Goal: Task Accomplishment & Management: Use online tool/utility

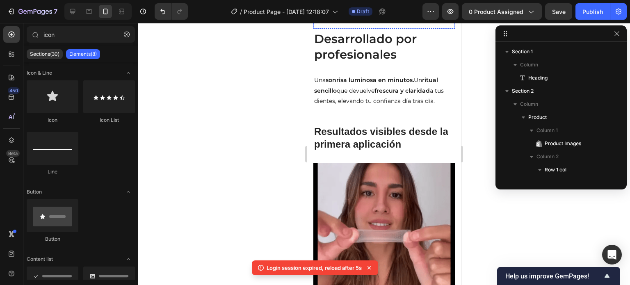
scroll to position [493, 0]
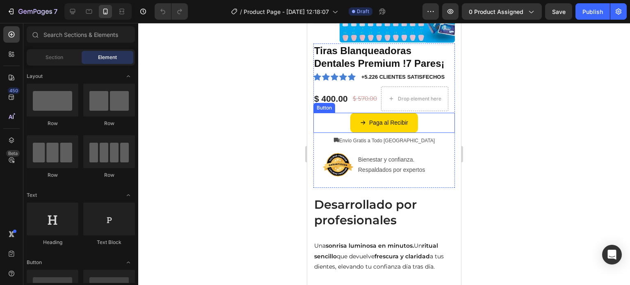
scroll to position [164, 0]
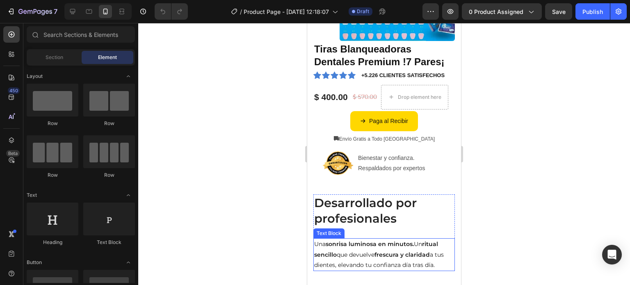
click at [407, 257] on strong "frescura y claridad" at bounding box center [402, 254] width 55 height 7
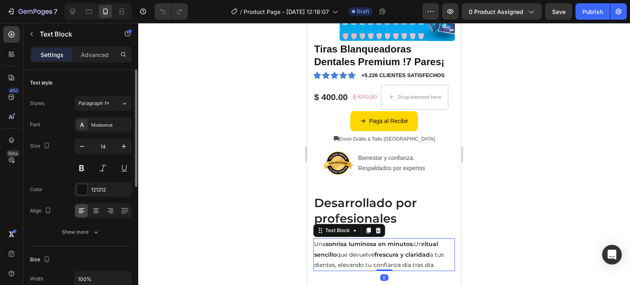
click at [108, 58] on p "Advanced" at bounding box center [95, 54] width 28 height 9
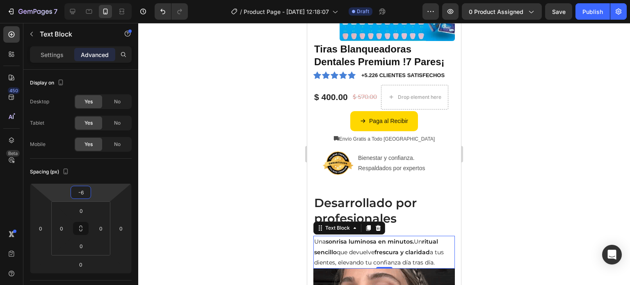
type input "-12"
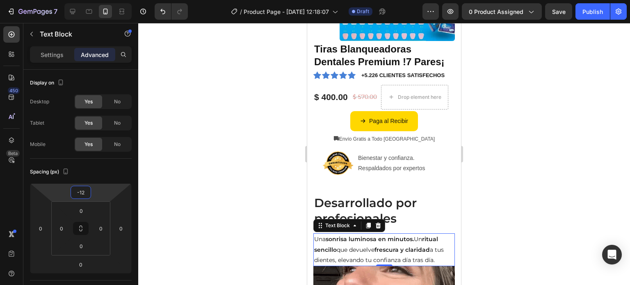
click at [95, 0] on html "7 / Product Page - Sep 27, 12:18:07 Draft Preview 0 product assigned Save Publi…" at bounding box center [315, 0] width 630 height 0
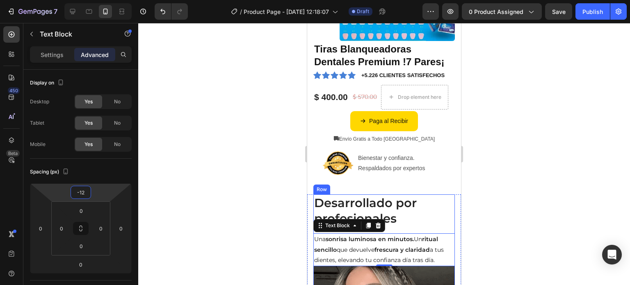
drag, startPoint x: 417, startPoint y: 229, endPoint x: 412, endPoint y: 224, distance: 7.3
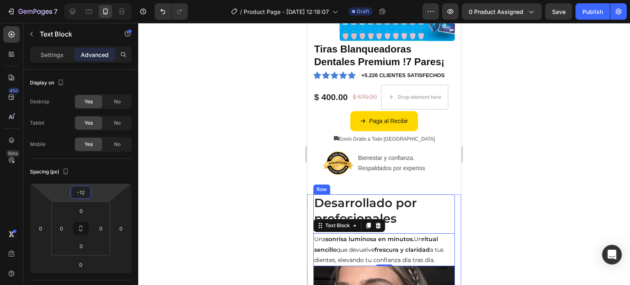
click at [417, 229] on div "Desarrollado por profesionales Heading Una sonrisa luminosa en minutos. Un ritu…" at bounding box center [385, 231] width 142 height 72
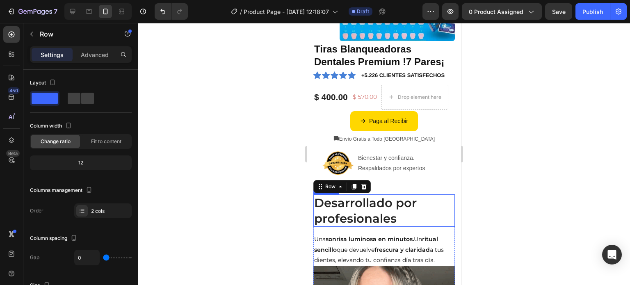
click at [405, 215] on h2 "Desarrollado por profesionales" at bounding box center [385, 211] width 142 height 32
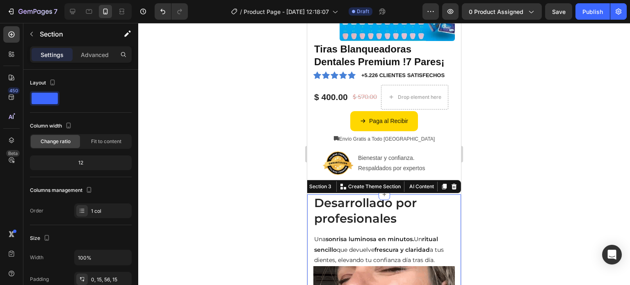
click at [96, 56] on p "Advanced" at bounding box center [95, 54] width 28 height 9
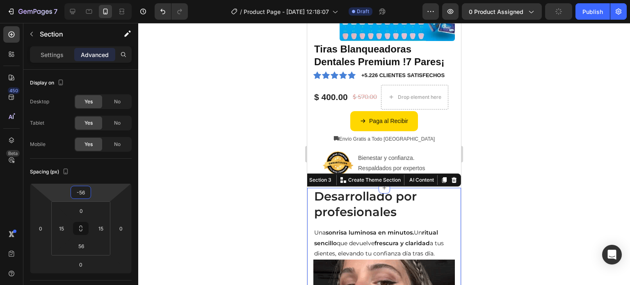
type input "-64"
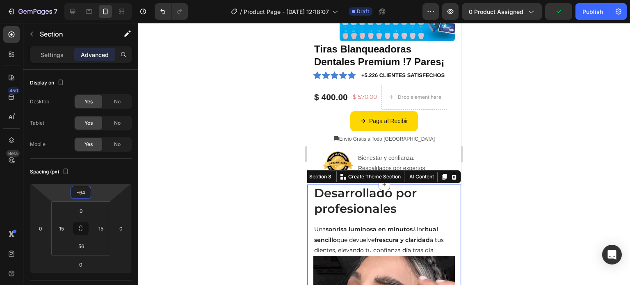
drag, startPoint x: 95, startPoint y: 192, endPoint x: 96, endPoint y: 197, distance: 5.1
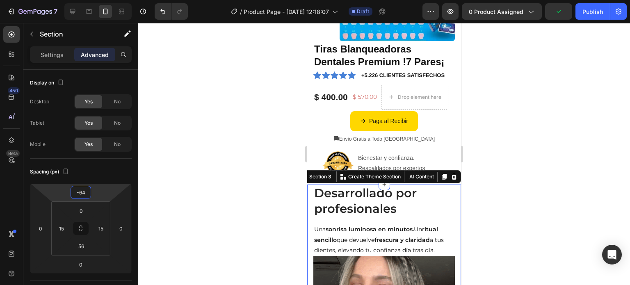
click at [96, 0] on html "7 / Product Page - Sep 27, 12:18:07 Draft Preview 0 product assigned Publish 45…" at bounding box center [315, 0] width 630 height 0
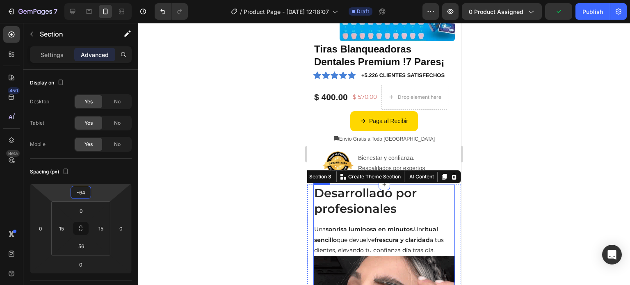
click at [346, 216] on div "Desarrollado por profesionales Heading Una sonrisa luminosa en minutos. Un ritu…" at bounding box center [385, 221] width 142 height 72
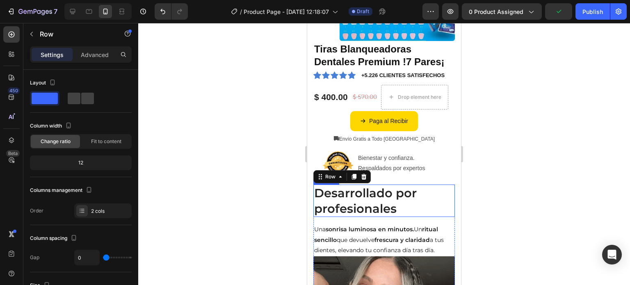
click at [430, 162] on p "Bienestar y confianza. Respaldados por expertos" at bounding box center [402, 163] width 88 height 21
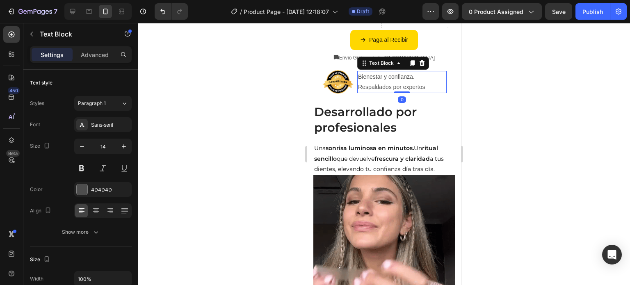
scroll to position [246, 0]
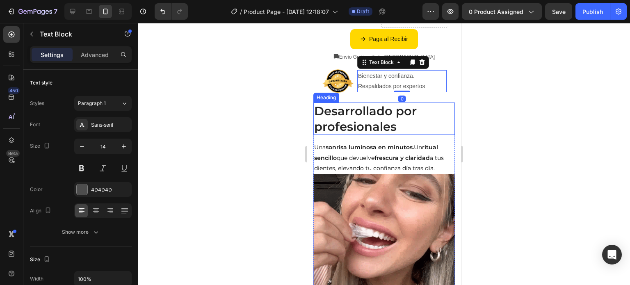
click at [383, 115] on h2 "Desarrollado por profesionales" at bounding box center [385, 119] width 142 height 32
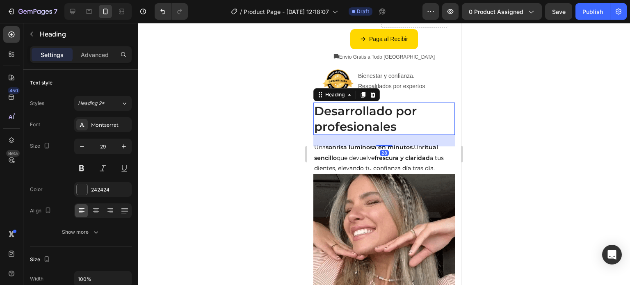
click at [383, 115] on h2 "Desarrollado por profesionales" at bounding box center [385, 119] width 142 height 32
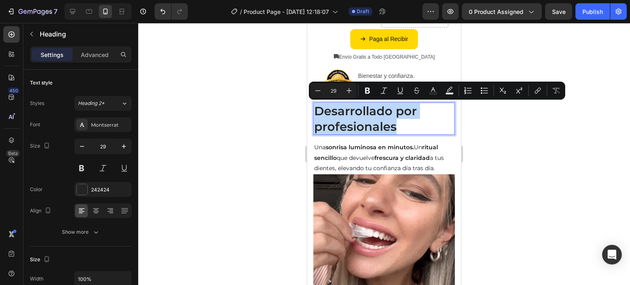
click at [383, 115] on p "Desarrollado por profesionales" at bounding box center [384, 118] width 140 height 31
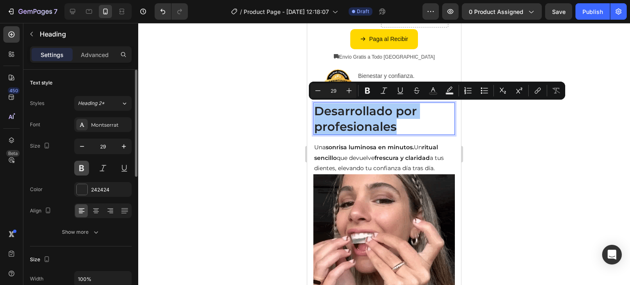
click at [79, 173] on button at bounding box center [81, 168] width 15 height 15
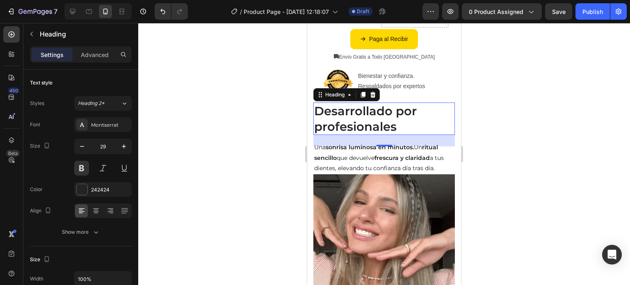
click at [389, 112] on p "Desarrollado por profesionales" at bounding box center [384, 118] width 140 height 31
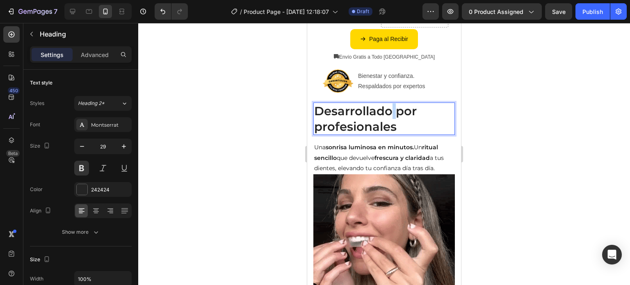
click at [390, 111] on p "Desarrollado por profesionales" at bounding box center [384, 118] width 140 height 31
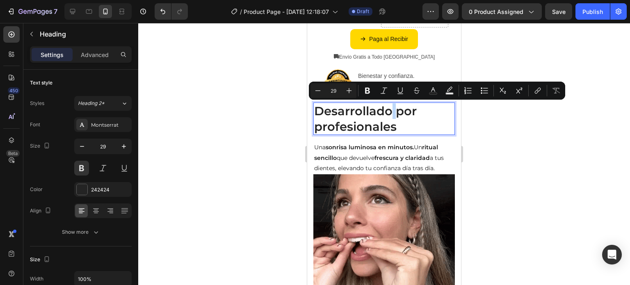
click at [389, 110] on p "Desarrollado por profesionales" at bounding box center [384, 118] width 140 height 31
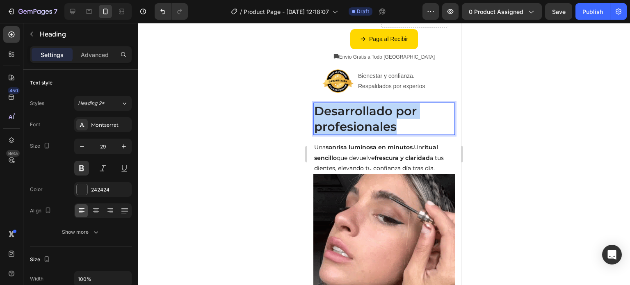
drag, startPoint x: 403, startPoint y: 128, endPoint x: 601, endPoint y: 132, distance: 198.2
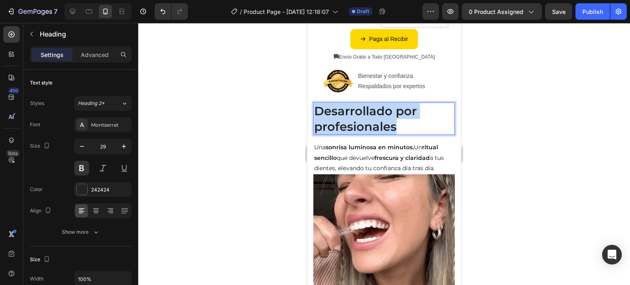
click at [307, 109] on html "Header Product Images Tiras Blanqueadoras Dentales Premium !7 Pares¡ Product Ti…" at bounding box center [384, 257] width 154 height 960
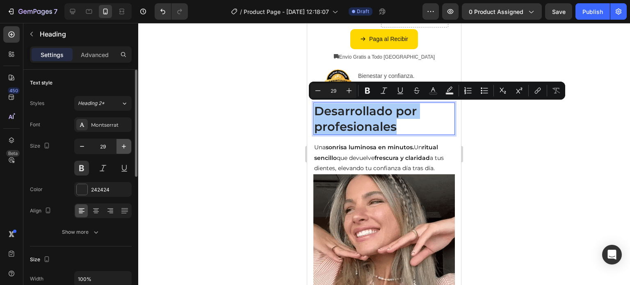
click at [122, 149] on icon "button" at bounding box center [124, 146] width 8 height 8
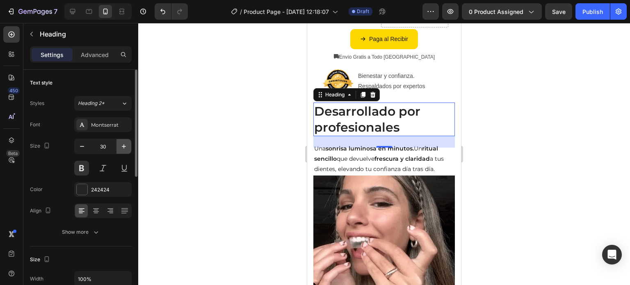
click at [122, 149] on icon "button" at bounding box center [124, 146] width 8 height 8
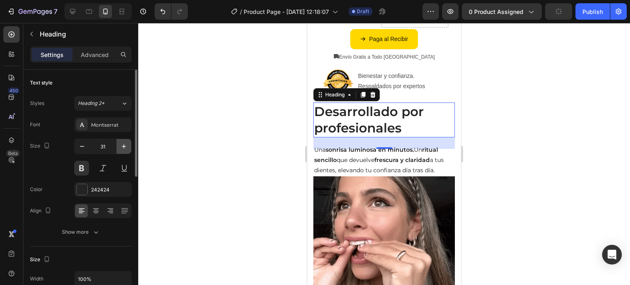
click at [122, 149] on icon "button" at bounding box center [124, 146] width 8 height 8
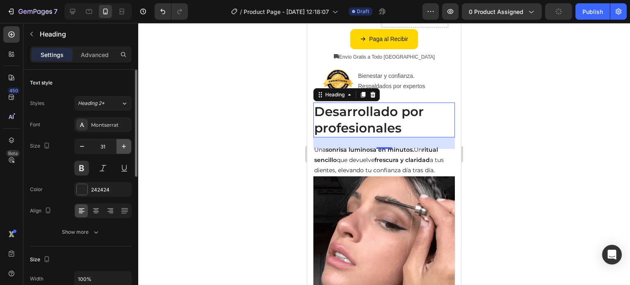
type input "32"
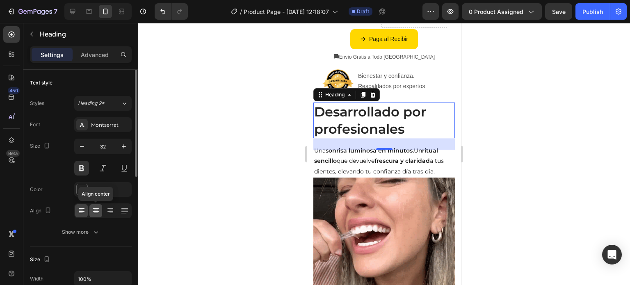
click at [98, 211] on icon at bounding box center [96, 211] width 8 height 8
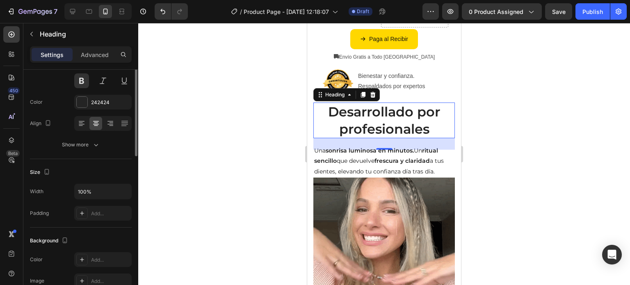
scroll to position [46, 0]
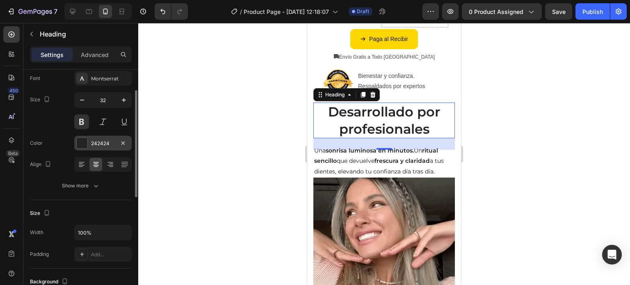
click at [85, 143] on div at bounding box center [82, 143] width 11 height 11
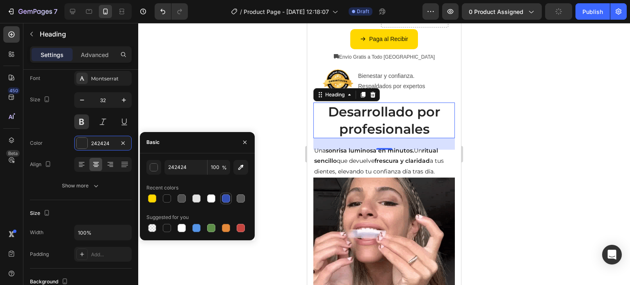
click at [225, 199] on div at bounding box center [226, 199] width 8 height 8
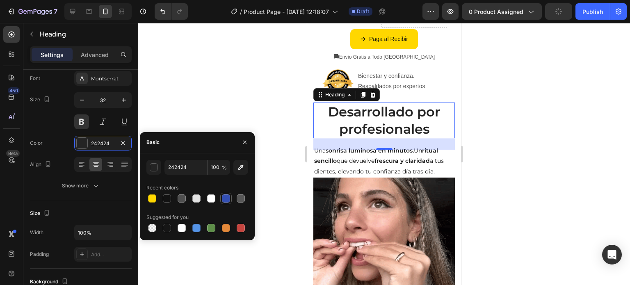
type input "334FB4"
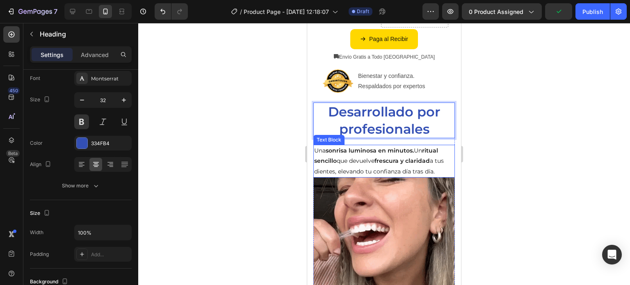
click at [427, 148] on strong "ritual sencillo" at bounding box center [376, 156] width 124 height 18
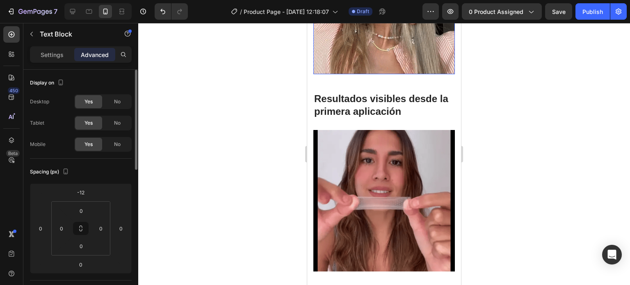
scroll to position [492, 0]
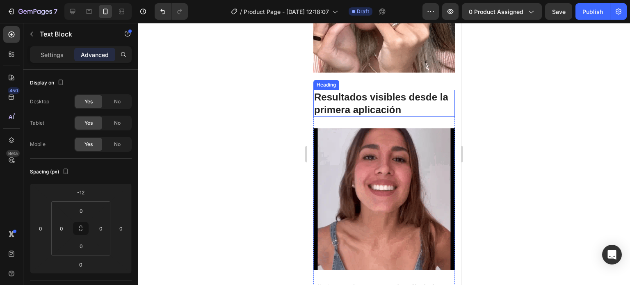
click at [411, 98] on h2 "Resultados visibles desde la primera aplicación" at bounding box center [385, 103] width 142 height 27
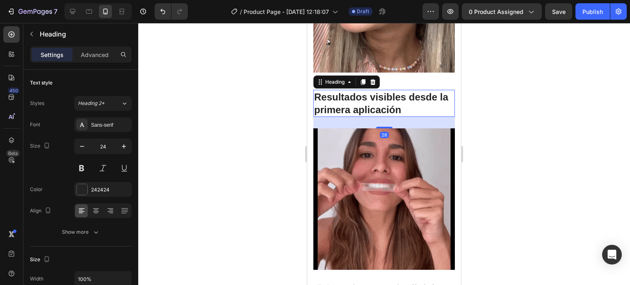
click at [411, 98] on h2 "Resultados visibles desde la primera aplicación" at bounding box center [385, 103] width 142 height 27
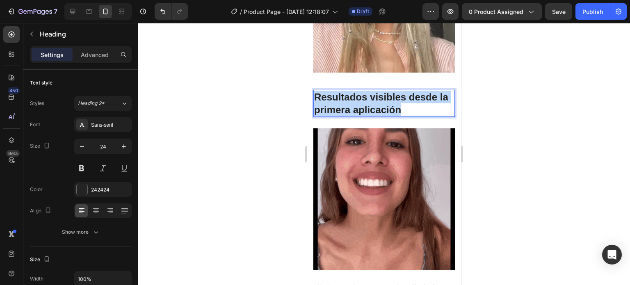
click at [411, 98] on p "Resultados visibles desde la primera aplicación" at bounding box center [384, 103] width 140 height 25
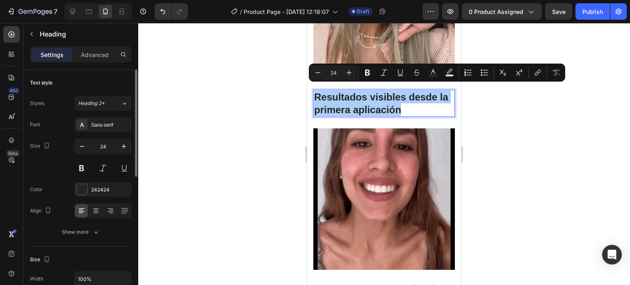
click at [89, 166] on div at bounding box center [102, 168] width 57 height 15
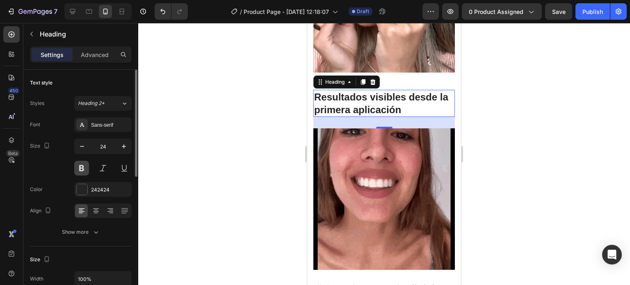
click at [82, 165] on button at bounding box center [81, 168] width 15 height 15
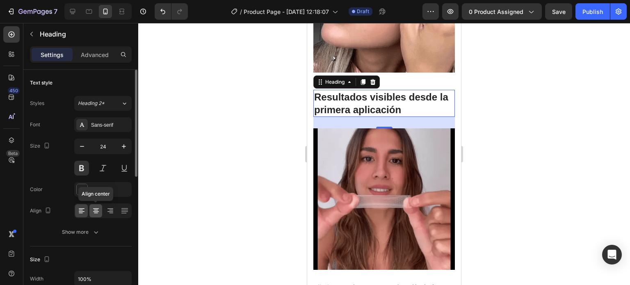
click at [97, 209] on icon at bounding box center [96, 211] width 8 height 8
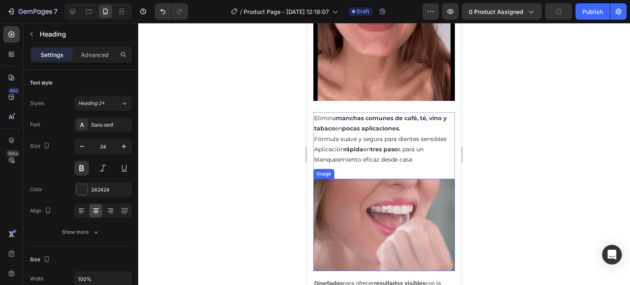
scroll to position [574, 0]
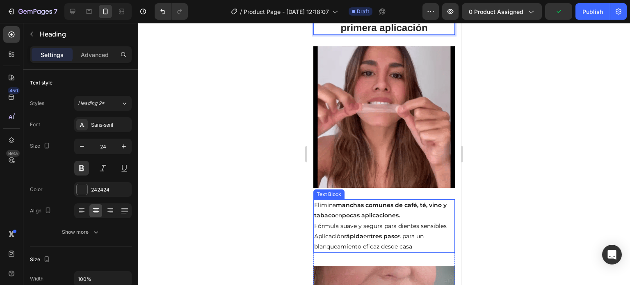
click at [394, 201] on strong "manchas comunes de café, té, vino y tabaco" at bounding box center [380, 210] width 133 height 18
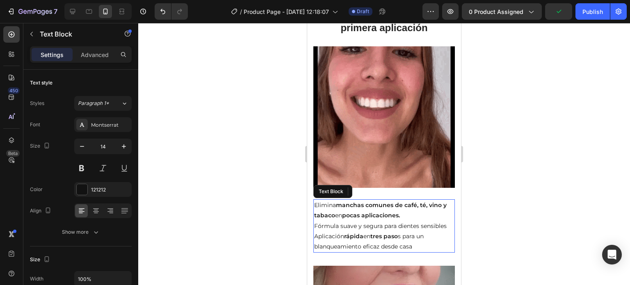
click at [394, 201] on strong "manchas comunes de café, té, vino y tabaco" at bounding box center [380, 210] width 133 height 18
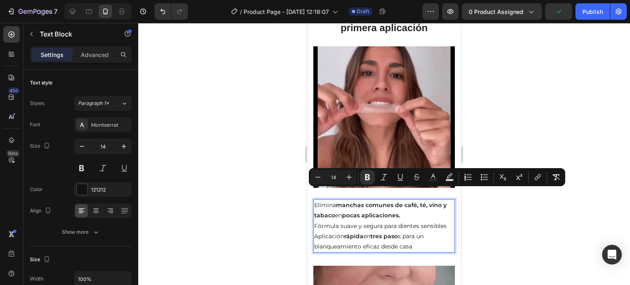
click at [382, 233] on strong "tres paso" at bounding box center [384, 236] width 27 height 7
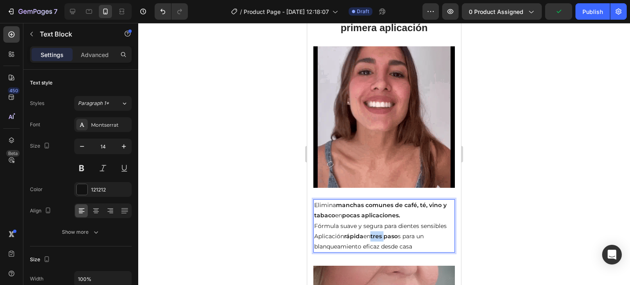
click at [382, 233] on strong "tres paso" at bounding box center [384, 236] width 27 height 7
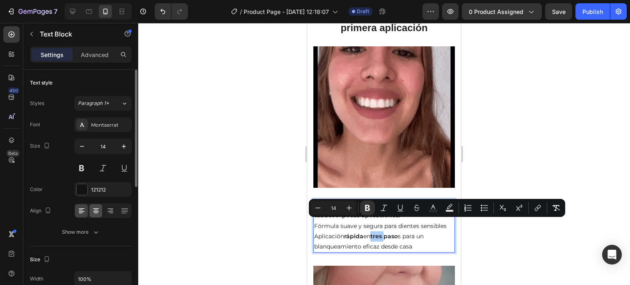
click at [98, 208] on icon at bounding box center [96, 208] width 6 height 1
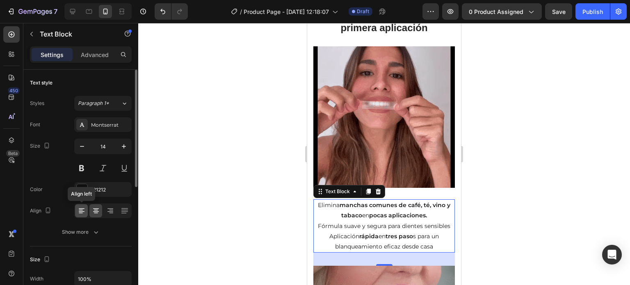
click at [78, 215] on div at bounding box center [81, 210] width 13 height 13
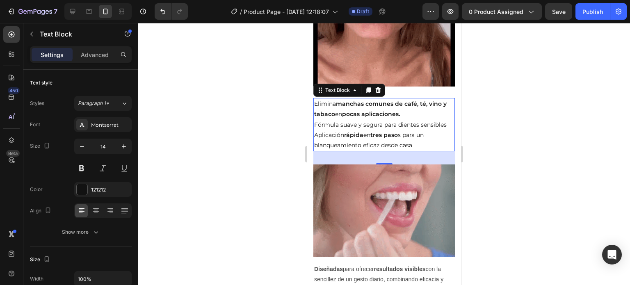
scroll to position [698, 0]
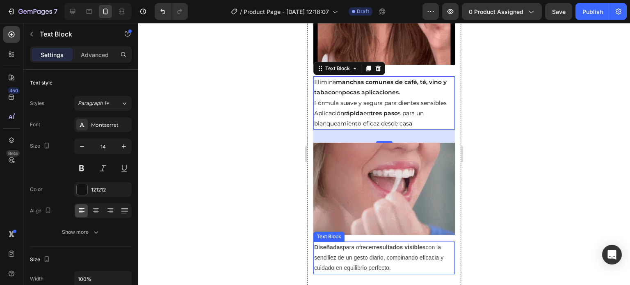
click at [392, 250] on p "Diseñadas para ofrecer resultados visibles con la sencillez de un gesto diario,…" at bounding box center [384, 258] width 140 height 31
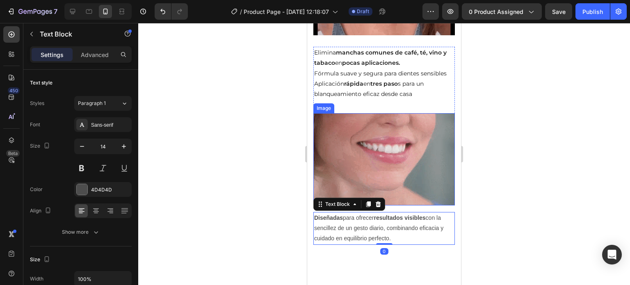
scroll to position [739, 0]
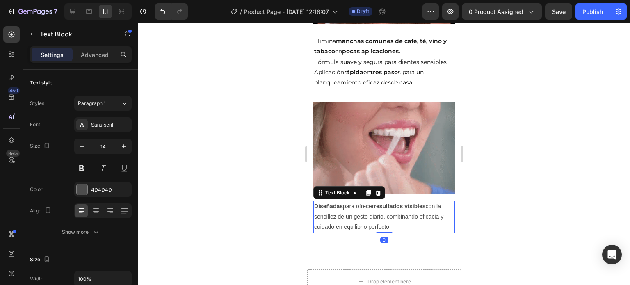
click at [369, 205] on p "Diseñadas para ofrecer resultados visibles con la sencillez de un gesto diario,…" at bounding box center [384, 216] width 140 height 31
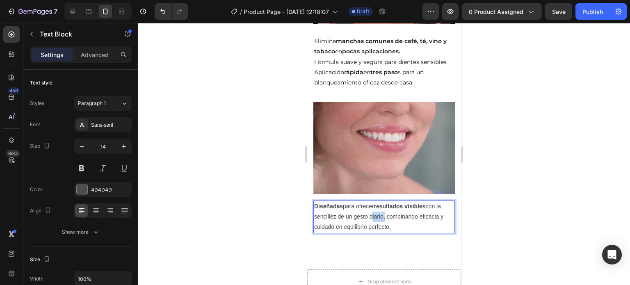
click at [369, 205] on p "Diseñadas para ofrecer resultados visibles con la sencillez de un gesto diario,…" at bounding box center [384, 216] width 140 height 31
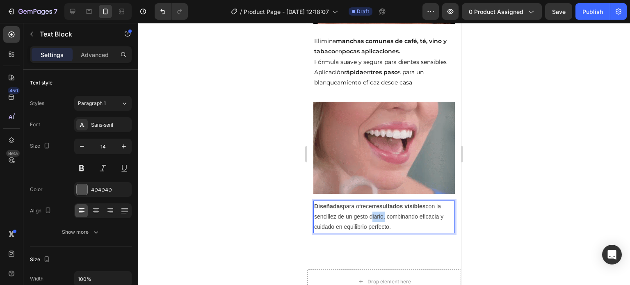
click at [369, 205] on p "Diseñadas para ofrecer resultados visibles con la sencillez de un gesto diario,…" at bounding box center [384, 216] width 140 height 31
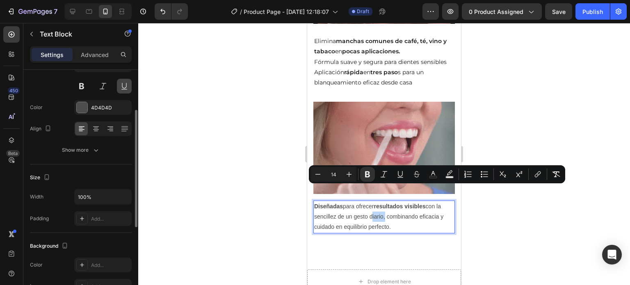
scroll to position [0, 0]
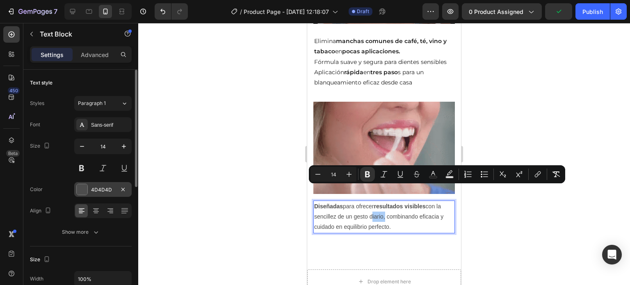
click at [85, 190] on div at bounding box center [82, 189] width 11 height 11
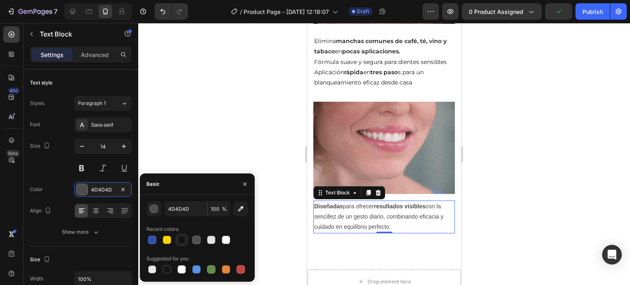
click at [181, 240] on div at bounding box center [182, 240] width 8 height 8
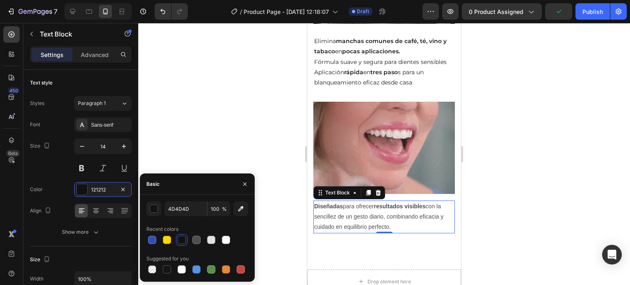
type input "121212"
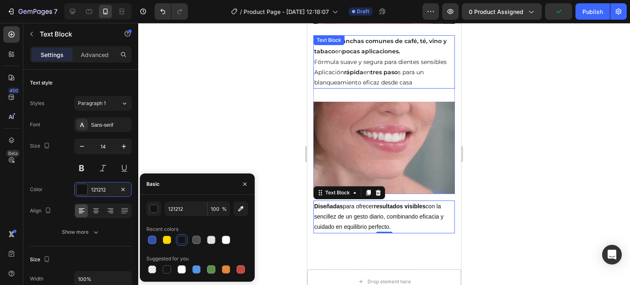
click at [345, 71] on p "Aplicación rápida en tres paso s para un blanqueamiento eficaz desde casa" at bounding box center [384, 77] width 140 height 21
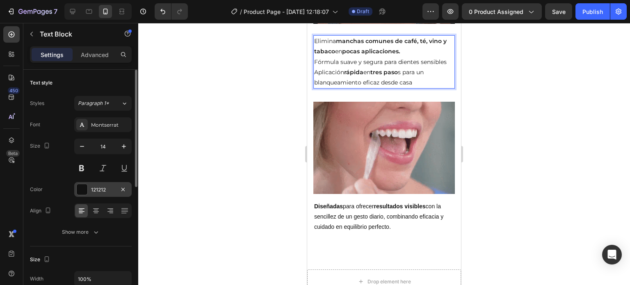
click at [80, 186] on div at bounding box center [82, 189] width 11 height 11
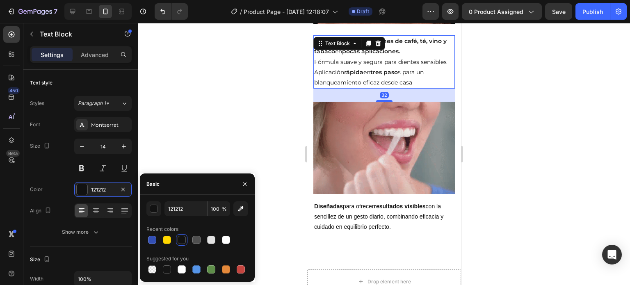
click at [183, 241] on div at bounding box center [182, 240] width 8 height 8
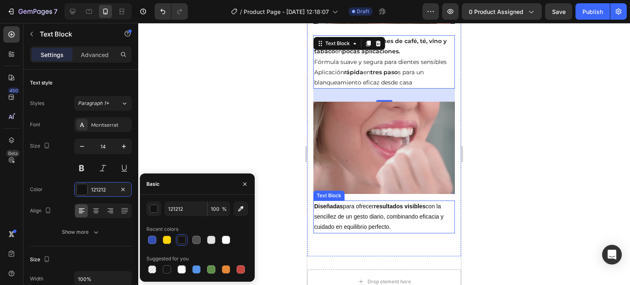
click at [334, 201] on p "Diseñadas para ofrecer resultados visibles con la sencillez de un gesto diario,…" at bounding box center [384, 216] width 140 height 31
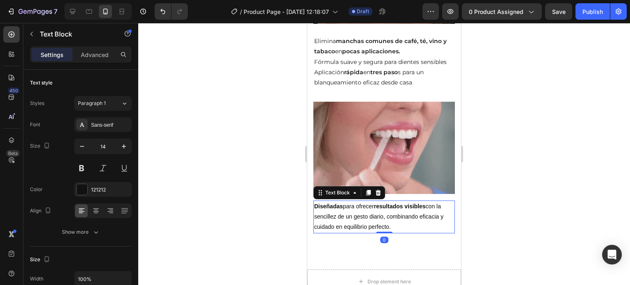
click at [336, 201] on p "Diseñadas para ofrecer resultados visibles con la sencillez de un gesto diario,…" at bounding box center [384, 216] width 140 height 31
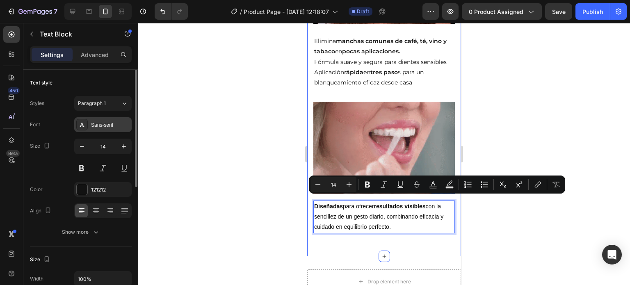
click at [113, 129] on div "Sans-serif" at bounding box center [102, 124] width 57 height 15
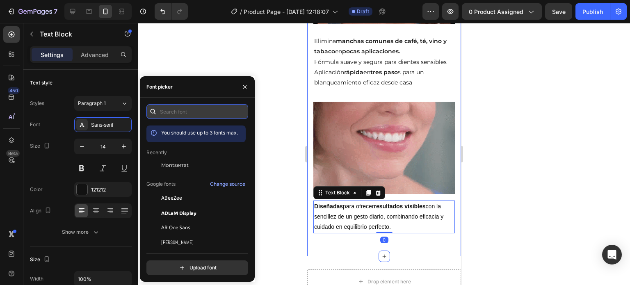
click at [184, 114] on input "text" at bounding box center [197, 111] width 102 height 15
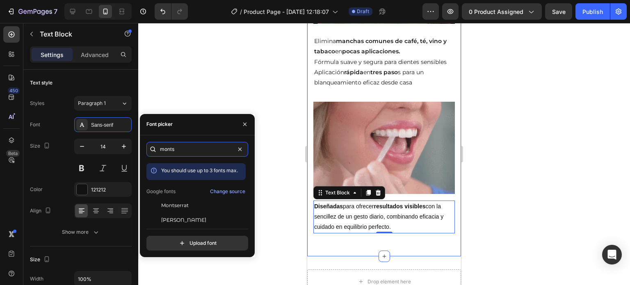
type input "monts"
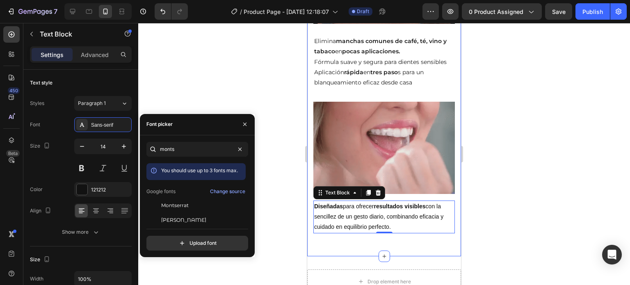
click at [190, 198] on div "You should use up to 3 fonts max. Google fonts Change source Montserrat Montser…" at bounding box center [195, 192] width 99 height 59
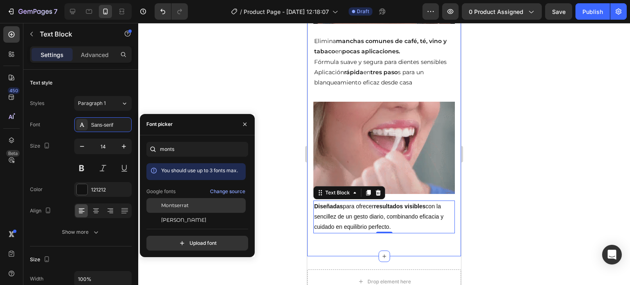
click at [194, 204] on div "Montserrat" at bounding box center [202, 205] width 83 height 7
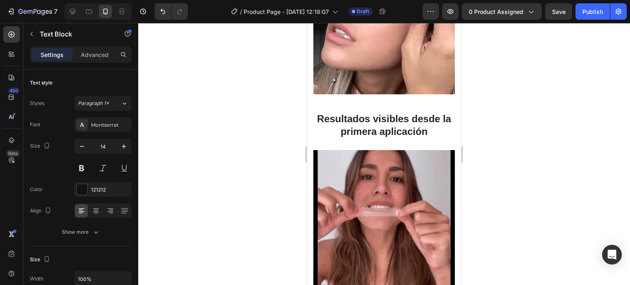
scroll to position [328, 0]
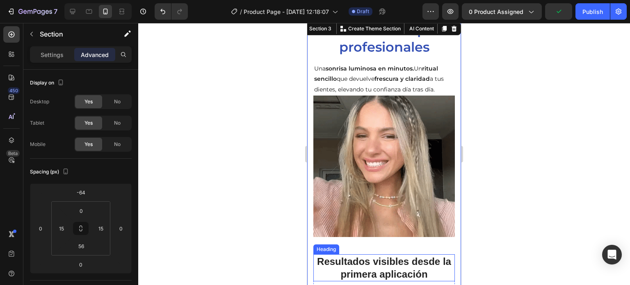
click at [381, 265] on p "Resultados visibles desde la primera aplicación" at bounding box center [384, 267] width 140 height 25
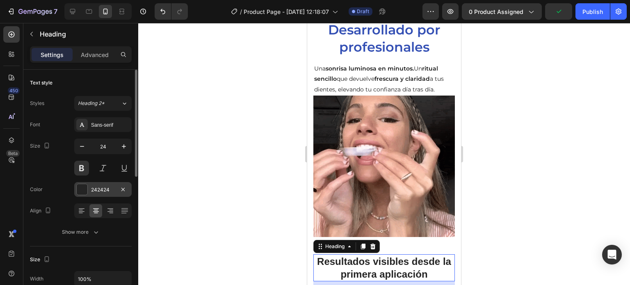
click at [81, 187] on div at bounding box center [82, 189] width 11 height 11
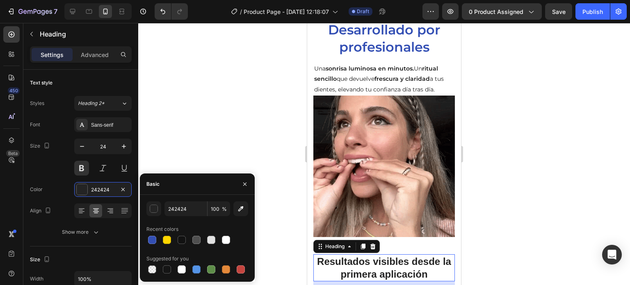
click at [182, 240] on div at bounding box center [182, 240] width 8 height 8
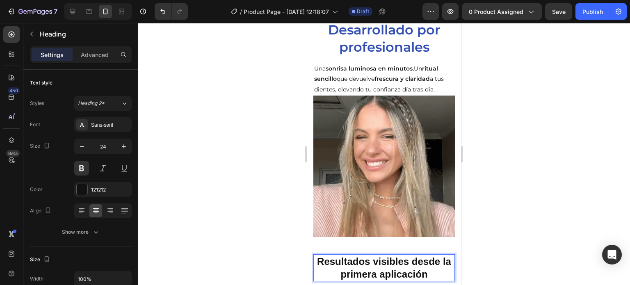
click at [352, 264] on p "Resultados visibles desde la primera aplicación" at bounding box center [384, 267] width 140 height 25
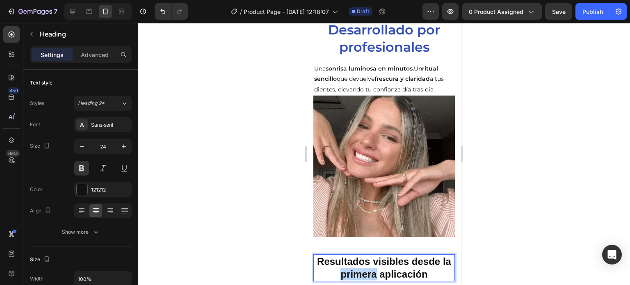
click at [353, 264] on p "Resultados visibles desde la primera aplicación" at bounding box center [384, 267] width 140 height 25
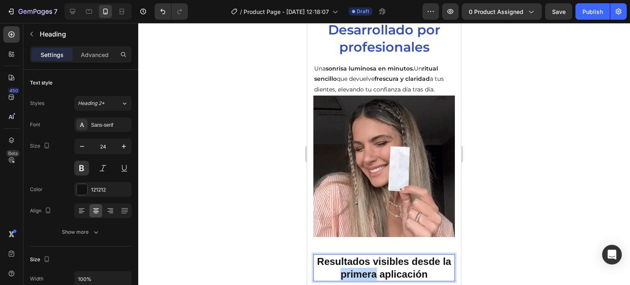
click at [354, 263] on p "Resultados visibles desde la primera aplicación" at bounding box center [384, 267] width 140 height 25
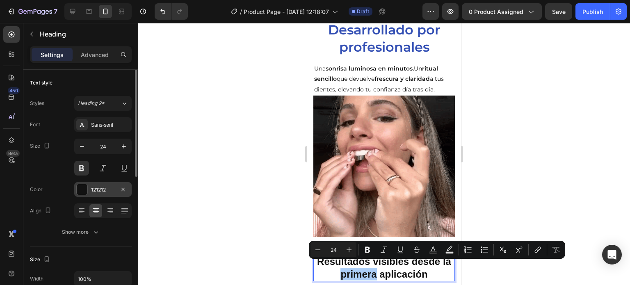
click at [75, 190] on div "121212" at bounding box center [102, 189] width 57 height 15
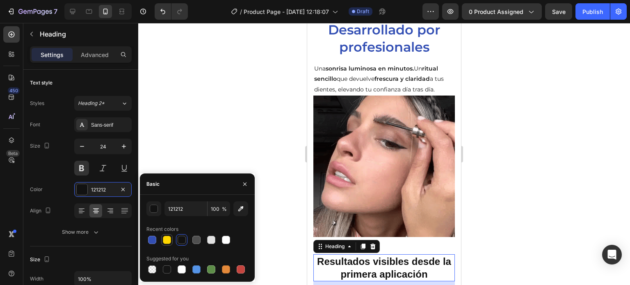
click at [154, 238] on div at bounding box center [152, 240] width 8 height 8
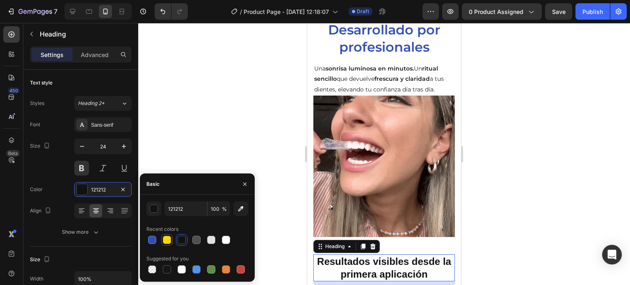
type input "334FB4"
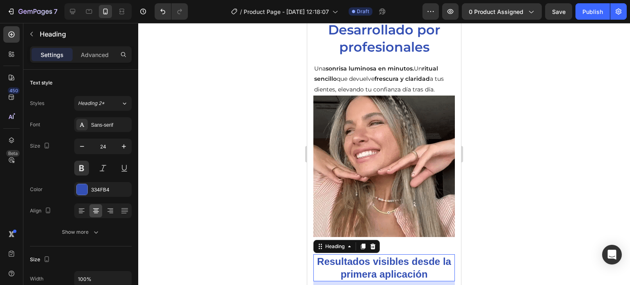
click at [397, 267] on p "Resultados visibles desde la primera aplicación" at bounding box center [384, 267] width 140 height 25
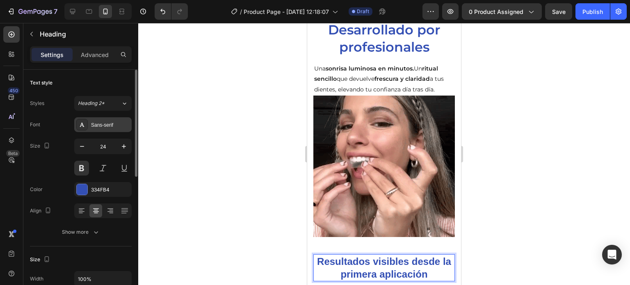
click at [115, 126] on div "Sans-serif" at bounding box center [110, 124] width 39 height 7
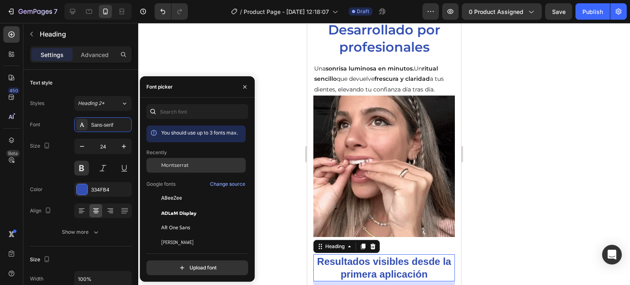
click at [172, 168] on span "Montserrat" at bounding box center [174, 165] width 27 height 7
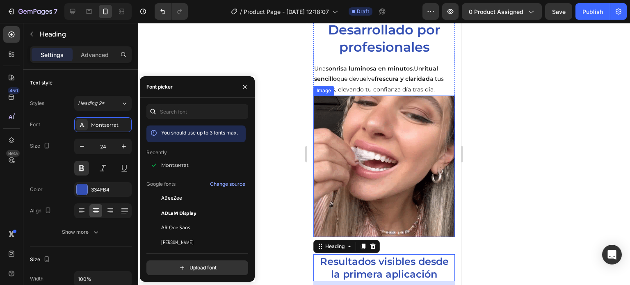
click at [382, 65] on strong "sonrisa luminosa en minutos." at bounding box center [370, 68] width 88 height 7
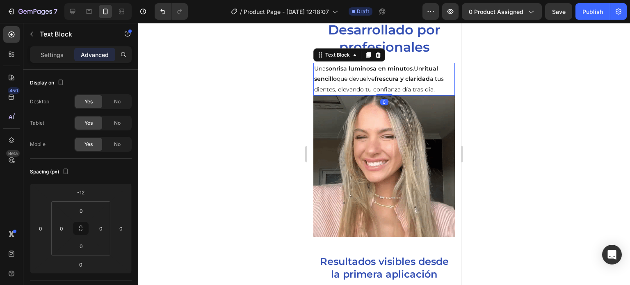
click at [391, 42] on p "Desarrollado por profesionales" at bounding box center [384, 38] width 140 height 34
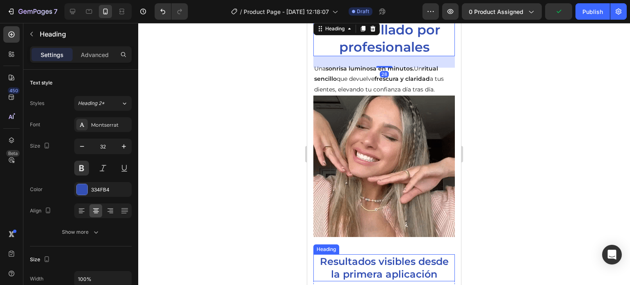
click at [371, 272] on p "Resultados visibles desde la primera aplicación" at bounding box center [384, 267] width 140 height 25
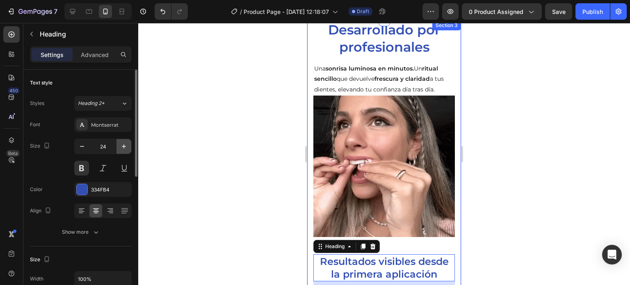
click at [120, 145] on icon "button" at bounding box center [124, 146] width 8 height 8
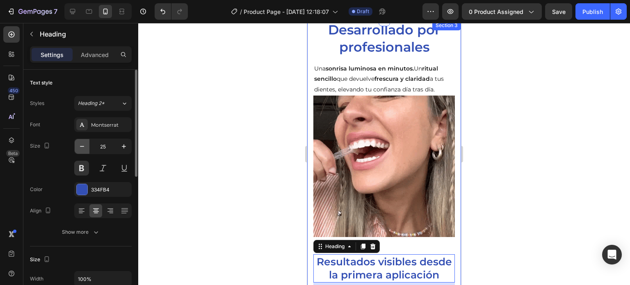
click at [84, 147] on icon "button" at bounding box center [82, 146] width 8 height 8
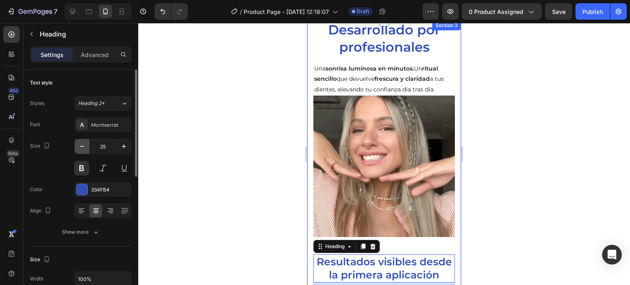
type input "24"
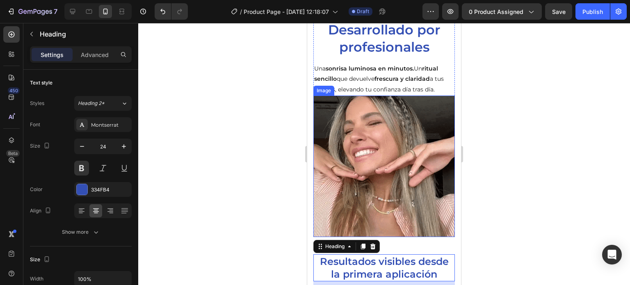
click at [397, 85] on p "Una sonrisa luminosa en minutos. Un ritual sencillo que devuelve frescura y cla…" at bounding box center [384, 79] width 140 height 31
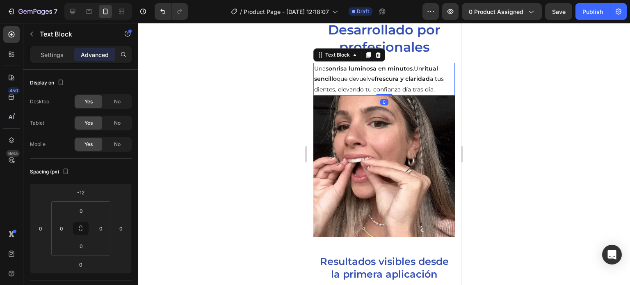
click at [397, 82] on p "Una sonrisa luminosa en minutos. Un ritual sencillo que devuelve frescura y cla…" at bounding box center [384, 79] width 140 height 31
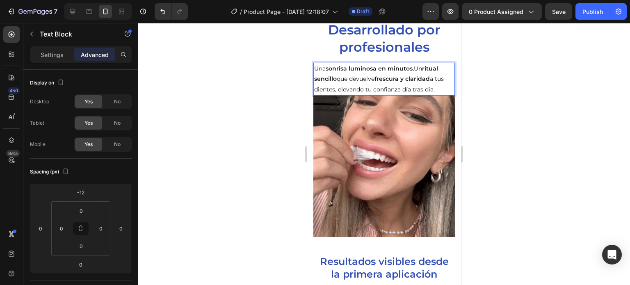
click at [406, 76] on strong "frescura y claridad" at bounding box center [402, 78] width 55 height 7
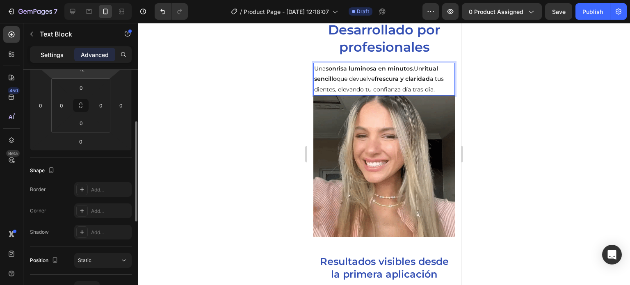
click at [52, 53] on p "Settings" at bounding box center [52, 54] width 23 height 9
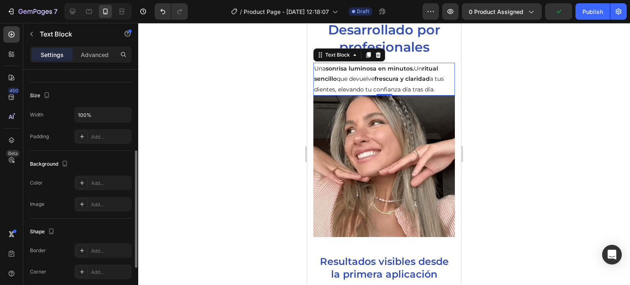
scroll to position [0, 0]
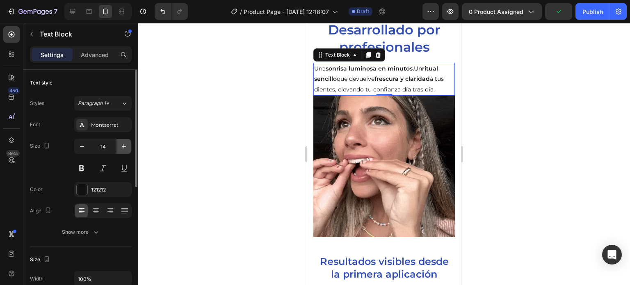
click at [124, 149] on icon "button" at bounding box center [124, 146] width 8 height 8
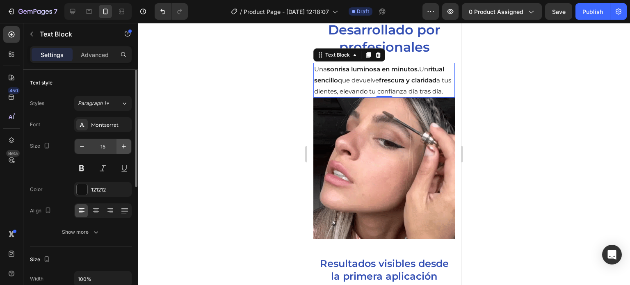
click at [124, 144] on icon "button" at bounding box center [124, 146] width 8 height 8
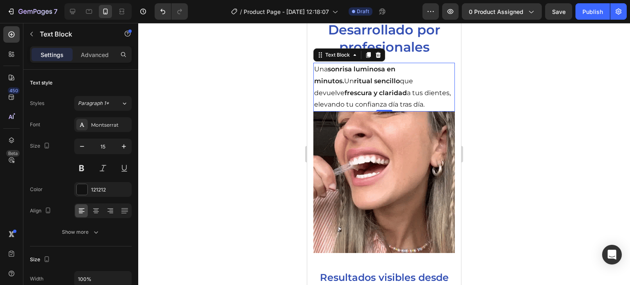
type input "16"
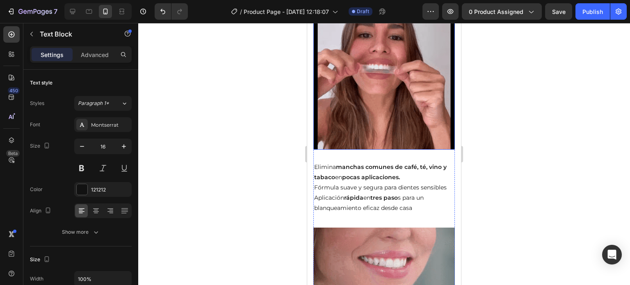
scroll to position [657, 0]
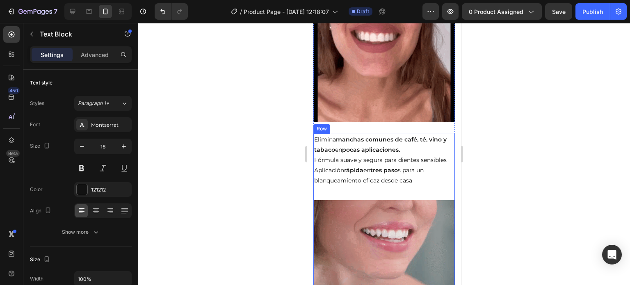
click at [372, 155] on p "Fórmula suave y segura para dientes sensibles" at bounding box center [384, 160] width 140 height 10
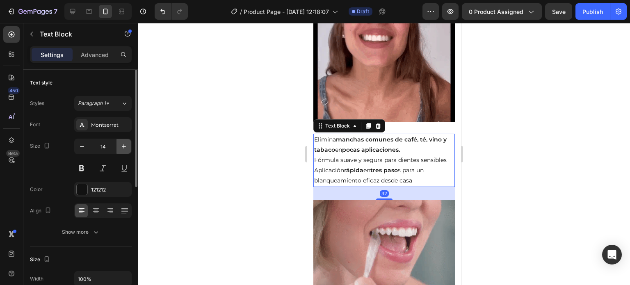
click at [121, 148] on icon "button" at bounding box center [124, 146] width 8 height 8
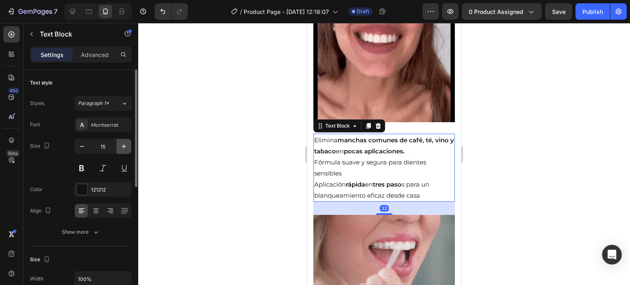
click at [121, 148] on icon "button" at bounding box center [124, 146] width 8 height 8
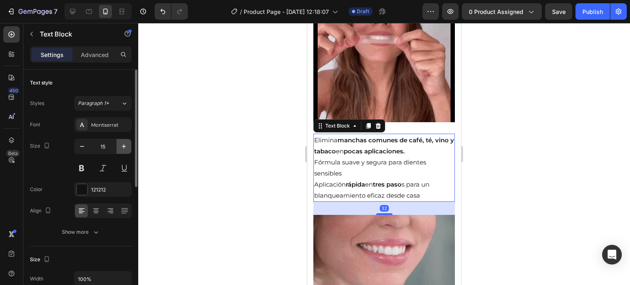
type input "16"
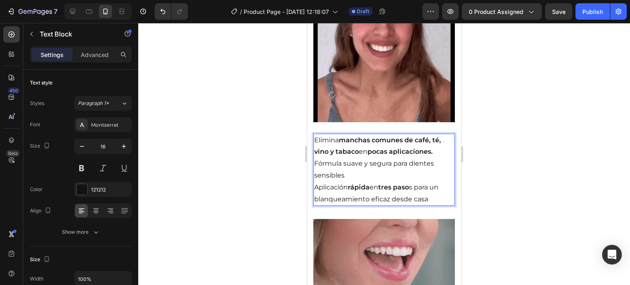
click at [387, 162] on p "Fórmula suave y segura para dientes sensibles" at bounding box center [384, 170] width 140 height 24
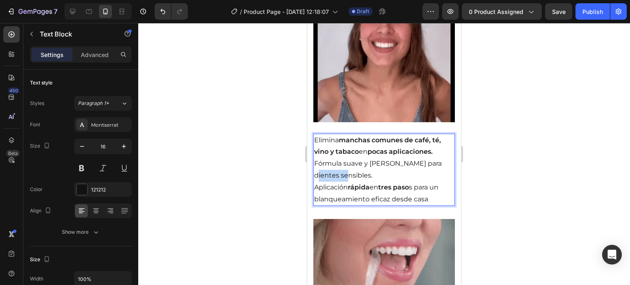
drag, startPoint x: 315, startPoint y: 164, endPoint x: 343, endPoint y: 162, distance: 28.4
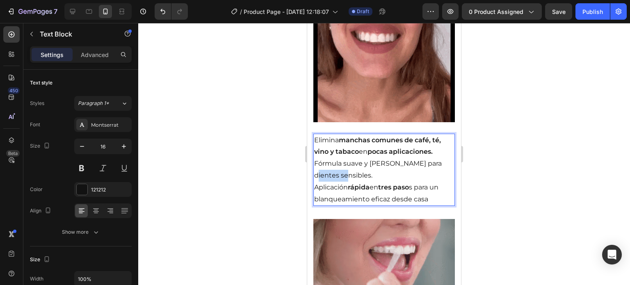
click at [343, 164] on p "Fórmula suave y segura para dientes sensibles." at bounding box center [384, 170] width 140 height 24
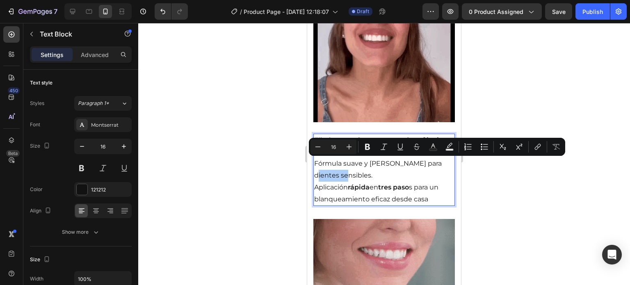
click at [366, 147] on icon "Editor contextual toolbar" at bounding box center [367, 147] width 5 height 6
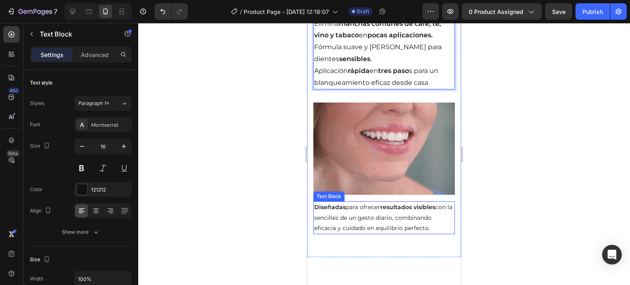
scroll to position [698, 0]
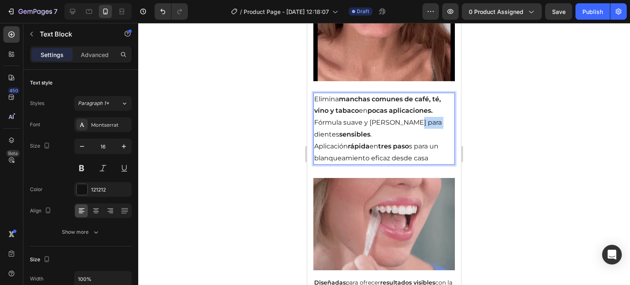
drag, startPoint x: 411, startPoint y: 111, endPoint x: 435, endPoint y: 109, distance: 23.9
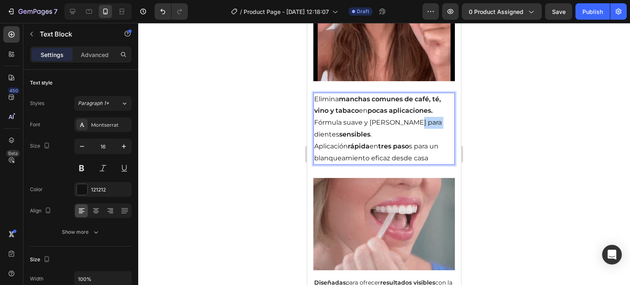
click at [436, 117] on p "Fórmula suave y segura para dientes sensibles ." at bounding box center [384, 129] width 140 height 24
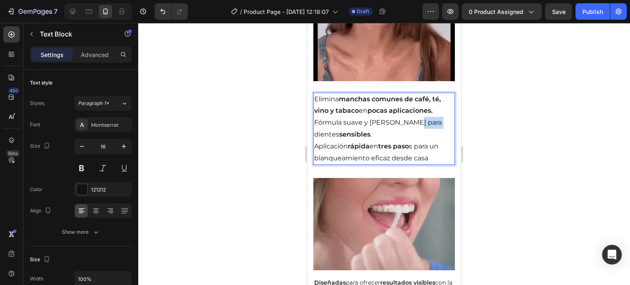
click at [420, 117] on p "Fórmula suave y segura para dientes sensibles ." at bounding box center [384, 129] width 140 height 24
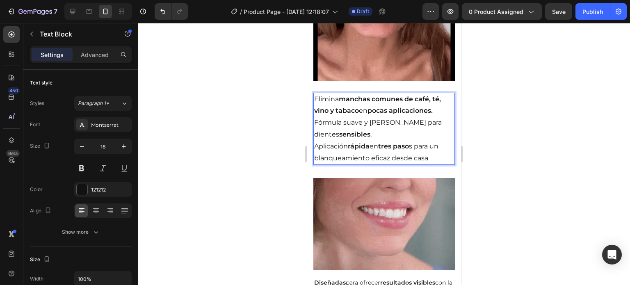
click at [386, 107] on strong "pocas aplicaciones." at bounding box center [400, 111] width 65 height 8
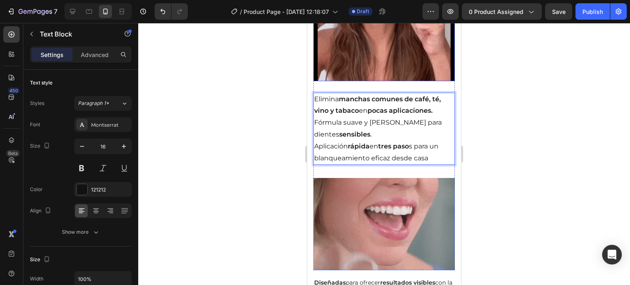
click at [377, 60] on img at bounding box center [385, 11] width 142 height 142
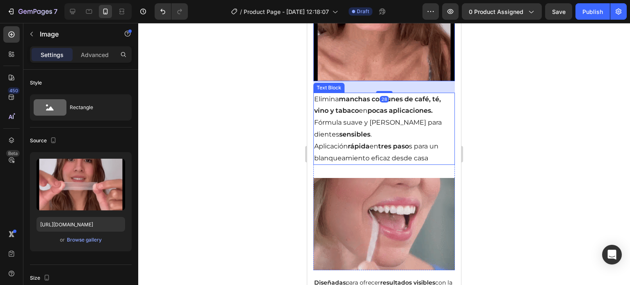
click at [403, 103] on p "Elimina manchas comunes de café, té, vino y tabaco en pocas aplicaciones." at bounding box center [384, 106] width 140 height 24
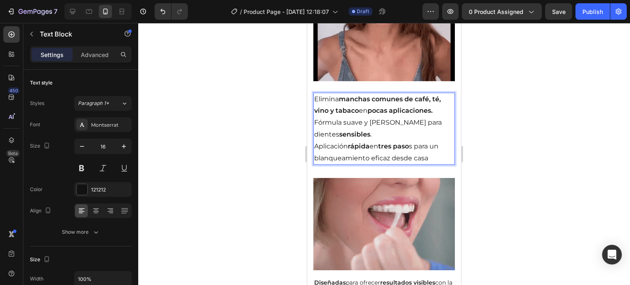
click at [419, 117] on p "Fórmula suave y segura para dientes sensibles ." at bounding box center [384, 129] width 140 height 24
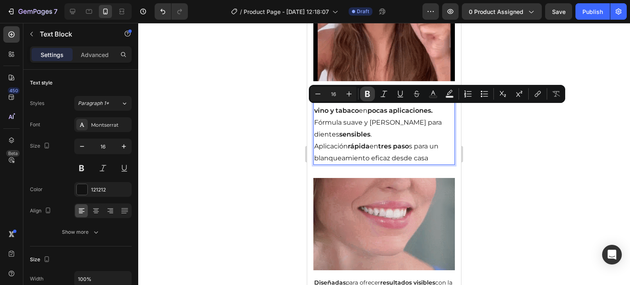
click at [371, 94] on icon "Editor contextual toolbar" at bounding box center [368, 94] width 8 height 8
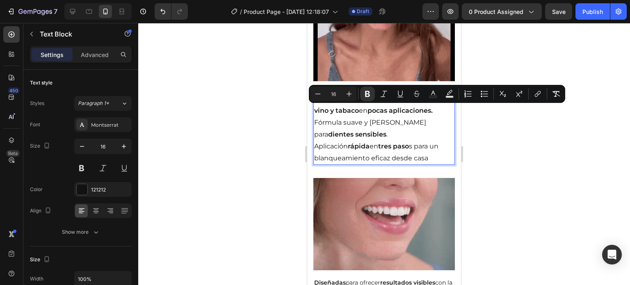
click at [398, 121] on p "Fórmula suave y segura para dientes sensibles ." at bounding box center [384, 129] width 140 height 24
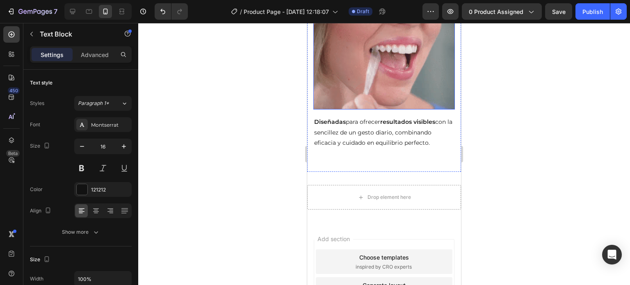
scroll to position [862, 0]
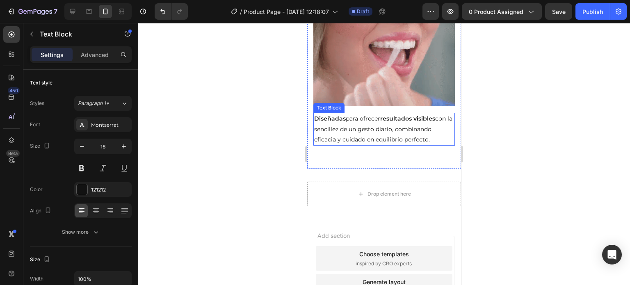
click at [378, 132] on p "Diseñadas para ofrecer resultados visibles con la sencillez de un gesto diario,…" at bounding box center [384, 129] width 140 height 31
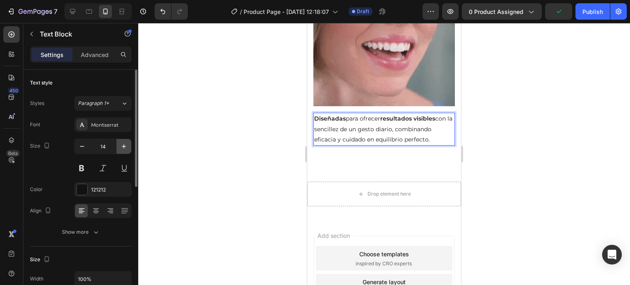
click at [122, 149] on icon "button" at bounding box center [124, 146] width 8 height 8
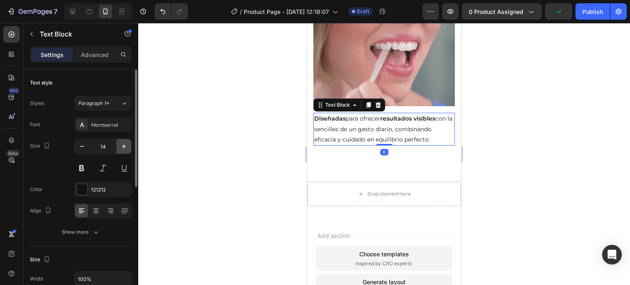
click at [124, 147] on icon "button" at bounding box center [124, 146] width 8 height 8
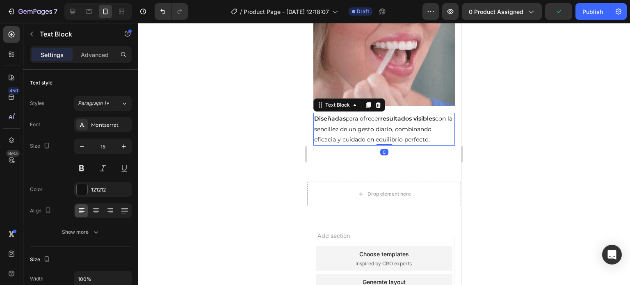
type input "16"
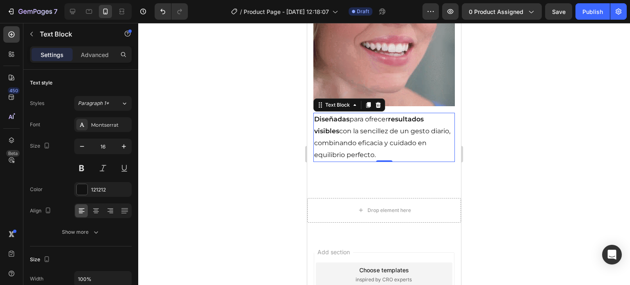
click at [431, 121] on p "Diseñadas para ofrecer resultados visibles con la sencillez de un gesto diario,…" at bounding box center [384, 137] width 140 height 47
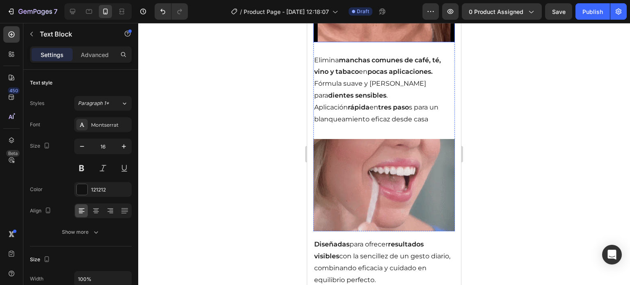
scroll to position [739, 0]
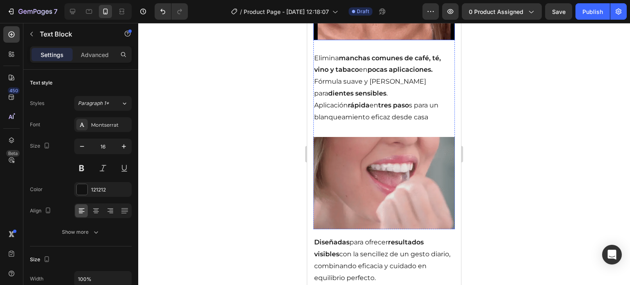
click at [356, 188] on img at bounding box center [385, 183] width 142 height 92
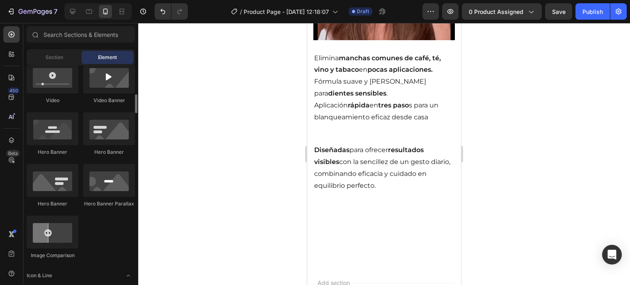
scroll to position [369, 0]
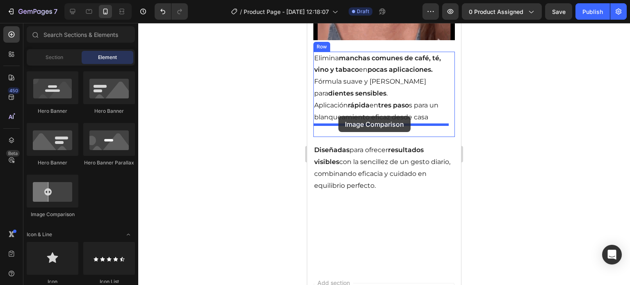
drag, startPoint x: 375, startPoint y: 217, endPoint x: 384, endPoint y: 114, distance: 102.6
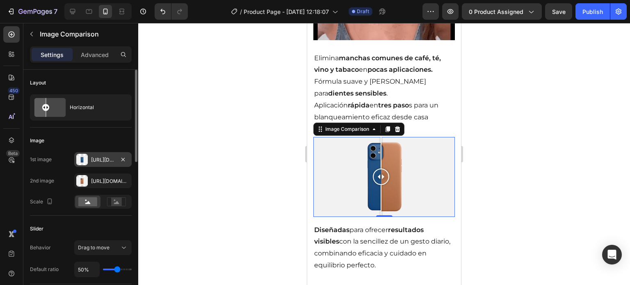
click at [89, 160] on div "Https://cdn.Shopify.Com/s/files/1/2005/9307/files/image_compare_before.Png" at bounding box center [102, 159] width 57 height 15
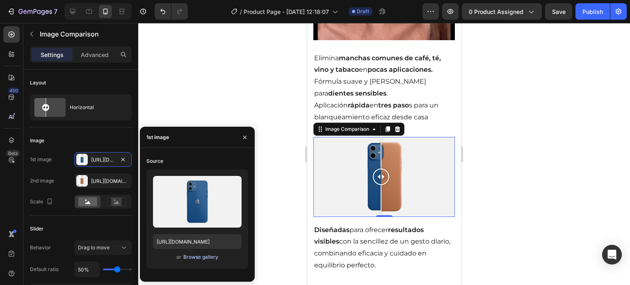
click at [200, 258] on div "Browse gallery" at bounding box center [200, 257] width 35 height 7
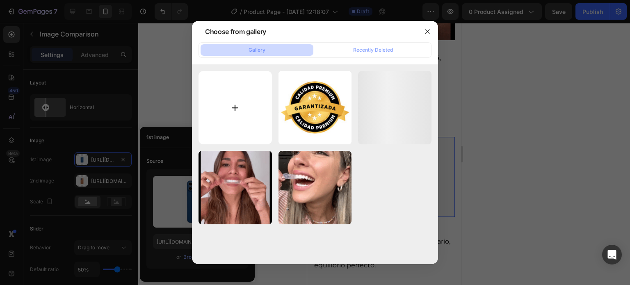
click at [240, 103] on input "file" at bounding box center [235, 107] width 73 height 73
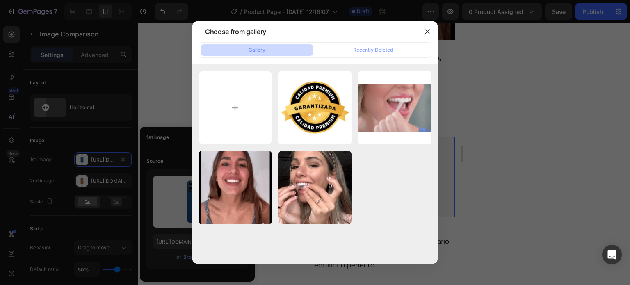
type input "C:\fakepath\dientes amarillos.jpeg"
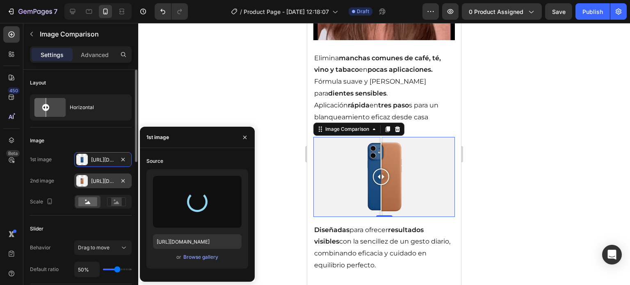
type input "https://cdn.shopify.com/s/files/1/0952/1335/5313/files/gempages_586159366181225…"
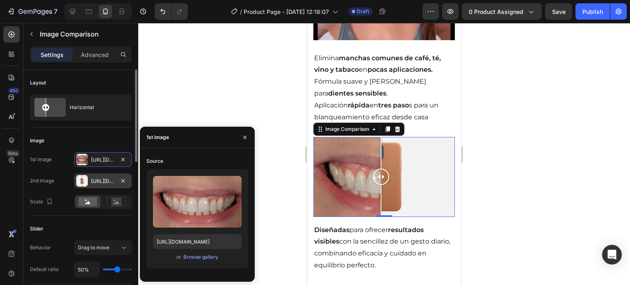
click at [97, 187] on div "Https://cdn.Shopify.Com/s/files/1/2005/9307/files/image_compare_after.Png" at bounding box center [102, 181] width 57 height 15
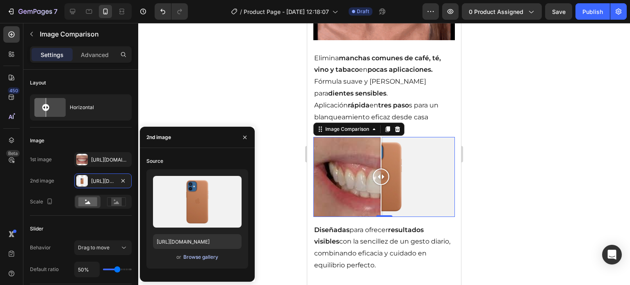
click at [208, 259] on div "Browse gallery" at bounding box center [200, 257] width 35 height 7
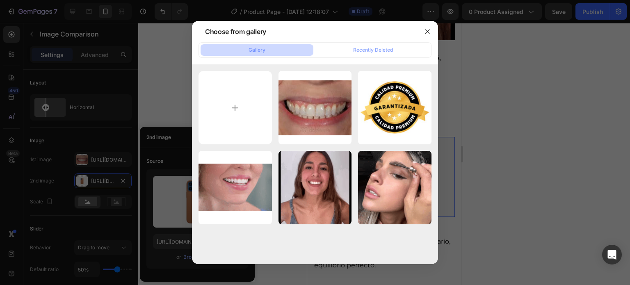
type input "C:\fakepath\dientes blancos.jpeg"
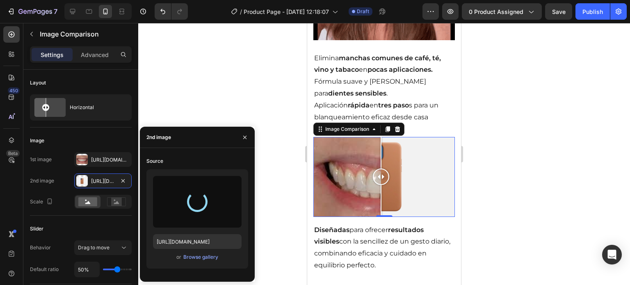
type input "https://cdn.shopify.com/s/files/1/0952/1335/5313/files/gempages_586159366181225…"
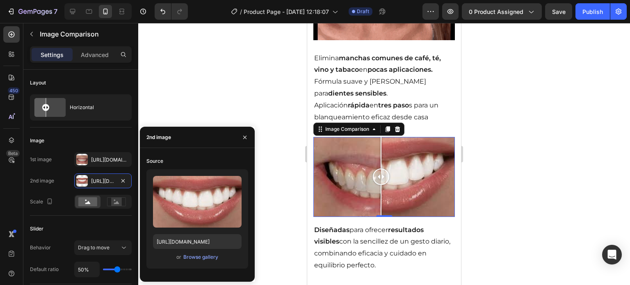
click at [268, 193] on div at bounding box center [384, 154] width 492 height 262
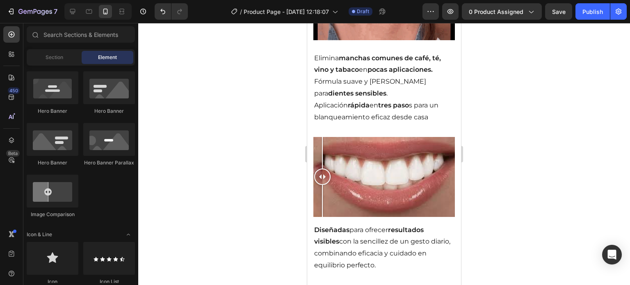
drag, startPoint x: 381, startPoint y: 167, endPoint x: 288, endPoint y: 185, distance: 94.5
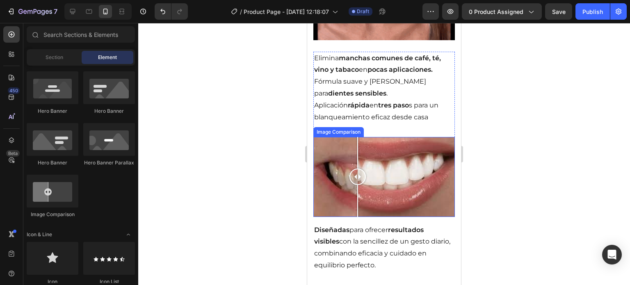
drag, startPoint x: 321, startPoint y: 165, endPoint x: 458, endPoint y: 169, distance: 137.1
click at [366, 169] on div at bounding box center [358, 177] width 16 height 16
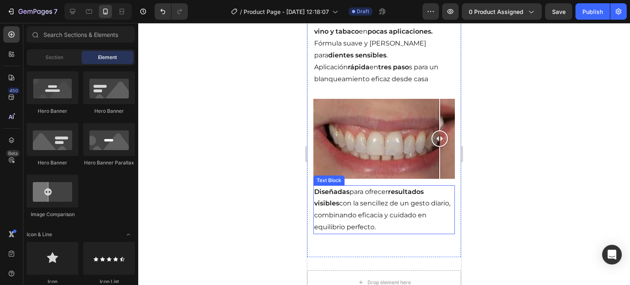
scroll to position [780, 0]
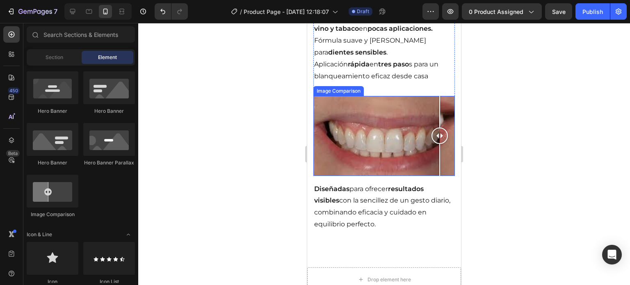
click at [376, 125] on div at bounding box center [385, 136] width 142 height 80
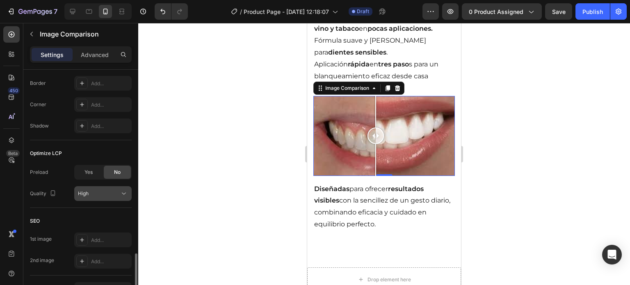
scroll to position [369, 0]
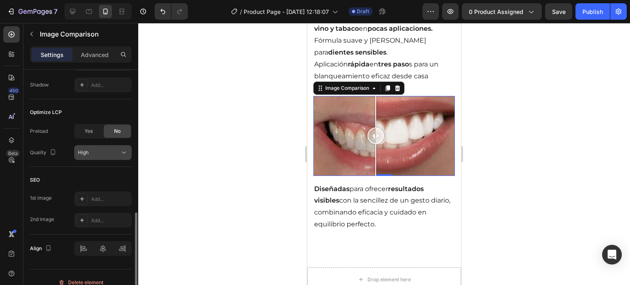
click at [109, 151] on div "High" at bounding box center [99, 152] width 42 height 7
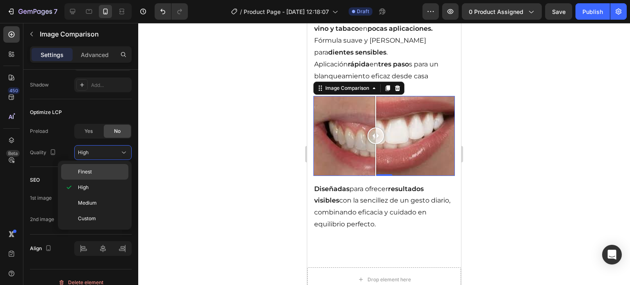
click at [103, 175] on p "Finest" at bounding box center [101, 171] width 47 height 7
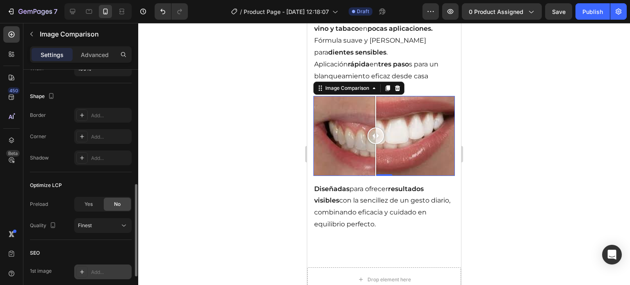
scroll to position [255, 0]
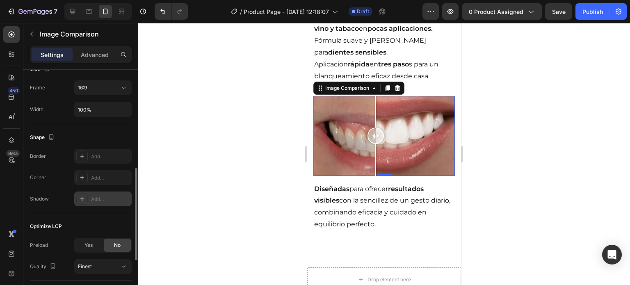
click at [113, 198] on div "Add..." at bounding box center [110, 199] width 39 height 7
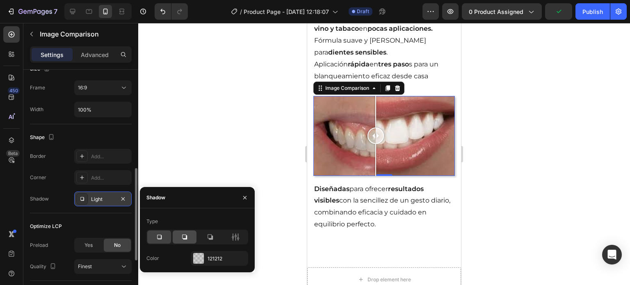
click at [180, 234] on div at bounding box center [185, 237] width 24 height 13
click at [167, 232] on div at bounding box center [159, 237] width 24 height 13
click at [240, 202] on button "button" at bounding box center [244, 197] width 13 height 13
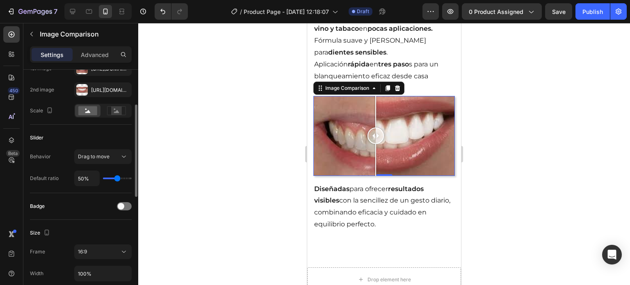
scroll to position [50, 0]
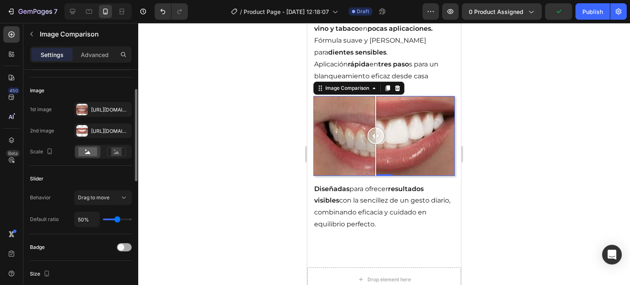
click at [126, 243] on div at bounding box center [124, 247] width 15 height 8
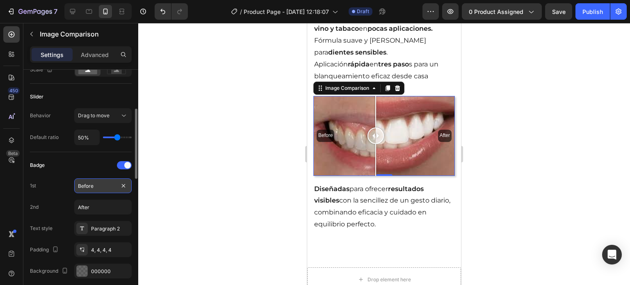
click at [98, 190] on input "Before" at bounding box center [102, 185] width 57 height 15
type input "Antes"
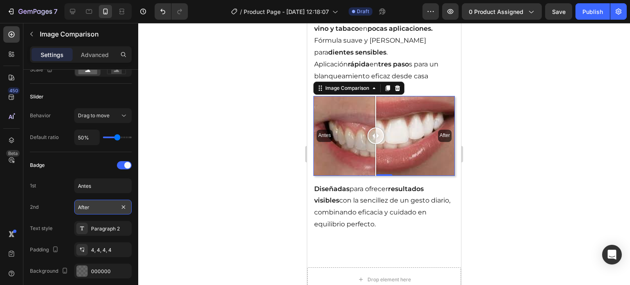
click at [110, 207] on input "After" at bounding box center [102, 207] width 57 height 15
type input "Despues"
click at [156, 197] on div at bounding box center [384, 154] width 492 height 262
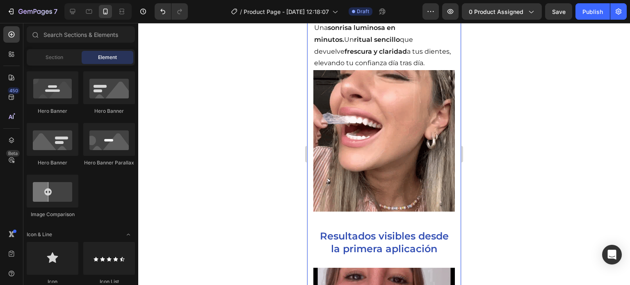
scroll to position [164, 0]
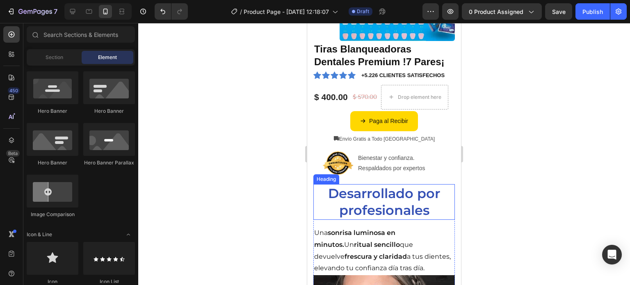
click at [416, 203] on h2 "Desarrollado por profesionales" at bounding box center [385, 202] width 142 height 36
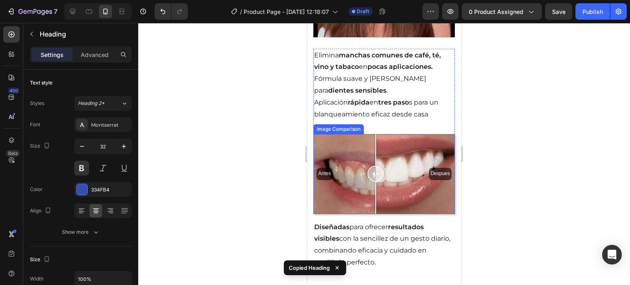
scroll to position [739, 0]
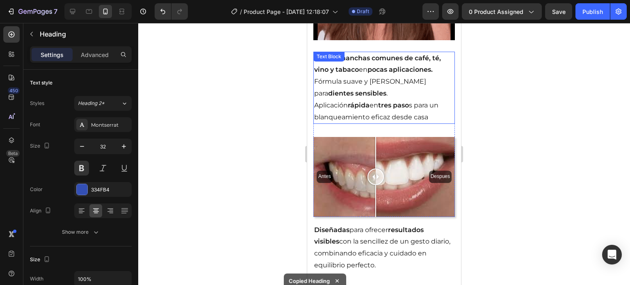
click at [396, 110] on p "Aplicación rápida en tres paso s para un blanqueamiento eficaz desde casa" at bounding box center [384, 112] width 140 height 24
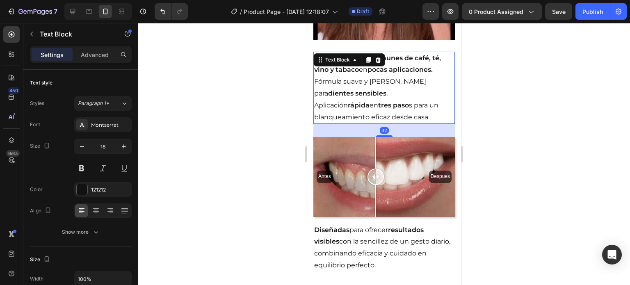
click at [397, 124] on div "32" at bounding box center [385, 130] width 142 height 13
click at [445, 124] on div "32" at bounding box center [385, 130] width 142 height 13
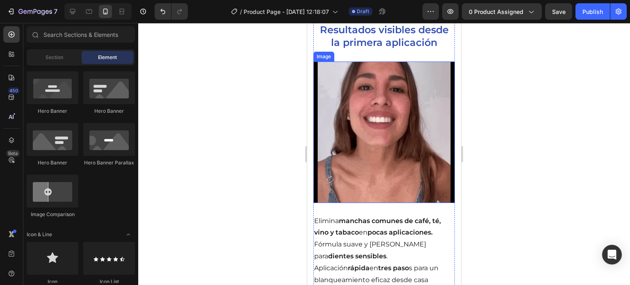
scroll to position [673, 0]
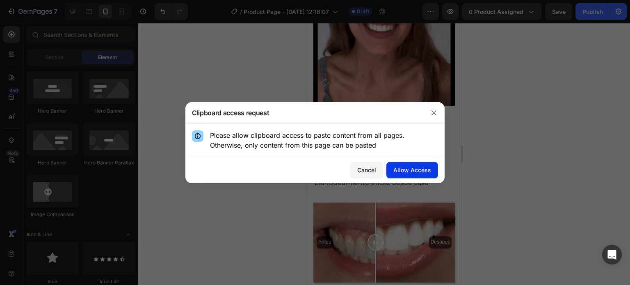
click at [397, 171] on div "Allow Access" at bounding box center [413, 170] width 38 height 9
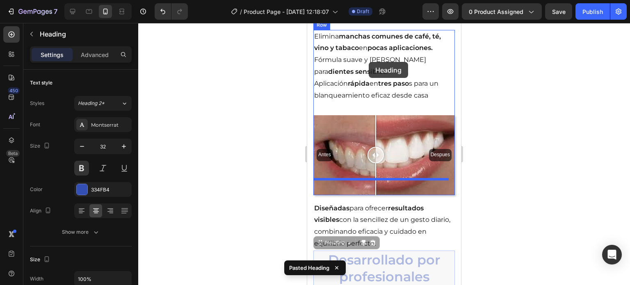
scroll to position [713, 0]
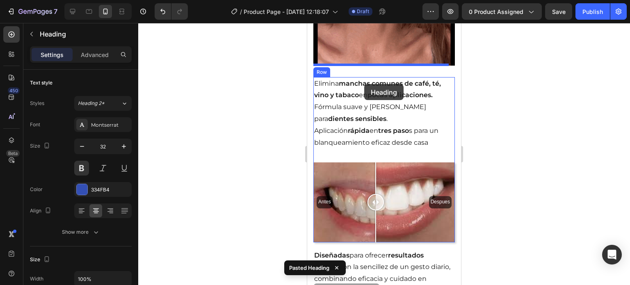
drag, startPoint x: 366, startPoint y: 121, endPoint x: 364, endPoint y: 84, distance: 36.6
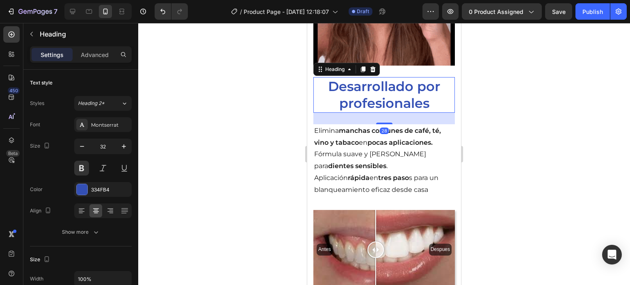
click at [378, 90] on h2 "Desarrollado por profesionales" at bounding box center [385, 95] width 142 height 36
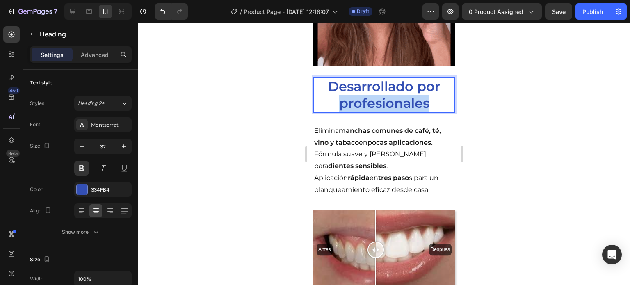
click at [378, 90] on p "Desarrollado por profesionales" at bounding box center [384, 95] width 140 height 34
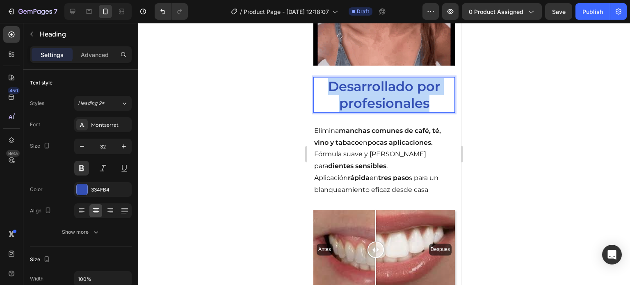
click at [378, 90] on p "Desarrollado por profesionales" at bounding box center [384, 95] width 140 height 34
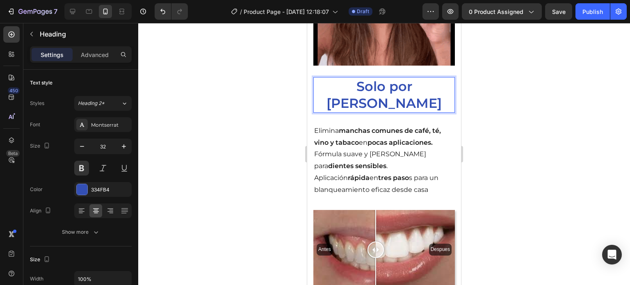
drag, startPoint x: 336, startPoint y: 76, endPoint x: 342, endPoint y: 73, distance: 5.7
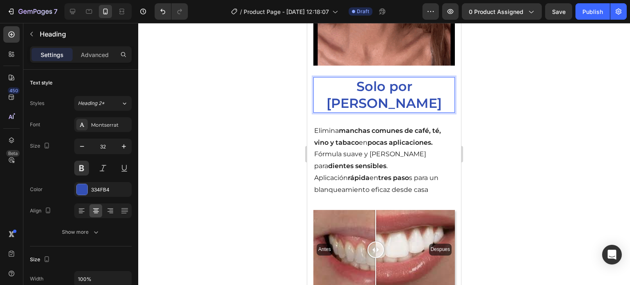
click at [336, 78] on p "Solo por Hoy" at bounding box center [384, 95] width 140 height 34
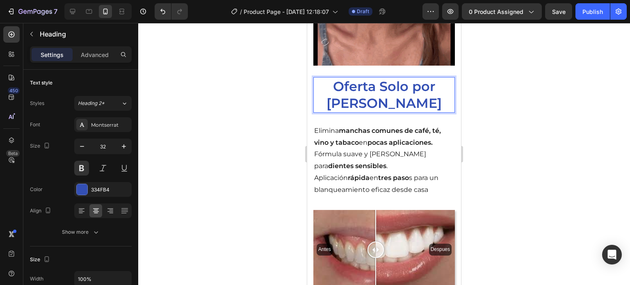
click at [398, 92] on p "Oferta Solo por Hoy" at bounding box center [384, 95] width 140 height 34
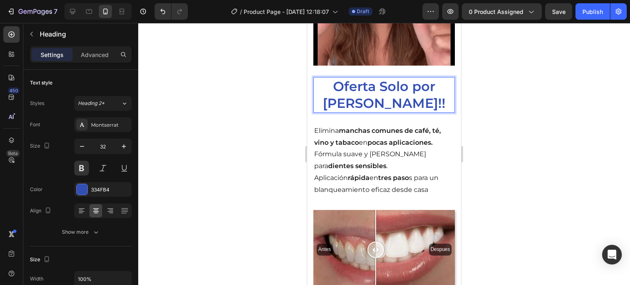
click at [333, 78] on p "Oferta Solo por Hoy!!" at bounding box center [384, 95] width 140 height 34
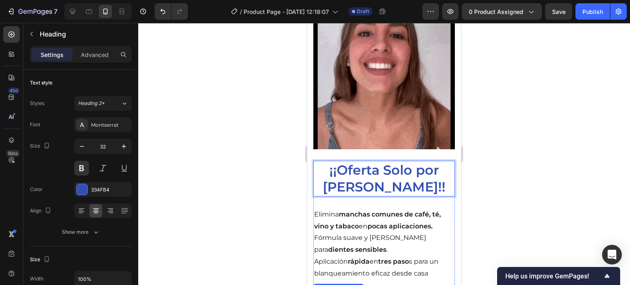
scroll to position [631, 0]
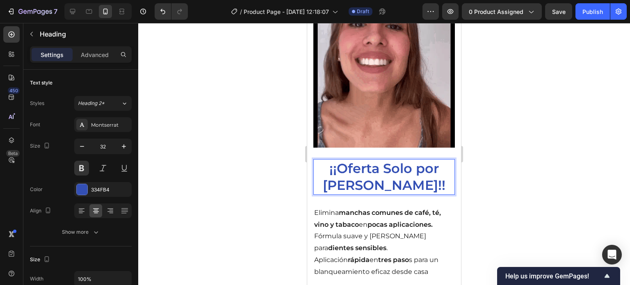
click at [439, 206] on div "Elimina manchas comunes de café, té, vino y tabaco en pocas aplicaciones. Fórmu…" at bounding box center [385, 242] width 142 height 73
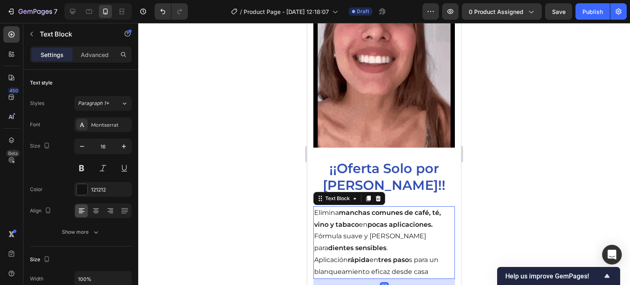
click at [416, 172] on p "¡¡Oferta Solo por [PERSON_NAME]!!" at bounding box center [384, 177] width 140 height 34
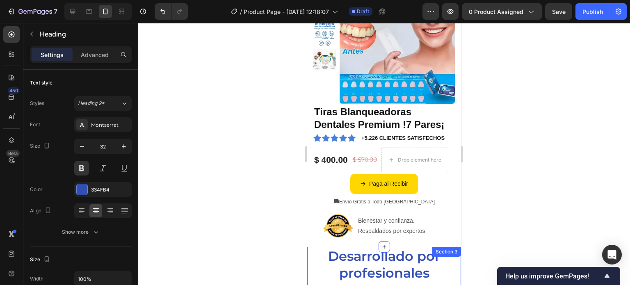
scroll to position [98, 0]
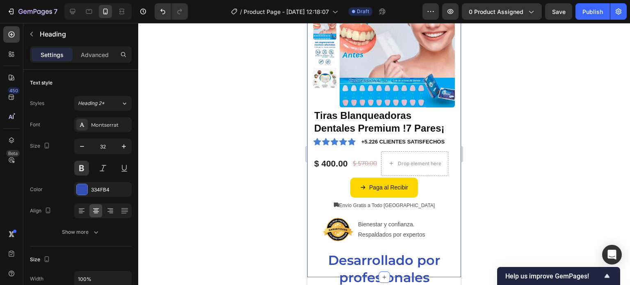
click at [344, 160] on div "$ 400.00" at bounding box center [331, 163] width 35 height 13
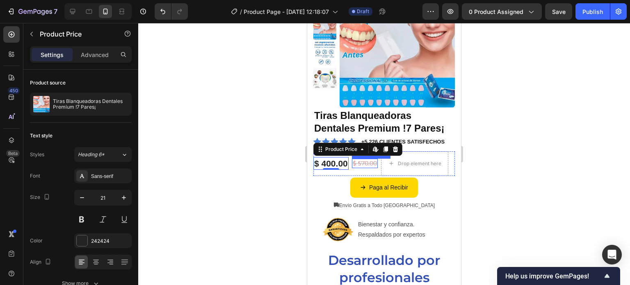
click at [353, 167] on div "$ 570.00" at bounding box center [365, 163] width 26 height 9
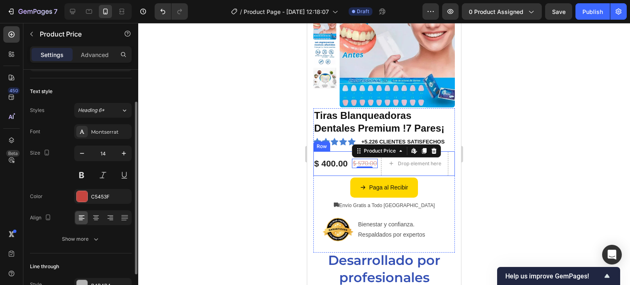
click at [351, 172] on div "$ 400.00 Product Price Product Price $ 570.00 Product Price Edit content in Sho…" at bounding box center [385, 163] width 142 height 25
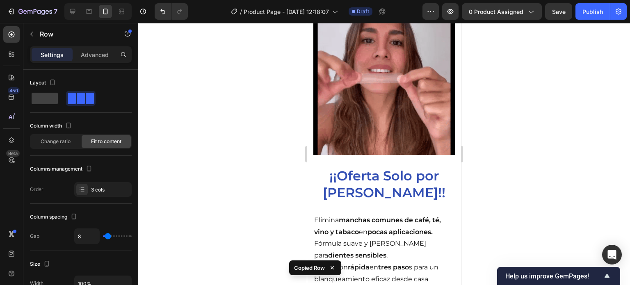
scroll to position [631, 0]
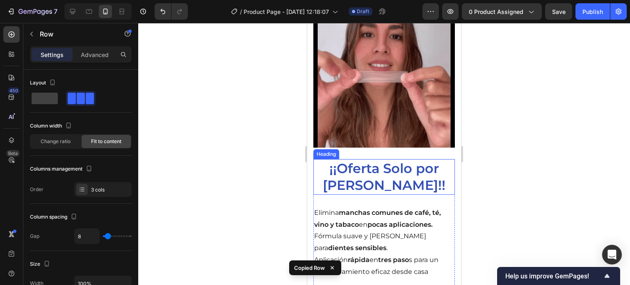
click at [374, 170] on p "¡¡Oferta Solo por [PERSON_NAME]!!" at bounding box center [384, 177] width 140 height 34
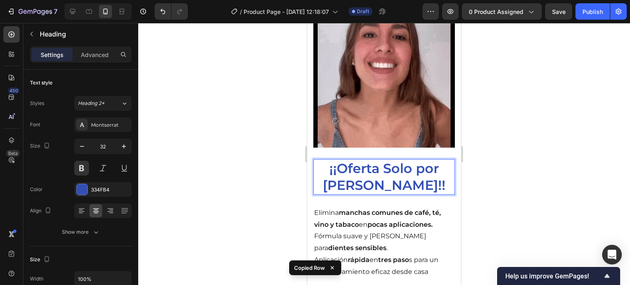
click at [407, 178] on p "¡¡Oferta Solo por [PERSON_NAME]!!" at bounding box center [384, 177] width 140 height 34
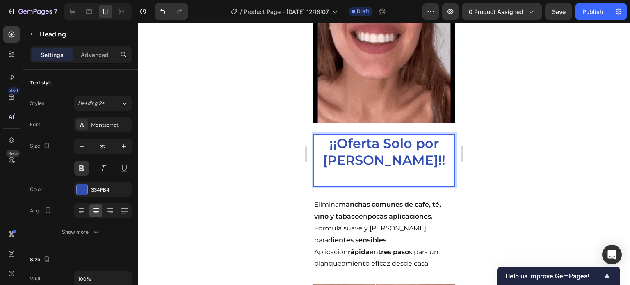
scroll to position [653, 0]
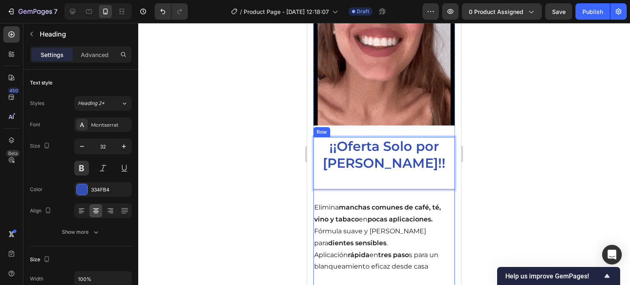
click at [392, 182] on div "Lorem ipsum dolor sit amet, consectetur Heading ¡¡Oferta Solo por Hoy!! Heading…" at bounding box center [385, 252] width 142 height 230
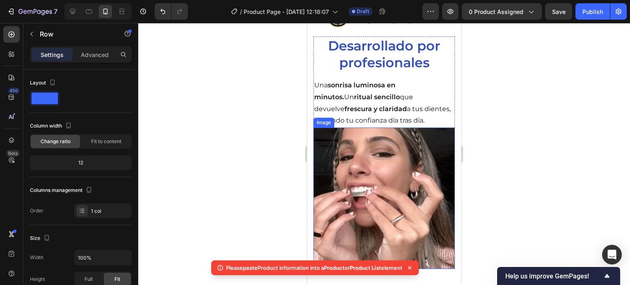
scroll to position [189, 0]
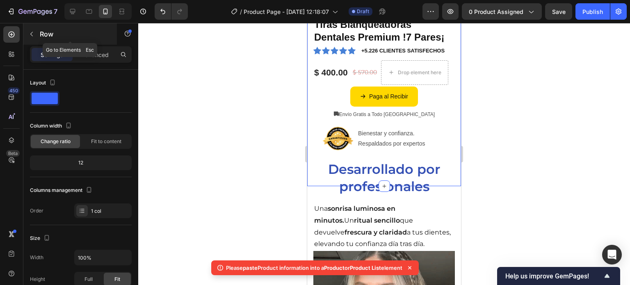
click at [29, 42] on div "Row" at bounding box center [70, 33] width 94 height 21
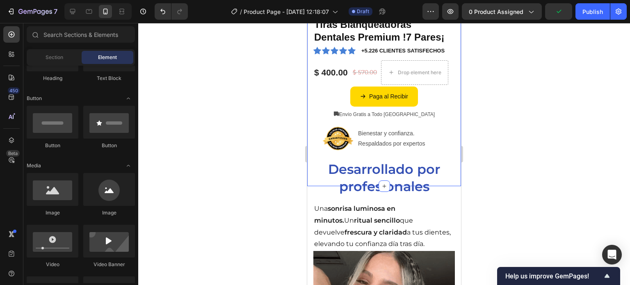
scroll to position [0, 0]
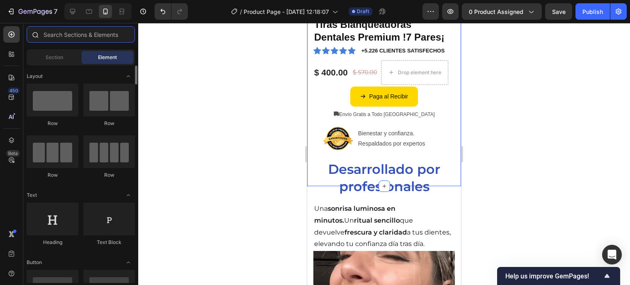
click at [80, 37] on input "text" at bounding box center [81, 34] width 108 height 16
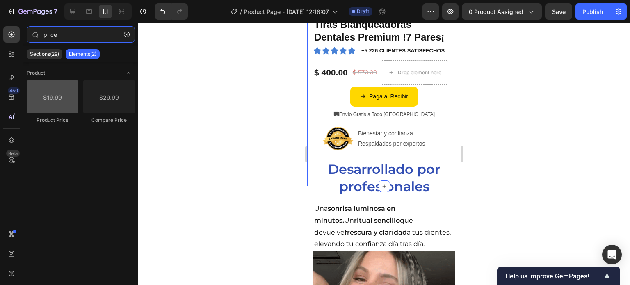
type input "price"
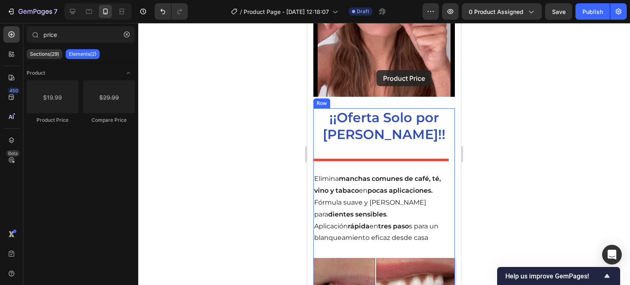
scroll to position [658, 0]
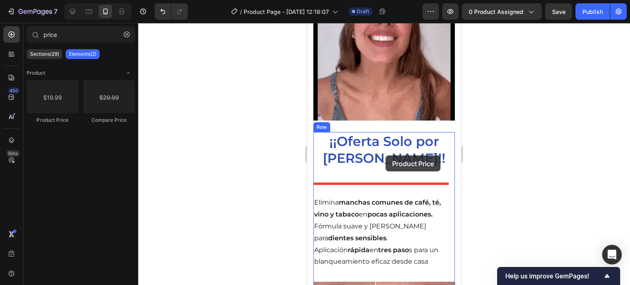
drag, startPoint x: 373, startPoint y: 133, endPoint x: 386, endPoint y: 156, distance: 25.7
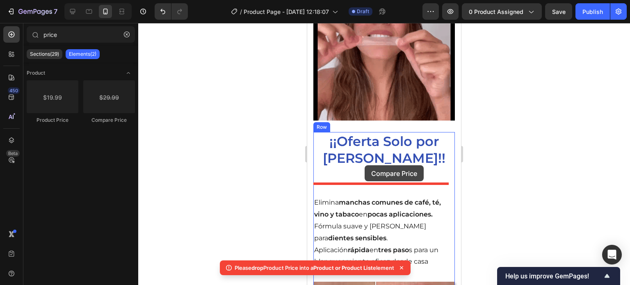
drag, startPoint x: 406, startPoint y: 128, endPoint x: 366, endPoint y: 167, distance: 55.7
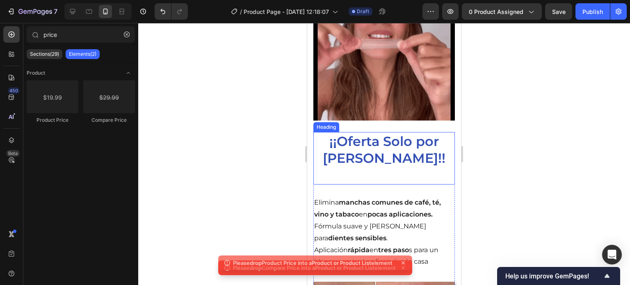
click at [358, 162] on p "¡¡Oferta Solo por [PERSON_NAME]!!" at bounding box center [384, 158] width 140 height 51
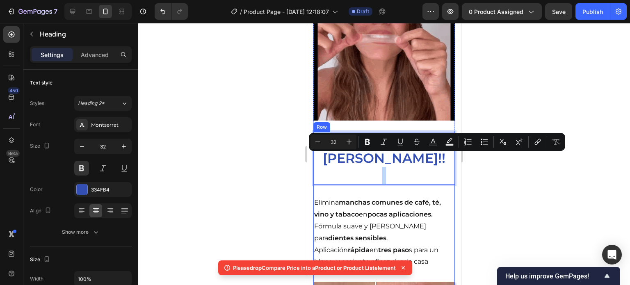
click at [373, 169] on p "¡¡Oferta Solo por [PERSON_NAME]!!" at bounding box center [384, 158] width 140 height 51
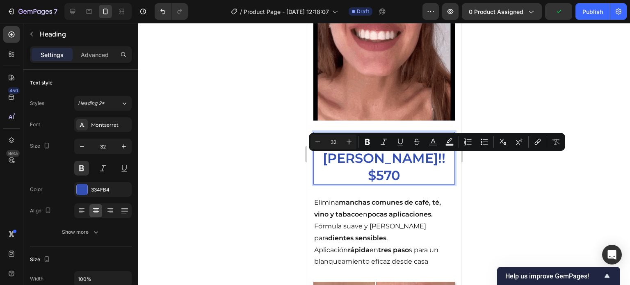
drag, startPoint x: 400, startPoint y: 161, endPoint x: 368, endPoint y: 162, distance: 31.2
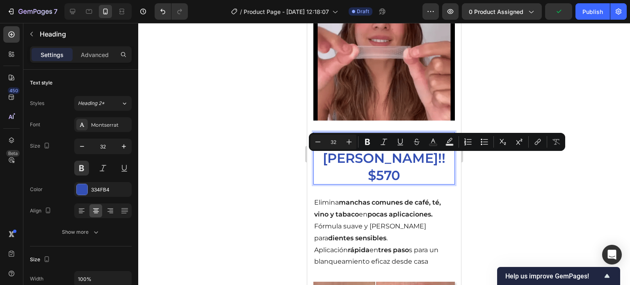
click at [368, 162] on p "¡¡Oferta Solo por Hoy!! $570" at bounding box center [384, 158] width 140 height 51
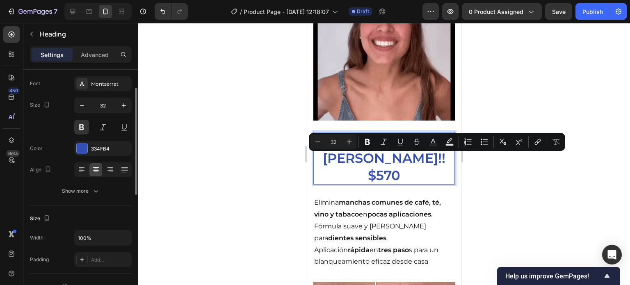
scroll to position [0, 0]
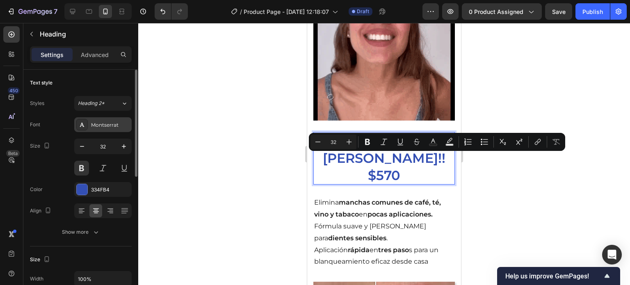
click at [113, 128] on div "Montserrat" at bounding box center [110, 124] width 39 height 7
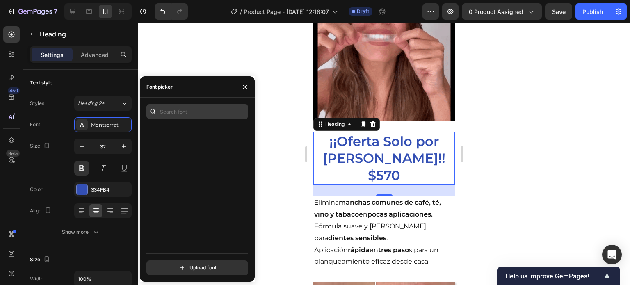
scroll to position [2913, 0]
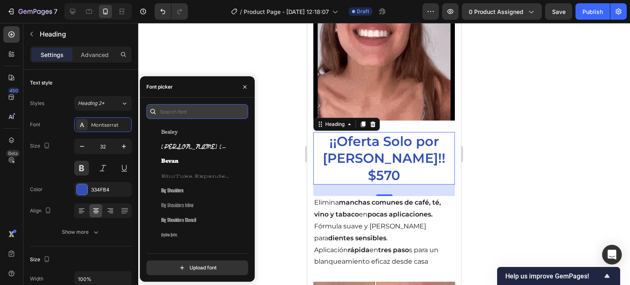
click at [184, 112] on input "text" at bounding box center [197, 111] width 102 height 15
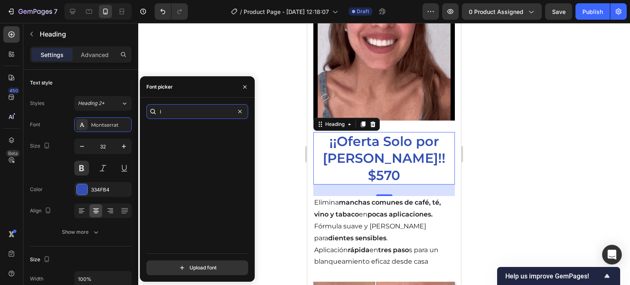
scroll to position [0, 0]
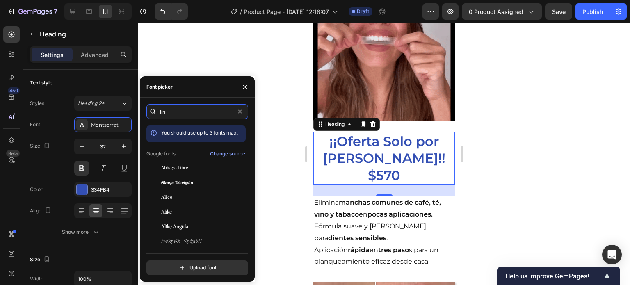
type input "line"
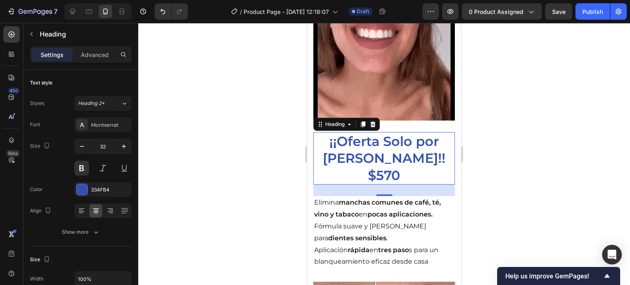
click at [228, 57] on div at bounding box center [384, 154] width 492 height 262
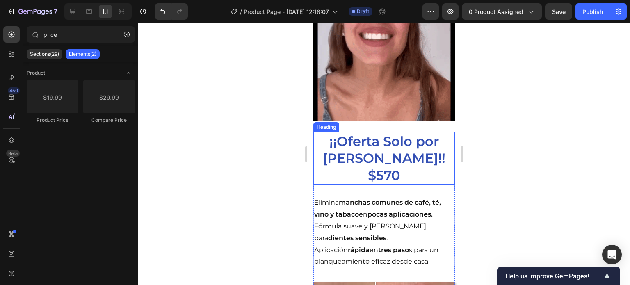
click at [411, 167] on p "¡¡Oferta Solo por Hoy!! $570" at bounding box center [384, 158] width 140 height 51
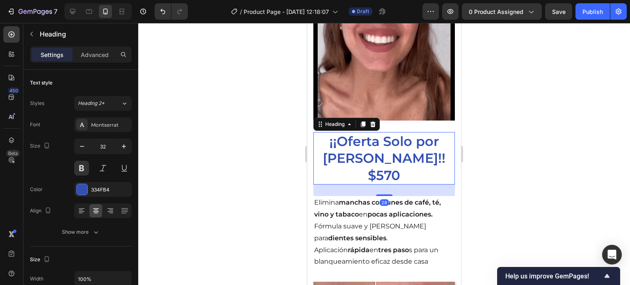
click at [398, 162] on p "¡¡Oferta Solo por Hoy!! $570" at bounding box center [384, 158] width 140 height 51
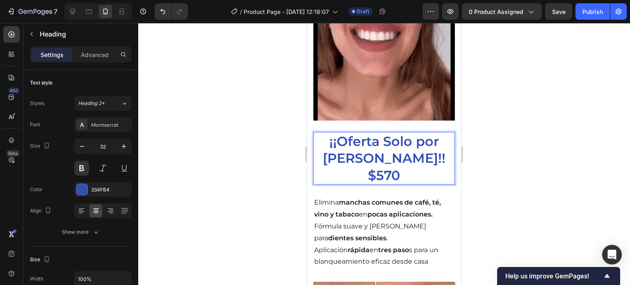
click at [395, 162] on p "¡¡Oferta Solo por Hoy!! $570" at bounding box center [384, 158] width 140 height 51
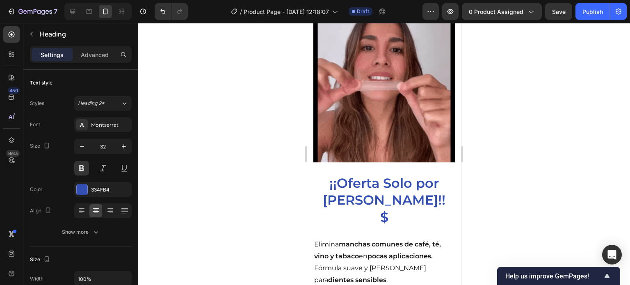
scroll to position [617, 0]
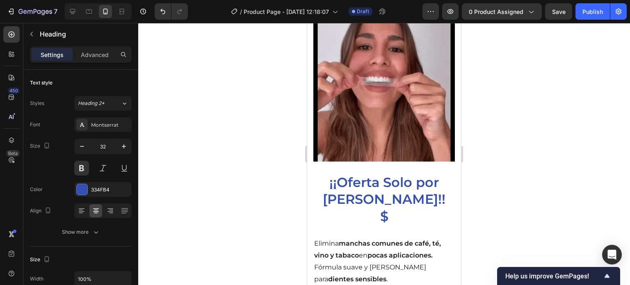
click at [395, 206] on h2 "¡¡Oferta Solo por Hoy!! $" at bounding box center [385, 199] width 142 height 53
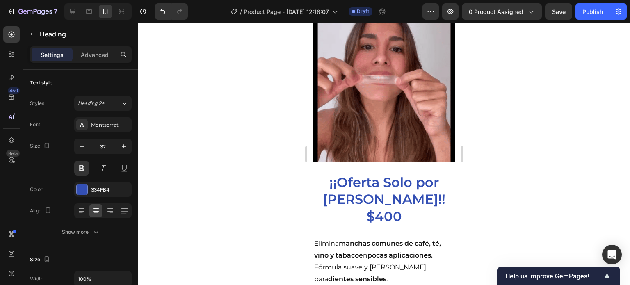
click at [420, 206] on p "¡¡Oferta Solo por Hoy!! $400" at bounding box center [384, 199] width 140 height 51
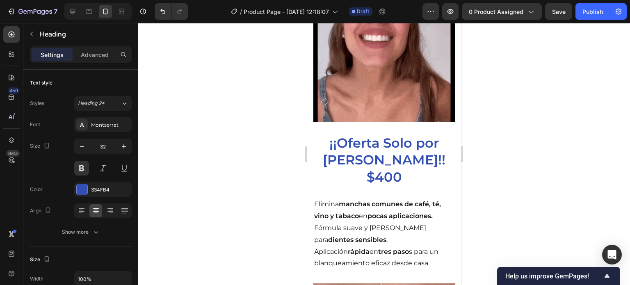
scroll to position [658, 0]
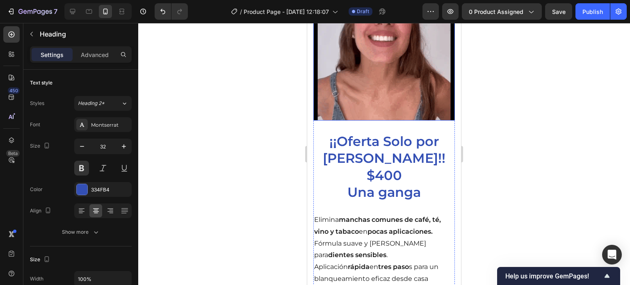
click at [422, 92] on img at bounding box center [385, 50] width 142 height 142
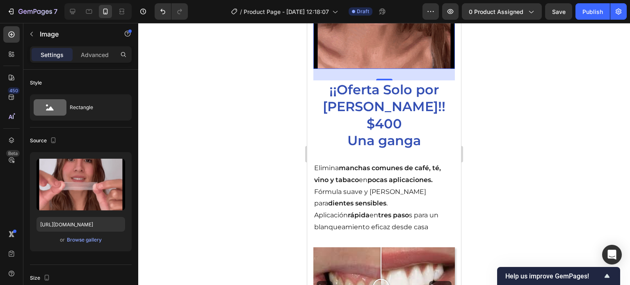
scroll to position [711, 0]
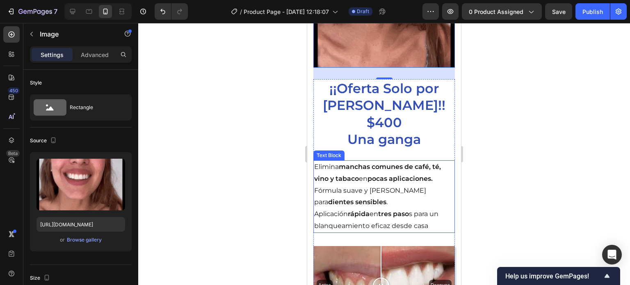
click at [360, 168] on p "Elimina manchas comunes de café, té, vino y tabaco en pocas aplicaciones." at bounding box center [384, 173] width 140 height 24
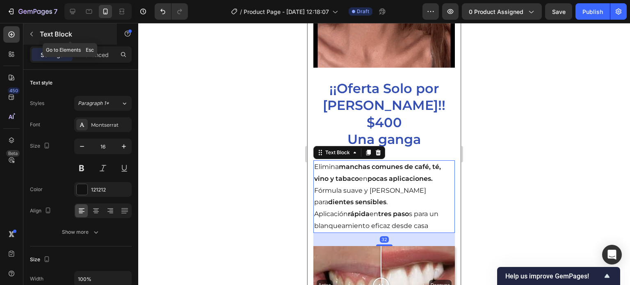
click at [32, 32] on icon "button" at bounding box center [31, 34] width 2 height 5
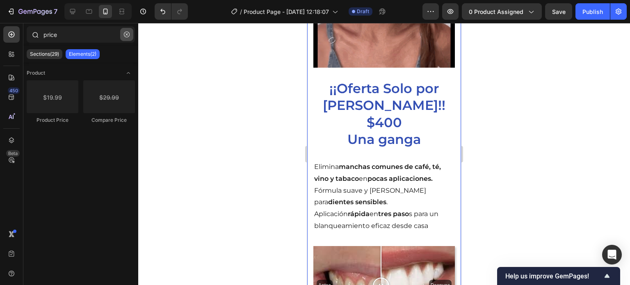
click at [127, 34] on icon "button" at bounding box center [127, 35] width 6 height 6
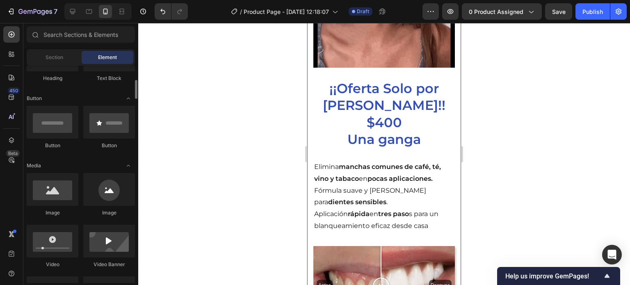
scroll to position [205, 0]
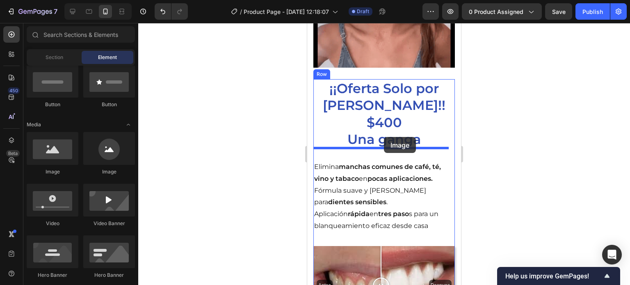
drag, startPoint x: 361, startPoint y: 174, endPoint x: 384, endPoint y: 137, distance: 43.4
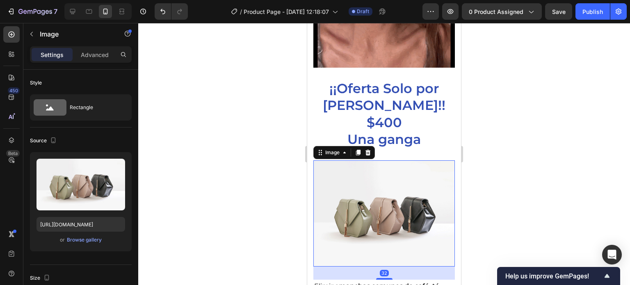
click at [398, 185] on img at bounding box center [385, 213] width 142 height 106
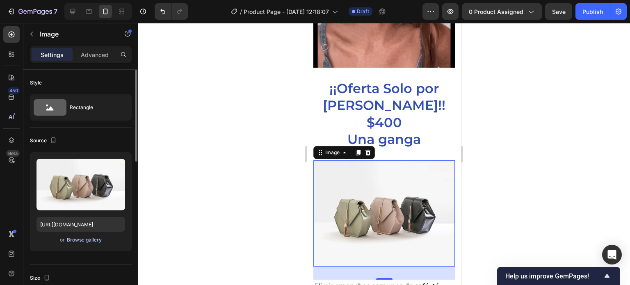
click at [85, 237] on div "Browse gallery" at bounding box center [84, 239] width 35 height 7
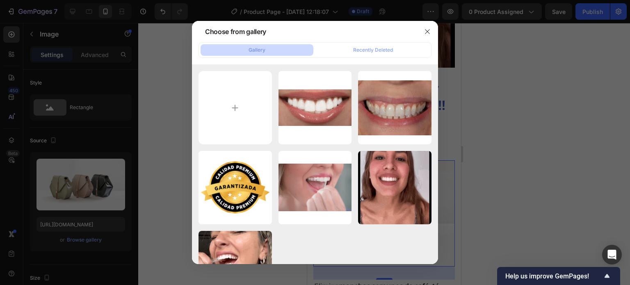
type input "C:\fakepath\images.png"
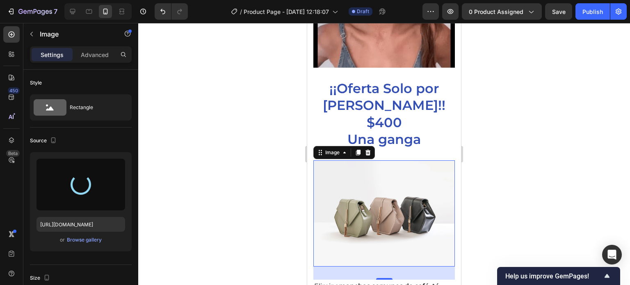
type input "https://cdn.shopify.com/s/files/1/0952/1335/5313/files/gempages_586159366181225…"
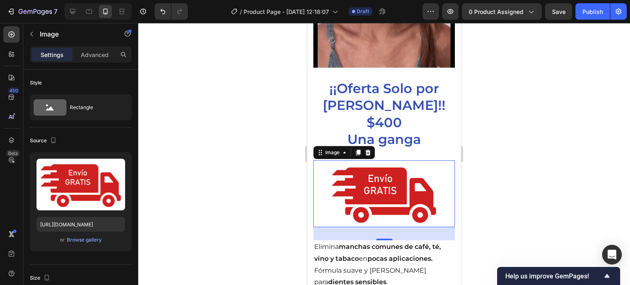
click at [271, 190] on div at bounding box center [384, 154] width 492 height 262
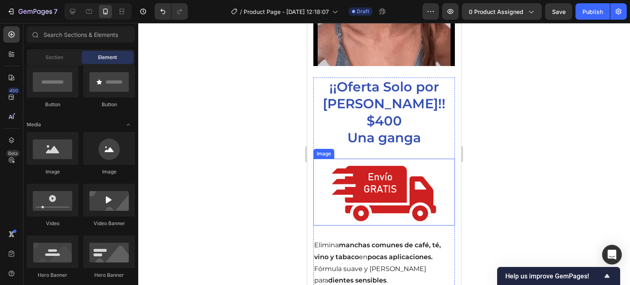
scroll to position [711, 0]
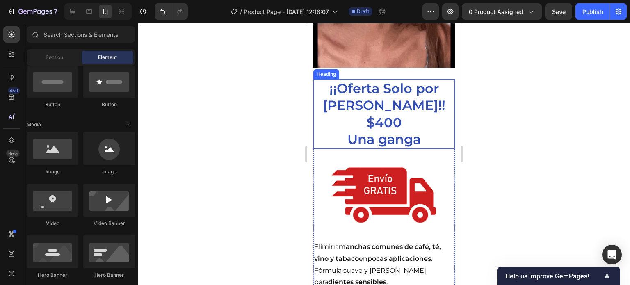
click at [409, 126] on p "¡¡Oferta Solo por Hoy!! $400 Una ganga" at bounding box center [384, 114] width 140 height 68
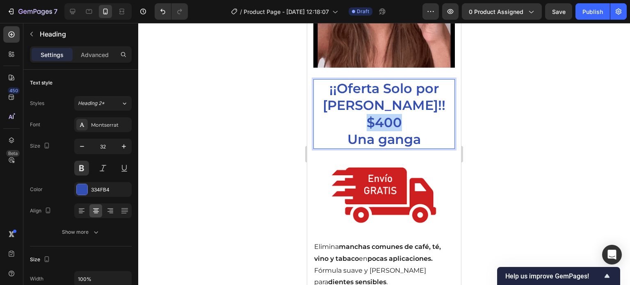
drag, startPoint x: 397, startPoint y: 113, endPoint x: 366, endPoint y: 114, distance: 31.2
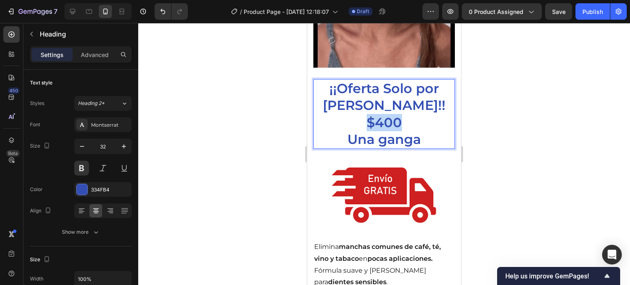
click at [366, 114] on p "¡¡Oferta Solo por Hoy!! $400 Una ganga" at bounding box center [384, 114] width 140 height 68
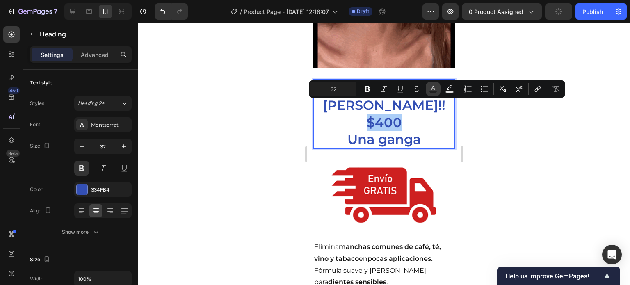
click at [435, 87] on icon "Editor contextual toolbar" at bounding box center [433, 89] width 8 height 8
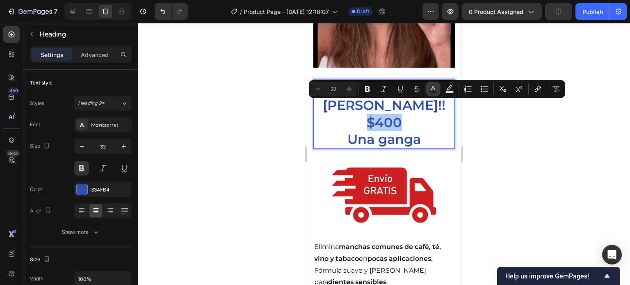
type input "334FB4"
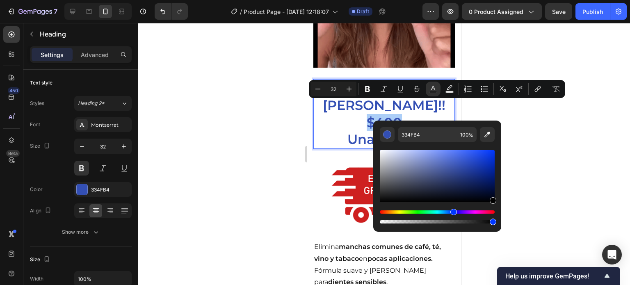
drag, startPoint x: 461, startPoint y: 166, endPoint x: 510, endPoint y: 210, distance: 65.4
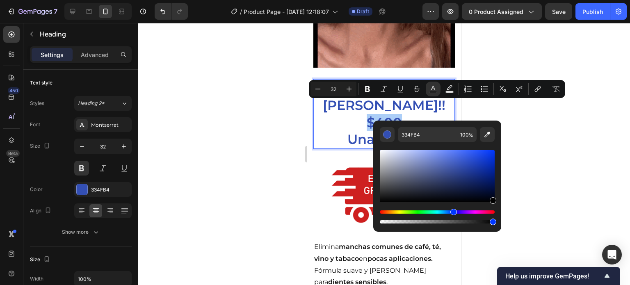
click at [510, 0] on body "7 / Product Page - Sep 27, 12:18:07 Draft Preview 0 product assigned Save Publi…" at bounding box center [315, 0] width 630 height 0
type input "000000"
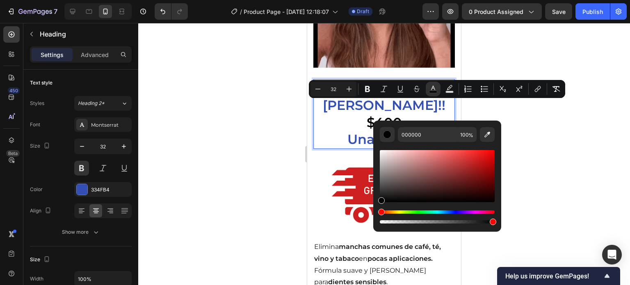
click at [505, 207] on div at bounding box center [384, 154] width 492 height 262
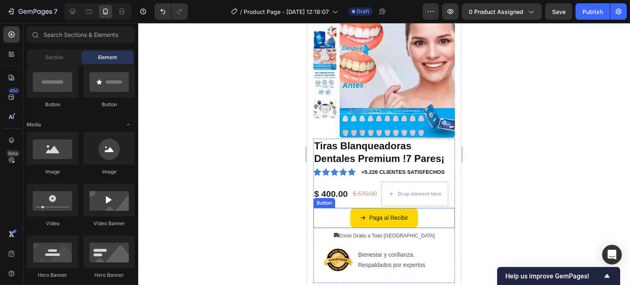
scroll to position [164, 0]
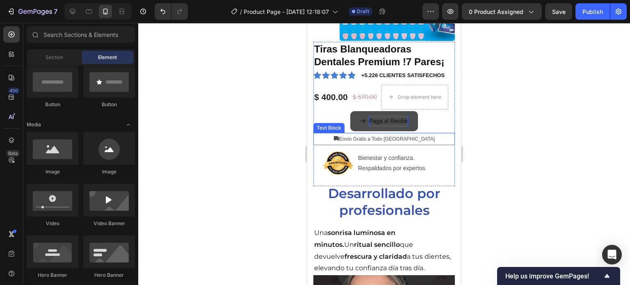
click at [382, 124] on p "Paga al Recibir" at bounding box center [388, 121] width 39 height 10
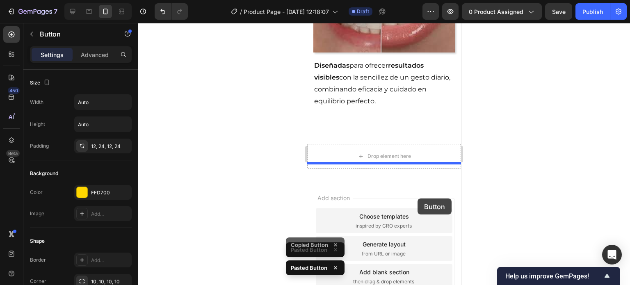
scroll to position [1119, 0]
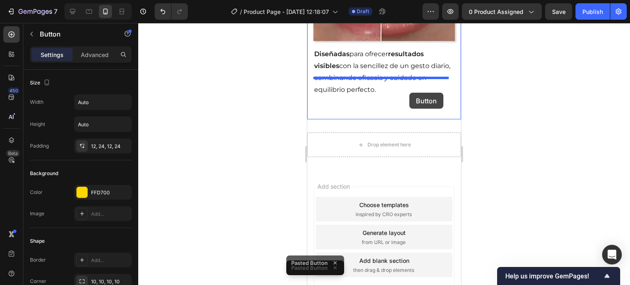
drag, startPoint x: 415, startPoint y: 60, endPoint x: 410, endPoint y: 93, distance: 32.9
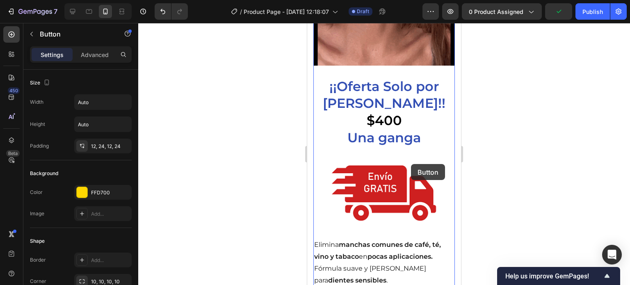
scroll to position [737, 0]
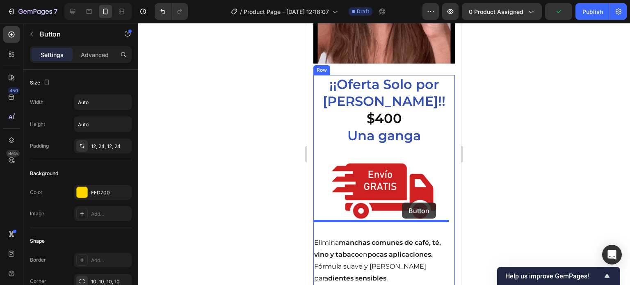
drag, startPoint x: 400, startPoint y: 226, endPoint x: 402, endPoint y: 203, distance: 23.5
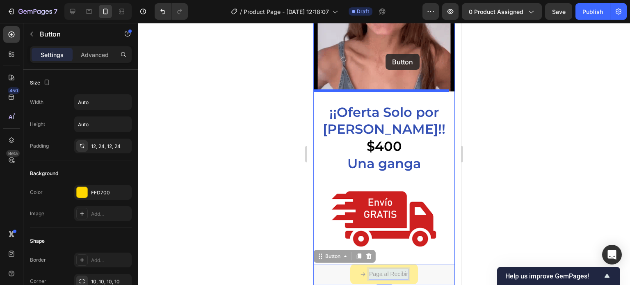
scroll to position [687, 0]
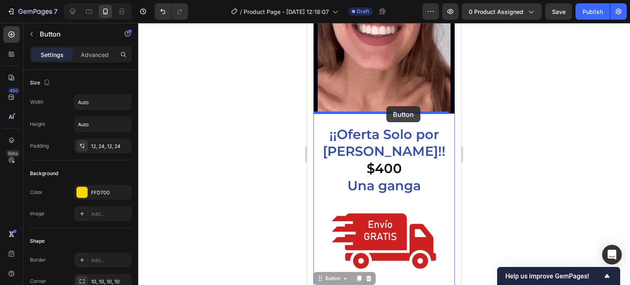
drag, startPoint x: 400, startPoint y: 236, endPoint x: 387, endPoint y: 106, distance: 130.4
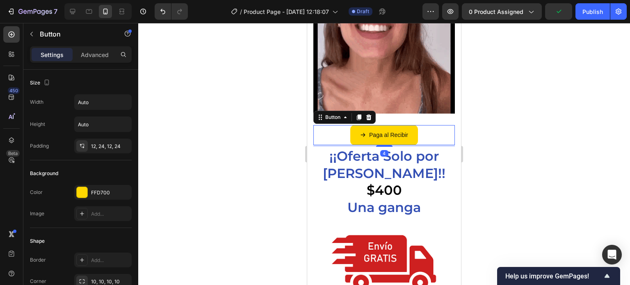
click at [469, 103] on div at bounding box center [384, 154] width 492 height 262
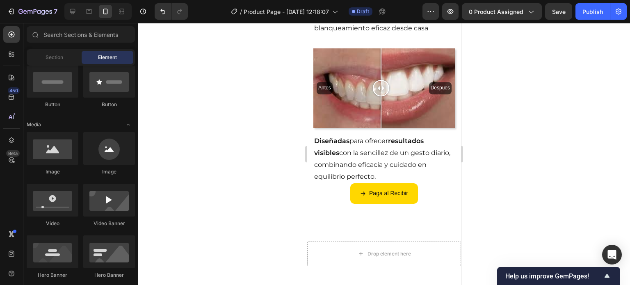
scroll to position [974, 0]
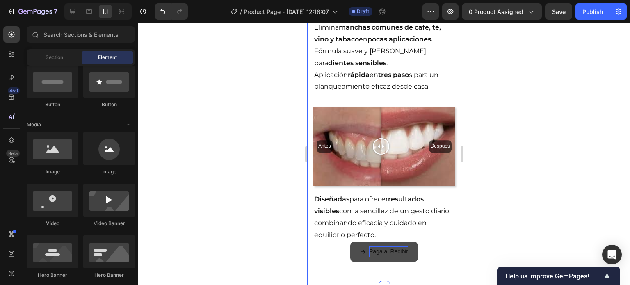
click at [405, 247] on p "Paga al Recibir" at bounding box center [388, 252] width 39 height 10
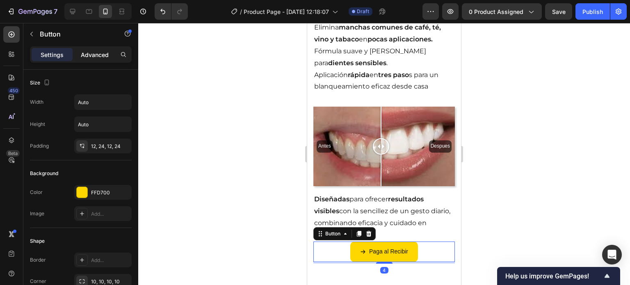
click at [95, 58] on p "Advanced" at bounding box center [95, 54] width 28 height 9
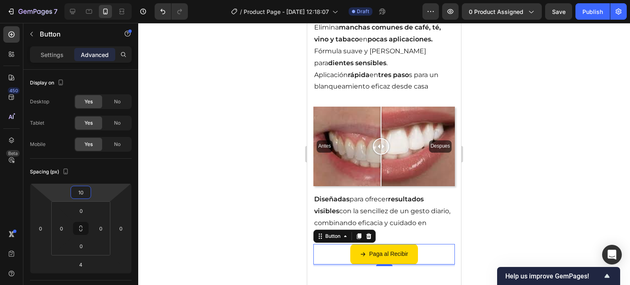
type input "12"
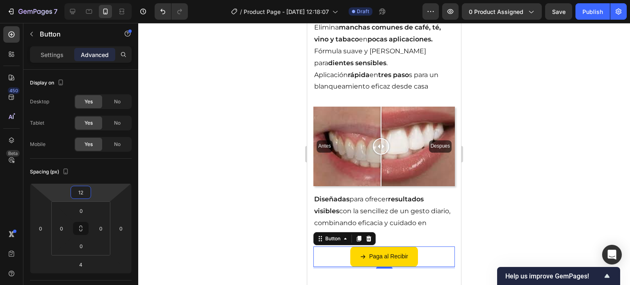
click at [95, 0] on html "7 / Product Page - Sep 27, 12:18:07 Draft Preview 0 product assigned Save Publi…" at bounding box center [315, 0] width 630 height 0
click at [169, 215] on div at bounding box center [384, 154] width 492 height 262
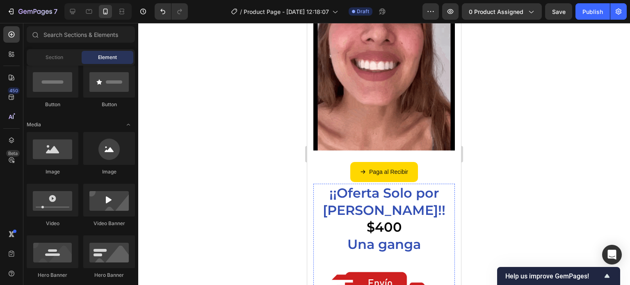
scroll to position [646, 0]
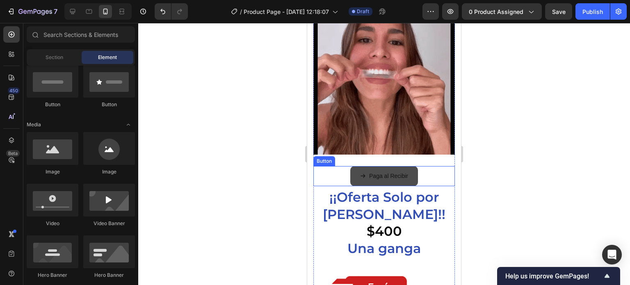
click at [407, 166] on button "Paga al Recibir" at bounding box center [384, 176] width 68 height 20
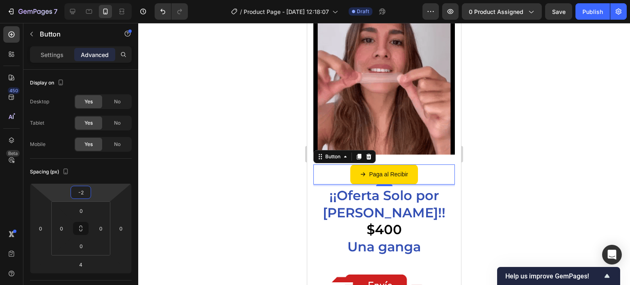
type input "0"
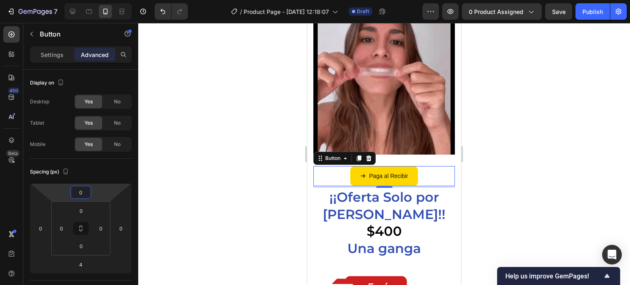
click at [94, 0] on html "7 / Product Page - Sep 27, 12:18:07 Draft Preview 0 product assigned Save Publi…" at bounding box center [315, 0] width 630 height 0
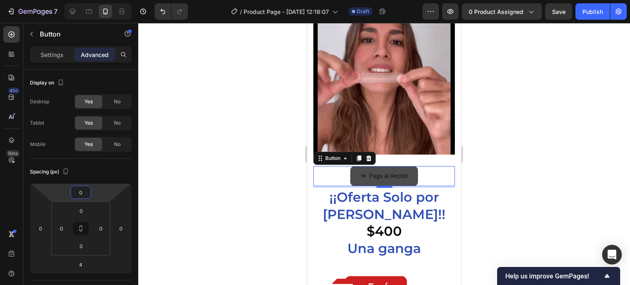
click at [414, 166] on button "Paga al Recibir" at bounding box center [384, 176] width 68 height 20
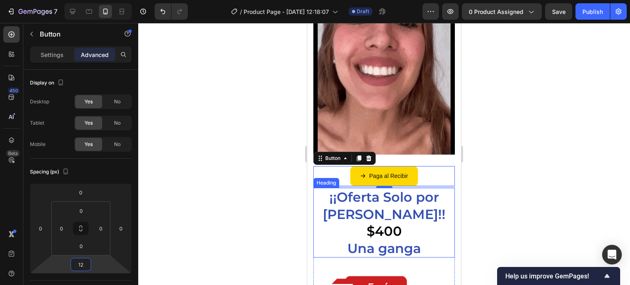
type input "16"
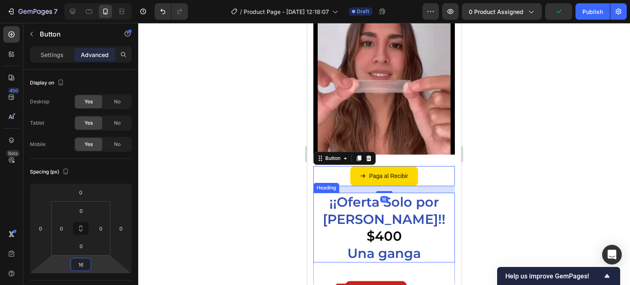
click at [101, 0] on html "7 / Product Page - Sep 27, 12:18:07 Draft Preview 0 product assigned Publish 45…" at bounding box center [315, 0] width 630 height 0
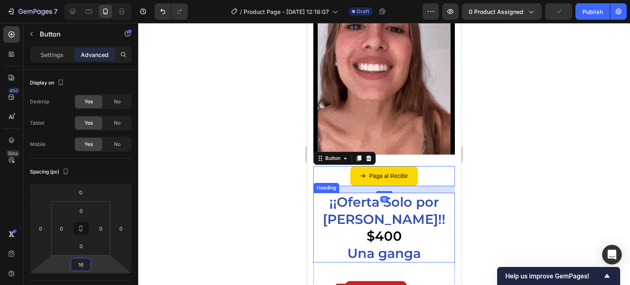
click at [221, 216] on div at bounding box center [384, 154] width 492 height 262
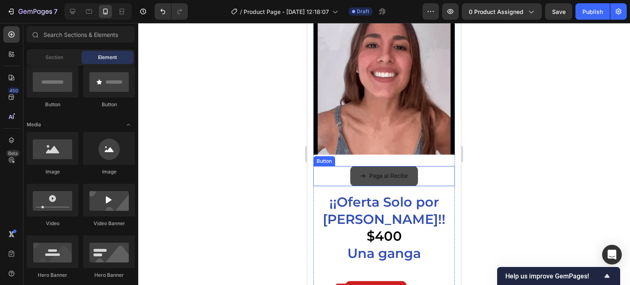
click at [409, 166] on button "Paga al Recibir" at bounding box center [384, 176] width 68 height 20
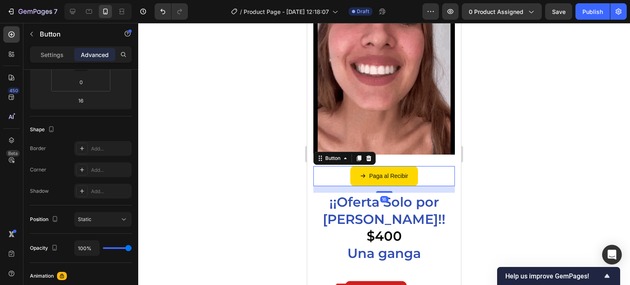
scroll to position [330, 0]
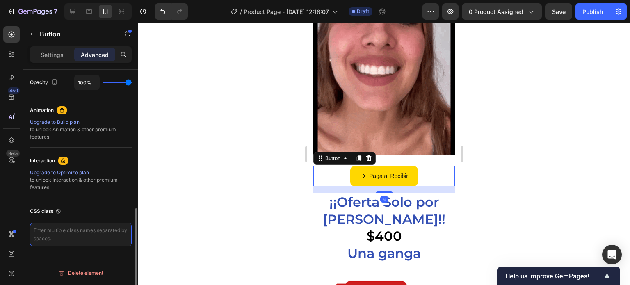
click at [84, 240] on textarea at bounding box center [81, 235] width 102 height 24
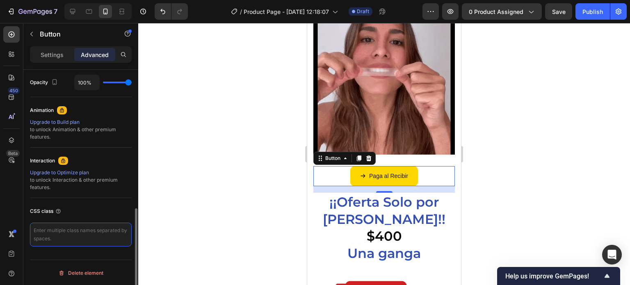
type textarea "_rsi-cod-form-is-gempage _rsi-cod-form-gempages-button-overwrite"
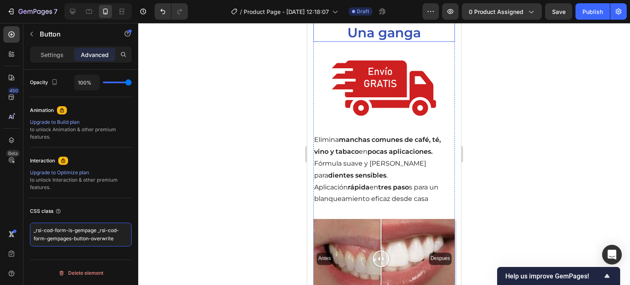
scroll to position [1015, 0]
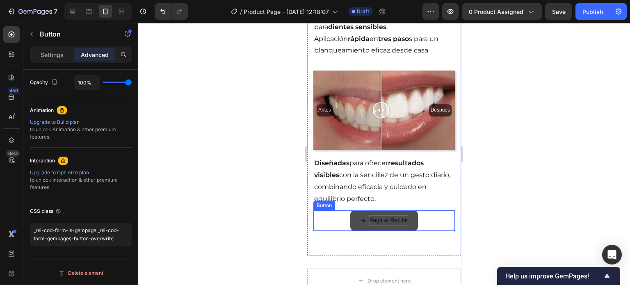
click at [377, 215] on p "Paga al Recibir" at bounding box center [388, 220] width 39 height 10
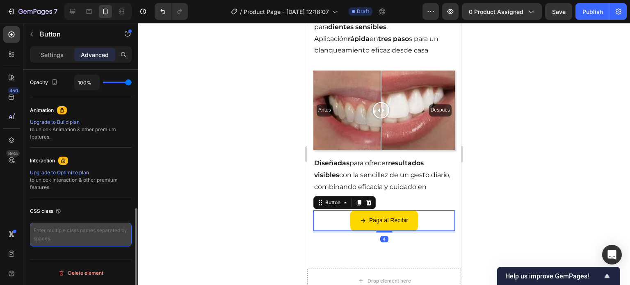
click at [109, 233] on textarea at bounding box center [81, 235] width 102 height 24
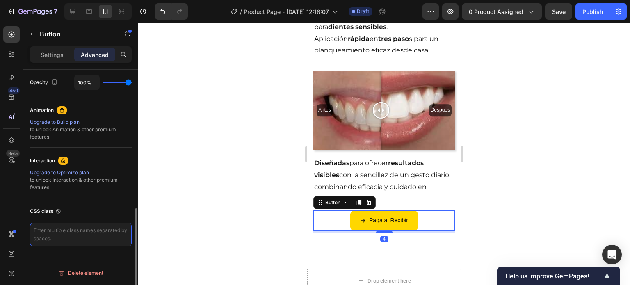
type textarea "_rsi-cod-form-is-gempage _rsi-cod-form-gempages-button-overwrite"
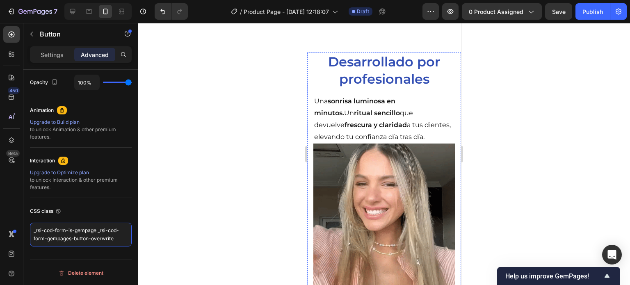
scroll to position [112, 0]
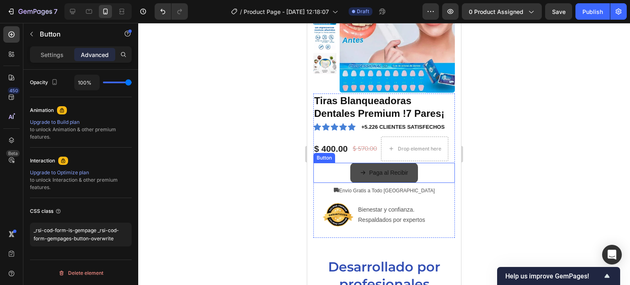
click at [406, 178] on button "Paga al Recibir" at bounding box center [384, 173] width 68 height 20
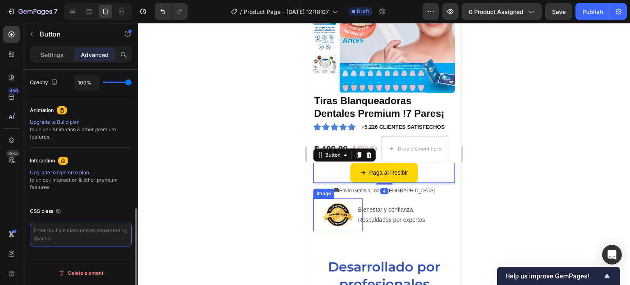
click at [94, 239] on textarea at bounding box center [81, 235] width 102 height 24
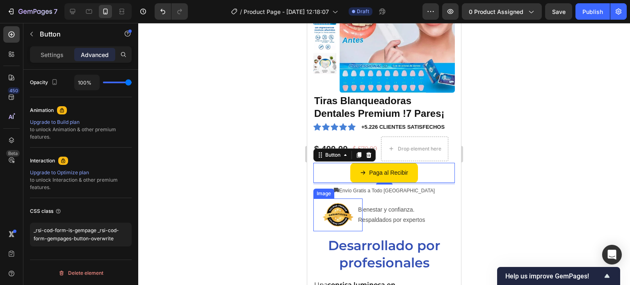
type textarea "_rsi-cod-form-is-gempage _rsi-cod-form-gempages-button-overwrite"
click at [525, 11] on div "0 product assigned" at bounding box center [502, 11] width 66 height 9
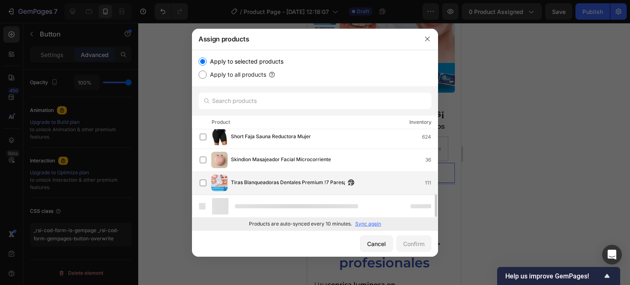
scroll to position [233, 0]
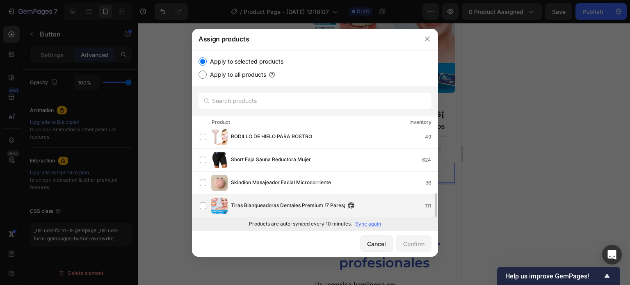
click at [287, 201] on span "Tiras Blanqueadoras Dentales Premium !7 Pares¡" at bounding box center [288, 205] width 114 height 9
click at [422, 245] on div "Confirm" at bounding box center [413, 244] width 21 height 9
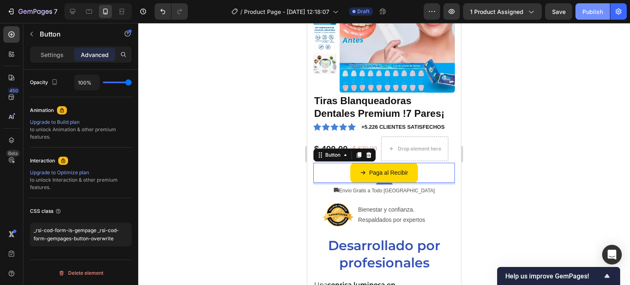
click at [602, 11] on div "Publish" at bounding box center [593, 11] width 21 height 9
click at [483, 177] on div at bounding box center [384, 154] width 492 height 262
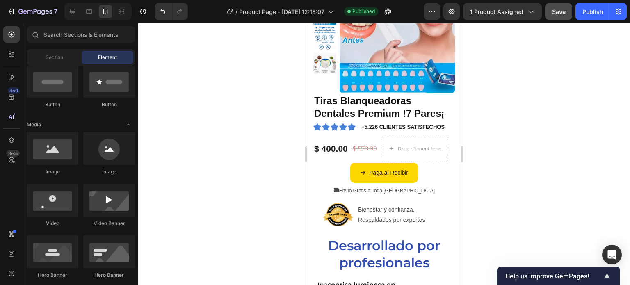
click at [556, 11] on span "Save" at bounding box center [559, 11] width 14 height 7
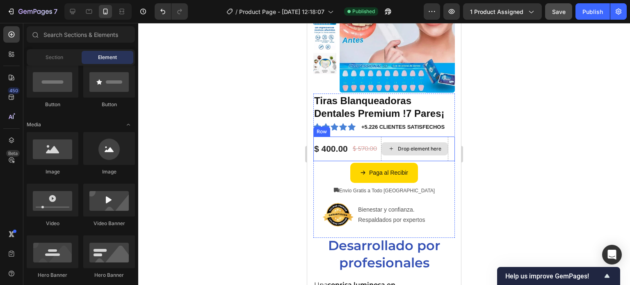
scroll to position [318, 0]
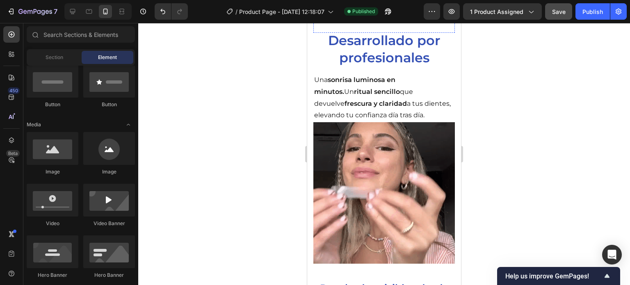
click at [419, 162] on img at bounding box center [385, 193] width 142 height 142
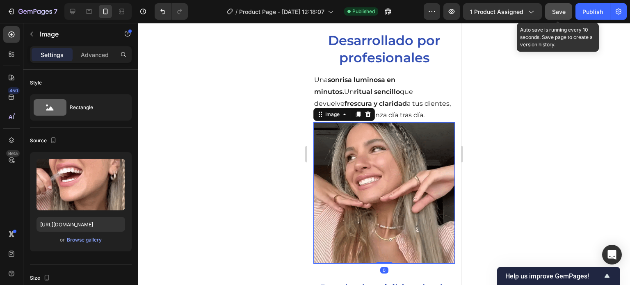
click at [554, 14] on span "Save" at bounding box center [559, 11] width 14 height 7
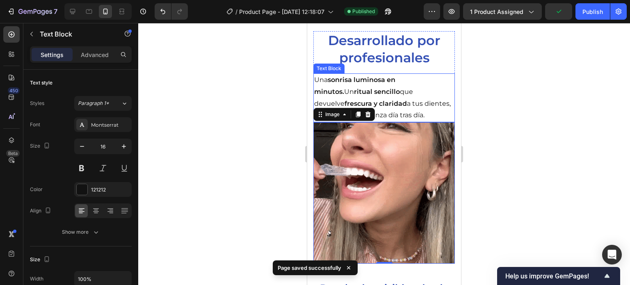
click at [396, 82] on strong "sonrisa luminosa en minutos." at bounding box center [354, 86] width 81 height 20
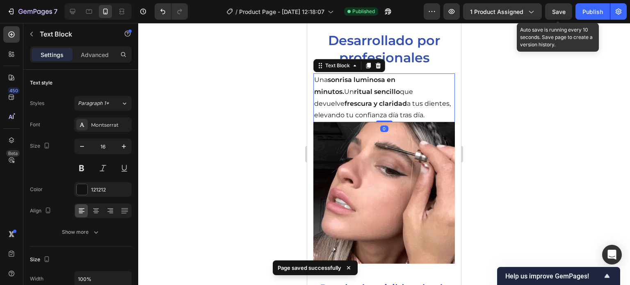
click at [558, 12] on span "Save" at bounding box center [559, 11] width 14 height 7
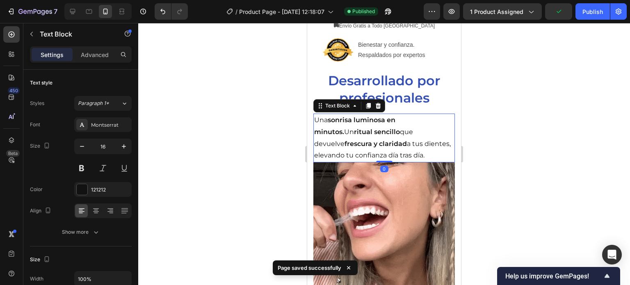
scroll to position [277, 0]
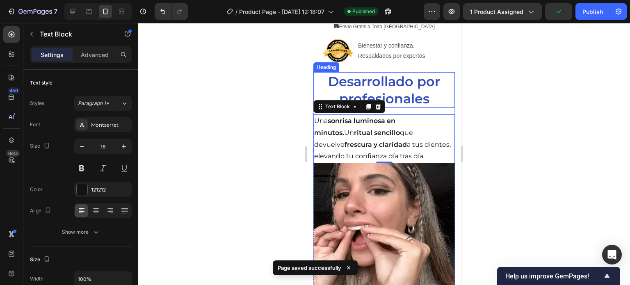
click at [398, 106] on h2 "Desarrollado por profesionales" at bounding box center [385, 90] width 142 height 36
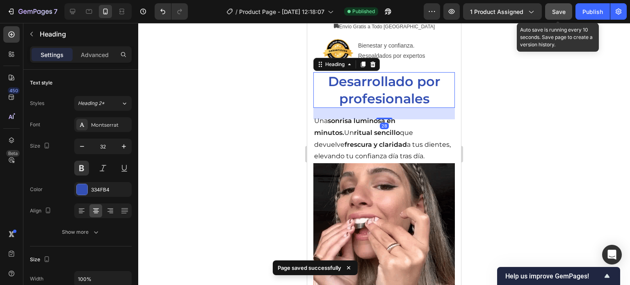
click at [552, 13] on button "Save" at bounding box center [558, 11] width 27 height 16
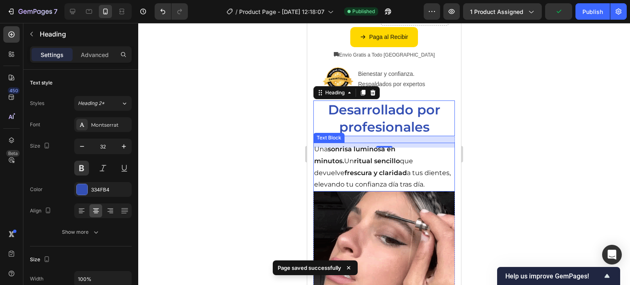
scroll to position [195, 0]
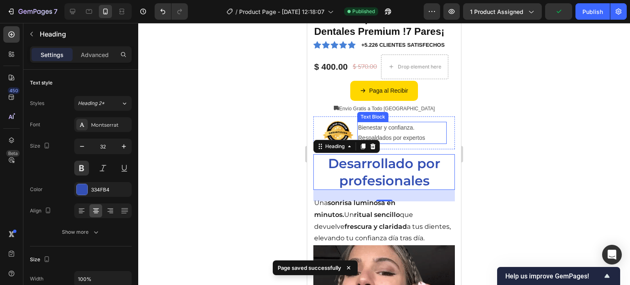
click at [406, 134] on p "Bienestar y confianza. Respaldados por expertos" at bounding box center [402, 133] width 88 height 21
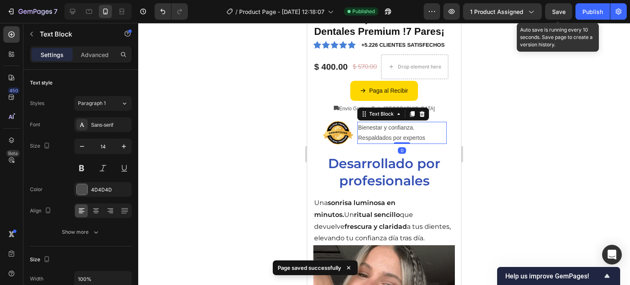
click at [553, 12] on span "Save" at bounding box center [559, 11] width 14 height 7
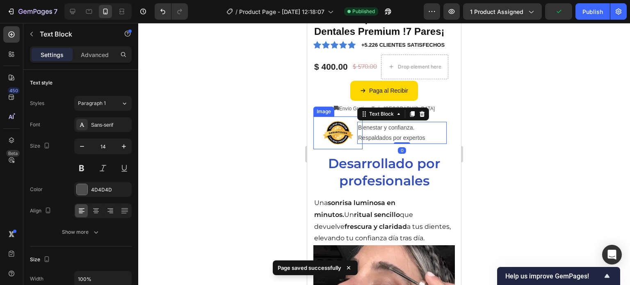
click at [342, 141] on img at bounding box center [338, 133] width 33 height 33
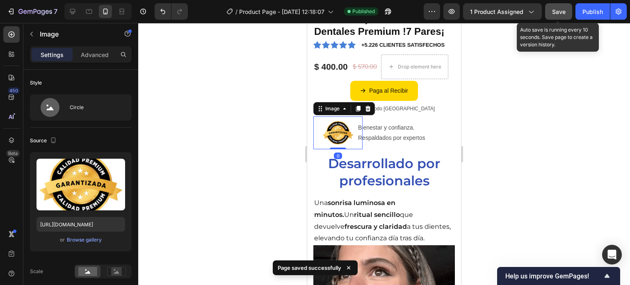
click at [565, 16] on div "Save" at bounding box center [559, 11] width 14 height 9
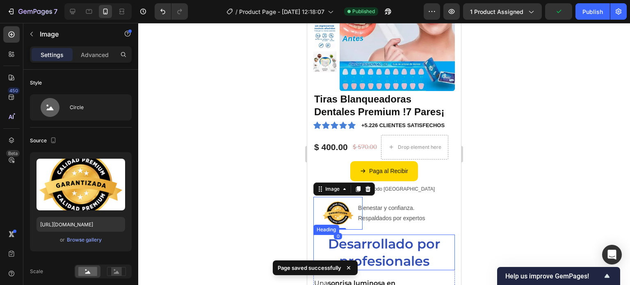
scroll to position [112, 0]
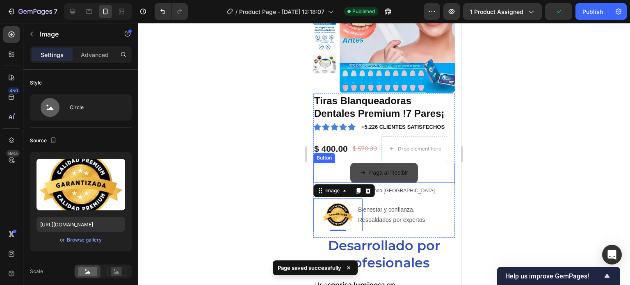
click at [410, 176] on button "Paga al Recibir" at bounding box center [384, 173] width 68 height 20
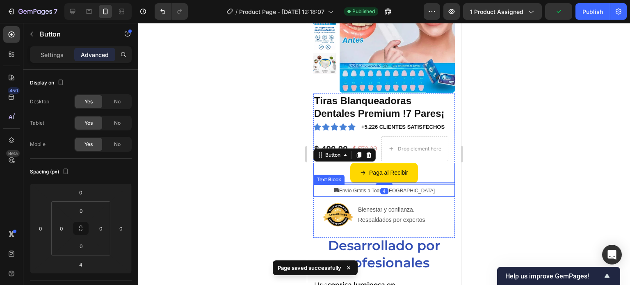
click at [417, 185] on div "⛟ Envío Gratis a Todo Mexico" at bounding box center [385, 191] width 142 height 12
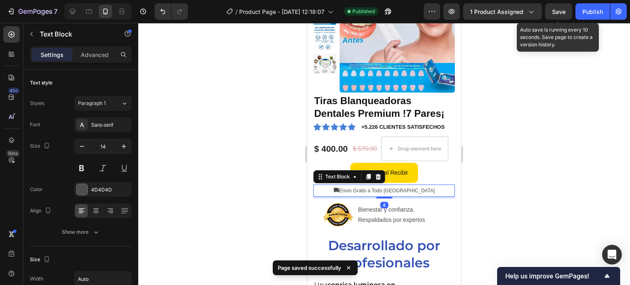
click at [564, 13] on span "Save" at bounding box center [559, 11] width 14 height 7
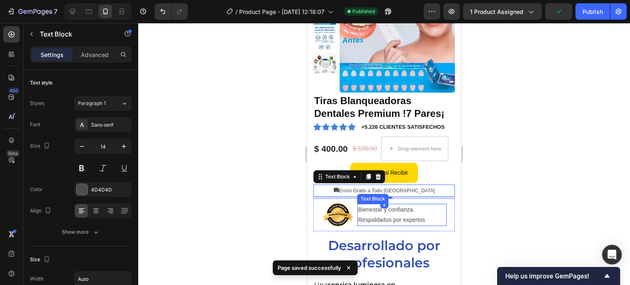
scroll to position [71, 0]
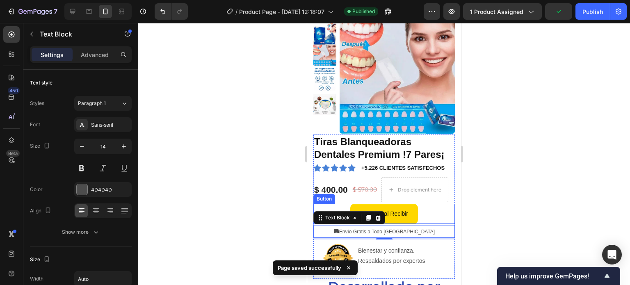
click at [353, 196] on div "$ 570.00 Product Price Product Price" at bounding box center [365, 190] width 26 height 25
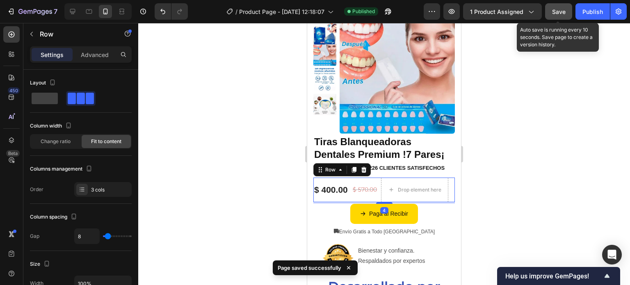
click at [555, 10] on span "Save" at bounding box center [559, 11] width 14 height 7
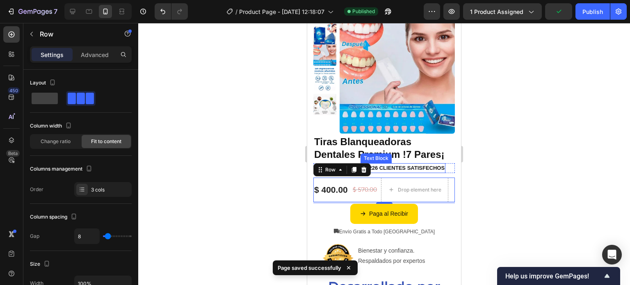
click at [407, 170] on p "+5.226 CLIENTES SATISFECHOS" at bounding box center [403, 168] width 83 height 8
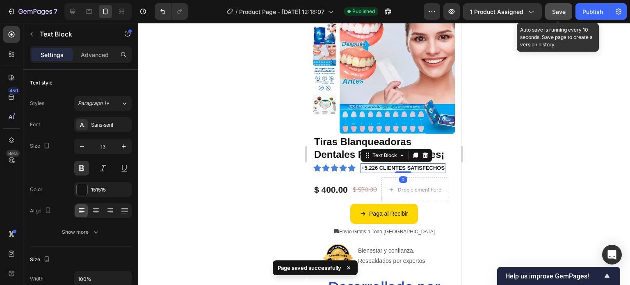
click at [556, 17] on button "Save" at bounding box center [558, 11] width 27 height 16
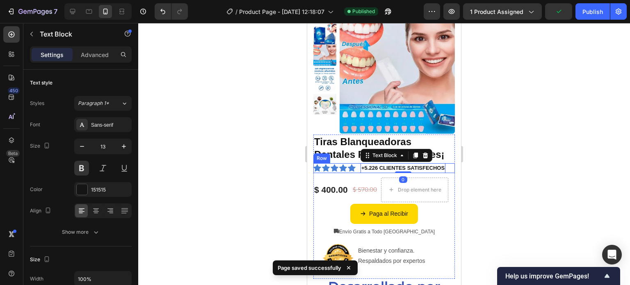
click at [344, 171] on div "Icon" at bounding box center [343, 168] width 8 height 8
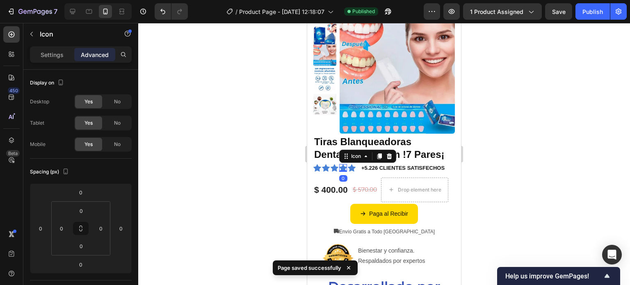
click at [560, 18] on button "Save" at bounding box center [558, 11] width 27 height 16
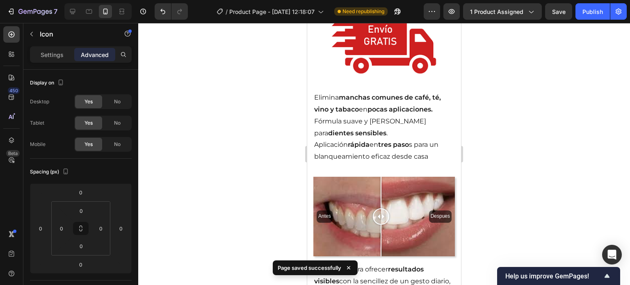
scroll to position [1056, 0]
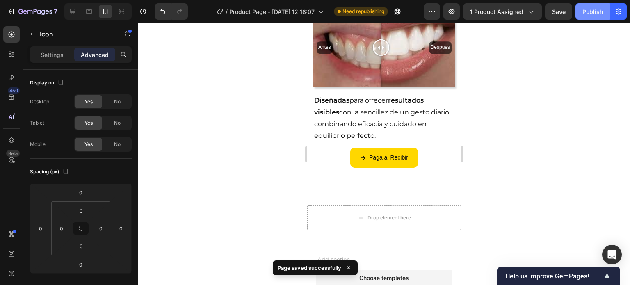
click at [599, 14] on div "Publish" at bounding box center [593, 11] width 21 height 9
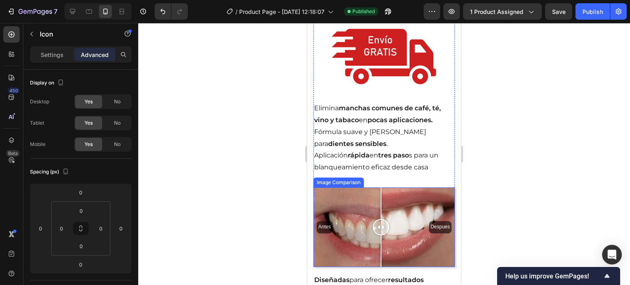
scroll to position [760, 0]
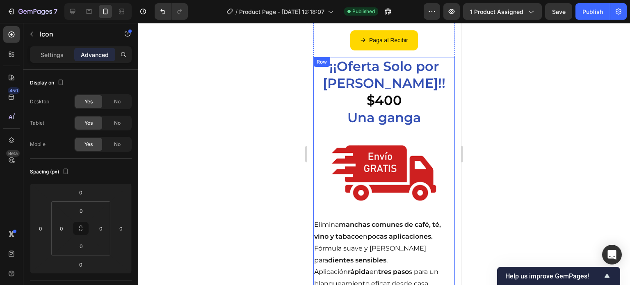
click at [389, 156] on img at bounding box center [385, 171] width 142 height 67
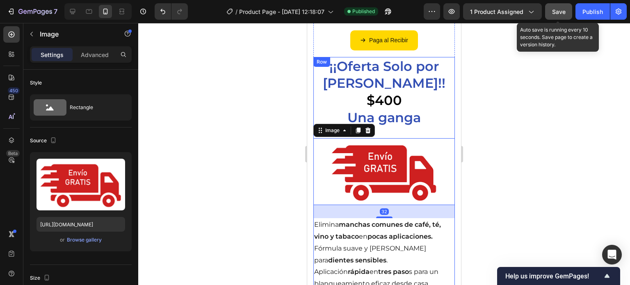
click at [560, 17] on button "Save" at bounding box center [558, 11] width 27 height 16
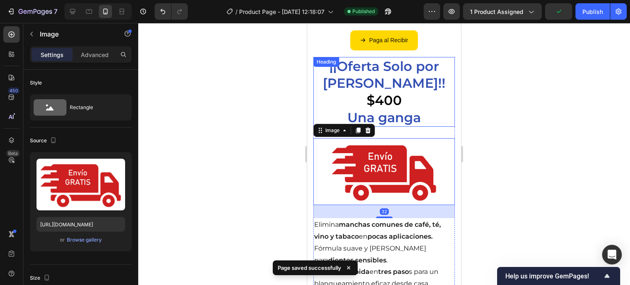
click at [419, 92] on h2 "¡¡Oferta Solo por Hoy!! $400 Una ganga" at bounding box center [385, 92] width 142 height 70
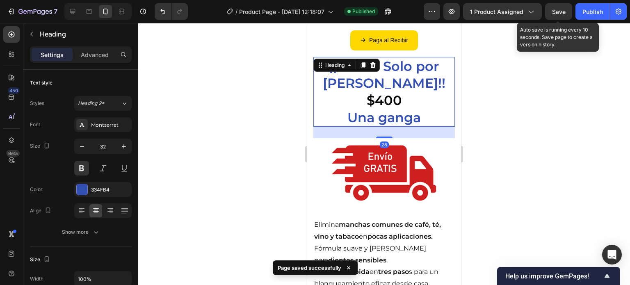
click at [563, 13] on span "Save" at bounding box center [559, 11] width 14 height 7
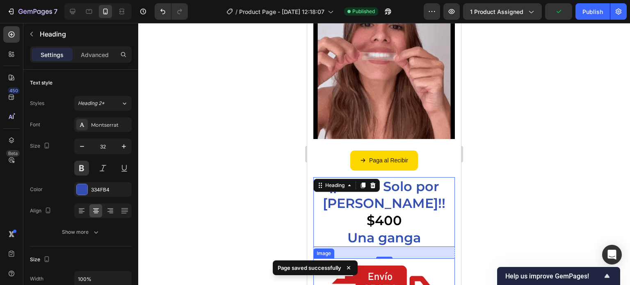
scroll to position [637, 0]
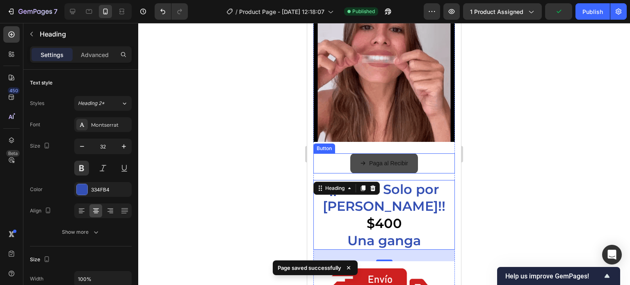
click at [406, 153] on button "Paga al Recibir" at bounding box center [384, 163] width 68 height 20
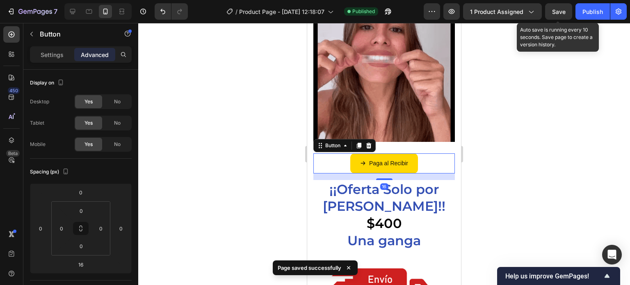
click at [561, 9] on span "Save" at bounding box center [559, 11] width 14 height 7
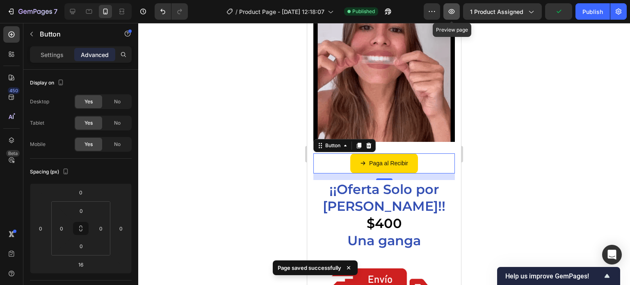
click at [460, 17] on button "button" at bounding box center [452, 11] width 16 height 16
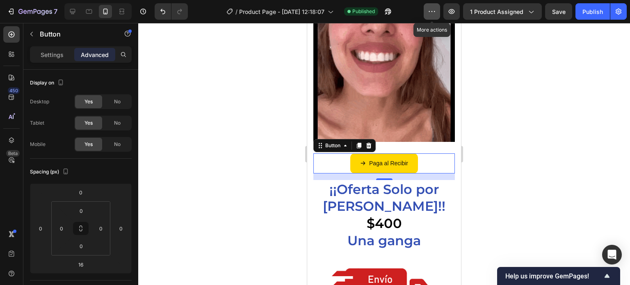
click at [435, 10] on icon "button" at bounding box center [432, 11] width 8 height 8
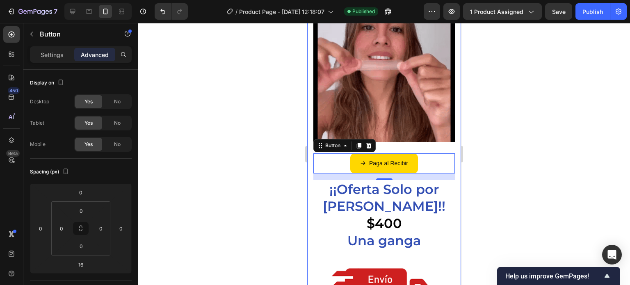
click at [275, 124] on div at bounding box center [384, 154] width 492 height 262
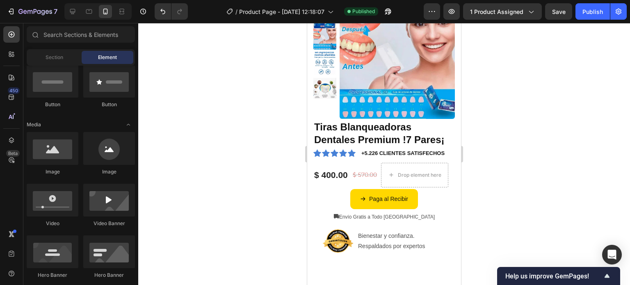
scroll to position [0, 0]
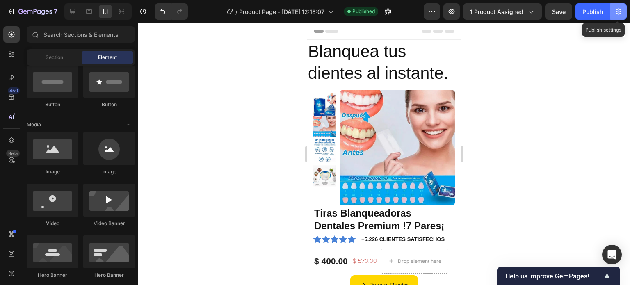
click at [617, 9] on icon "button" at bounding box center [619, 12] width 6 height 6
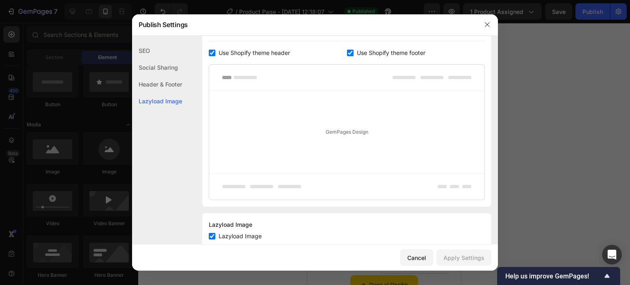
scroll to position [94, 0]
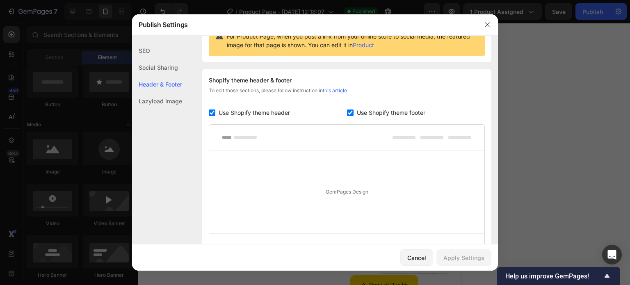
click at [209, 110] on input "checkbox" at bounding box center [212, 113] width 7 height 7
checkbox input "false"
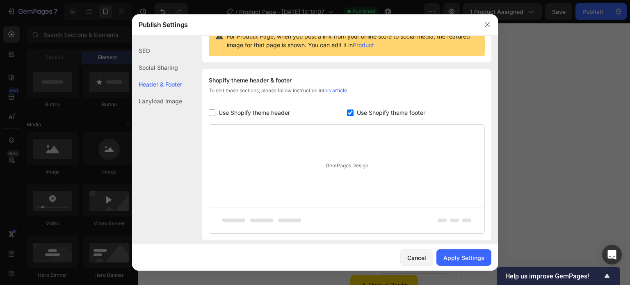
click at [348, 111] on input "checkbox" at bounding box center [350, 113] width 7 height 7
checkbox input "false"
click at [163, 68] on div "Social Sharing" at bounding box center [157, 67] width 50 height 17
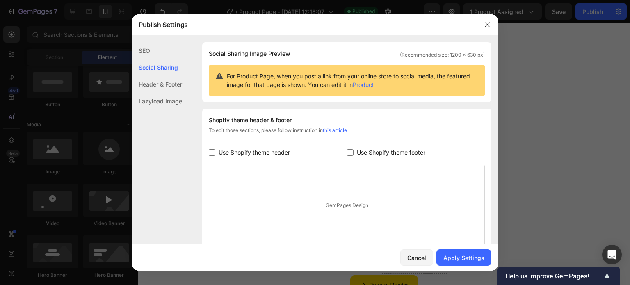
scroll to position [53, 0]
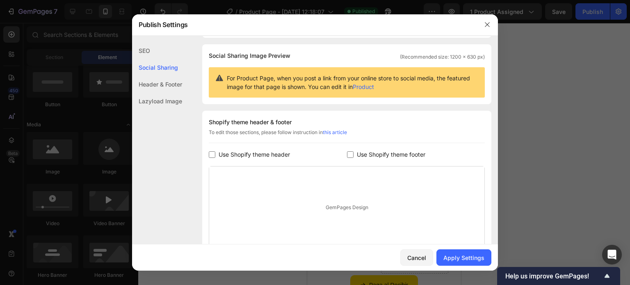
click at [157, 106] on div "Lazyload Image" at bounding box center [157, 101] width 50 height 17
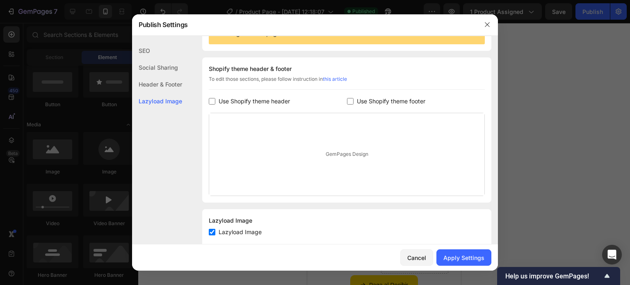
scroll to position [124, 0]
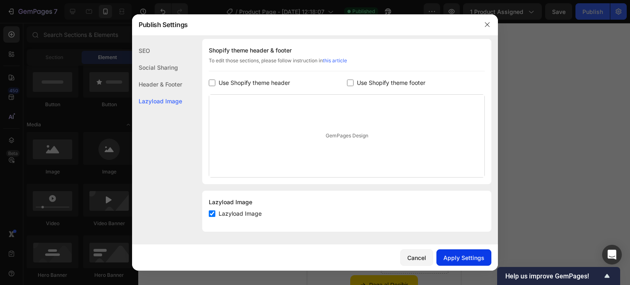
click at [466, 259] on div "Apply Settings" at bounding box center [464, 258] width 41 height 9
click at [213, 214] on input "checkbox" at bounding box center [212, 214] width 7 height 7
checkbox input "false"
click at [447, 256] on div "Apply Settings" at bounding box center [464, 258] width 41 height 9
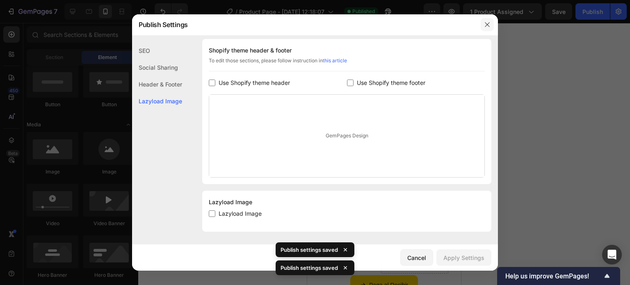
click at [491, 25] on button "button" at bounding box center [487, 24] width 13 height 13
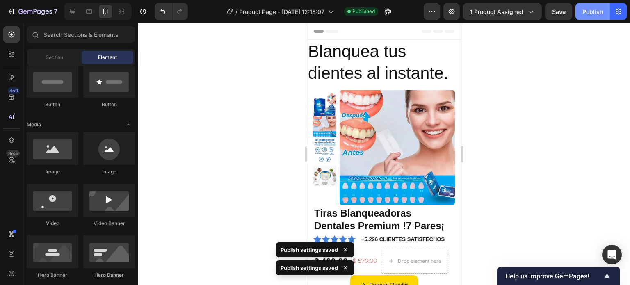
click at [604, 15] on button "Publish" at bounding box center [593, 11] width 34 height 16
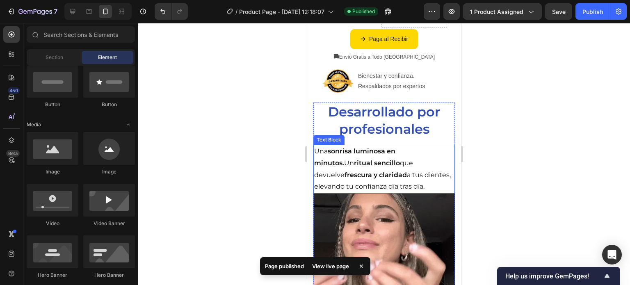
scroll to position [410, 0]
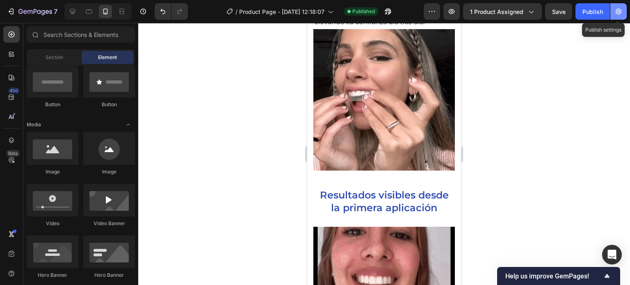
click at [625, 11] on button "button" at bounding box center [619, 11] width 16 height 16
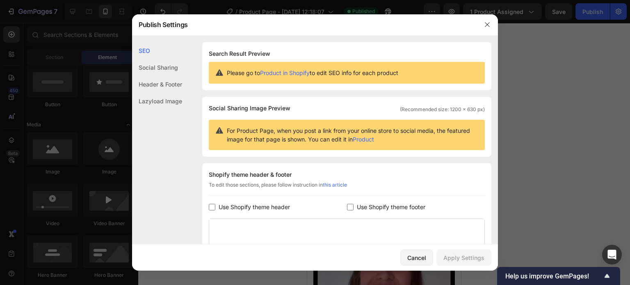
click at [216, 205] on div "Use Shopify theme header" at bounding box center [278, 207] width 138 height 10
checkbox input "true"
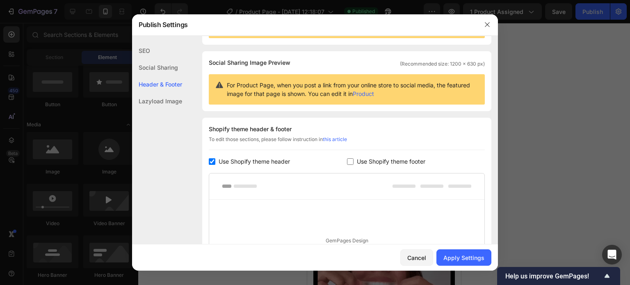
scroll to position [150, 0]
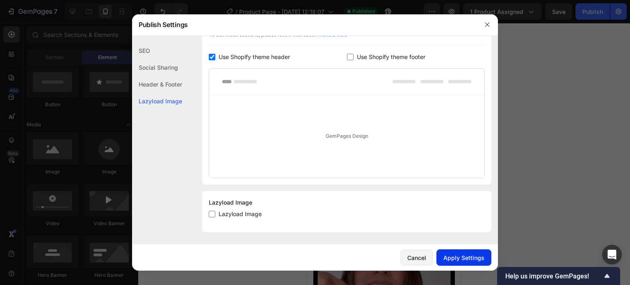
click at [473, 262] on button "Apply Settings" at bounding box center [464, 257] width 55 height 16
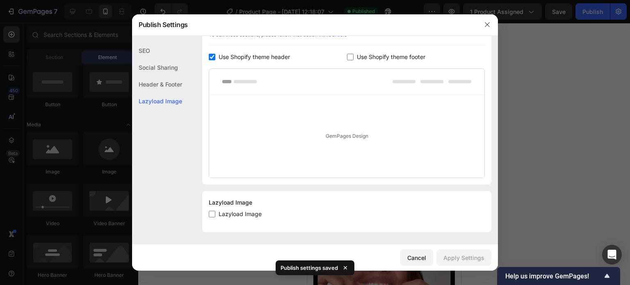
click at [150, 69] on div "Social Sharing" at bounding box center [157, 67] width 50 height 17
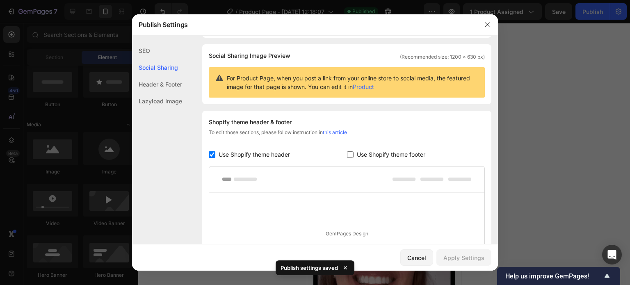
click at [156, 89] on div "Header & Footer" at bounding box center [157, 84] width 50 height 17
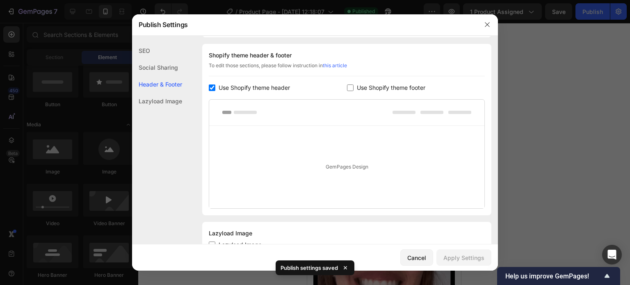
click at [144, 48] on div "SEO" at bounding box center [157, 50] width 50 height 17
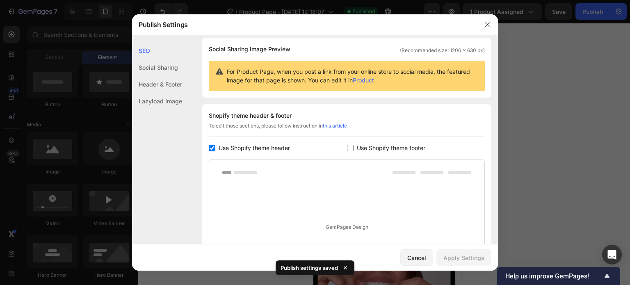
scroll to position [0, 0]
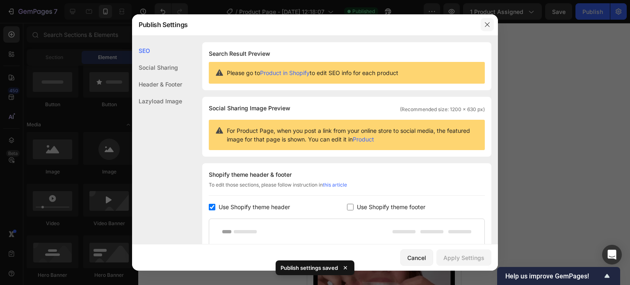
click at [484, 20] on button "button" at bounding box center [487, 24] width 13 height 13
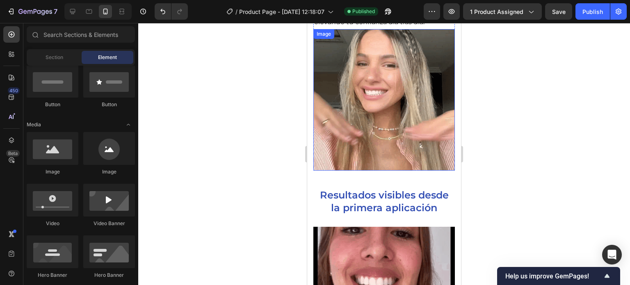
click at [370, 142] on img at bounding box center [385, 100] width 142 height 142
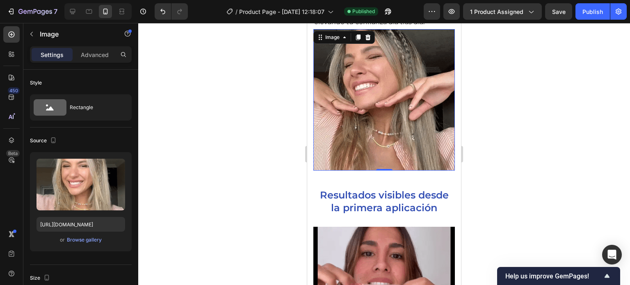
click at [208, 165] on div at bounding box center [384, 154] width 492 height 262
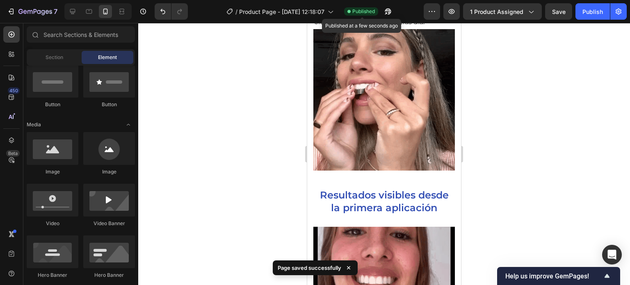
click at [362, 5] on div "/ Product Page - Sep 27, 12:18:07 Published Published at a few seconds ago" at bounding box center [309, 11] width 229 height 16
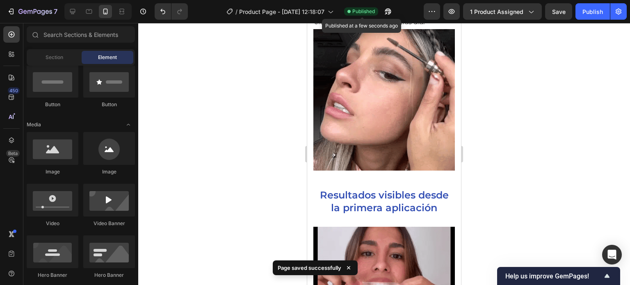
click at [361, 11] on span "Published" at bounding box center [363, 11] width 23 height 7
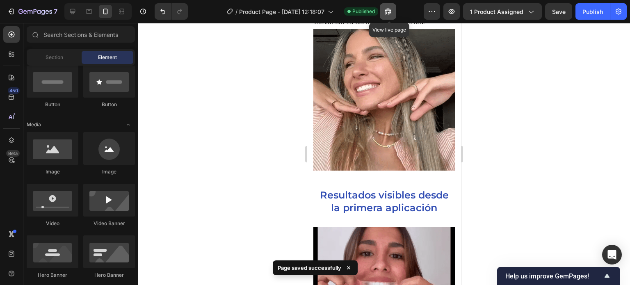
click at [384, 5] on button "button" at bounding box center [388, 11] width 16 height 16
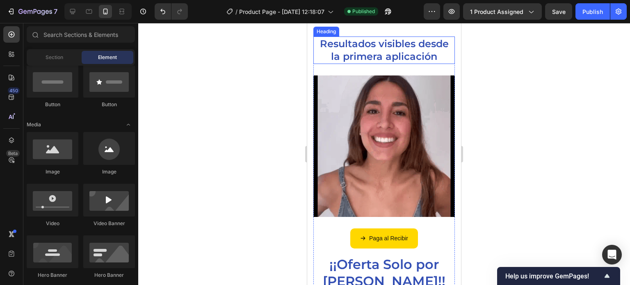
scroll to position [616, 0]
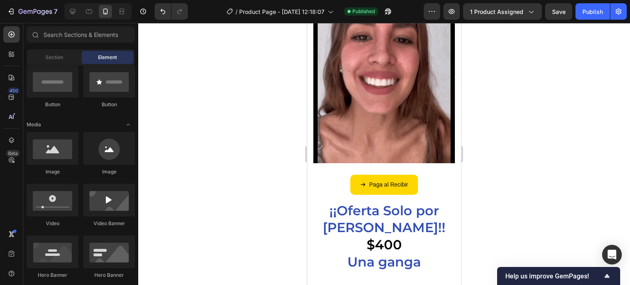
click at [571, 265] on div at bounding box center [384, 154] width 492 height 262
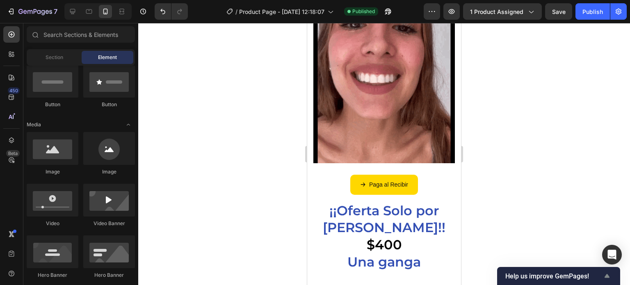
click at [573, 274] on span "Help us improve GemPages!" at bounding box center [554, 276] width 97 height 8
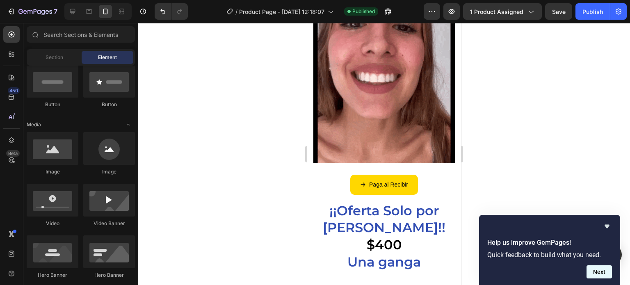
click at [599, 269] on button "Next" at bounding box center [599, 271] width 25 height 13
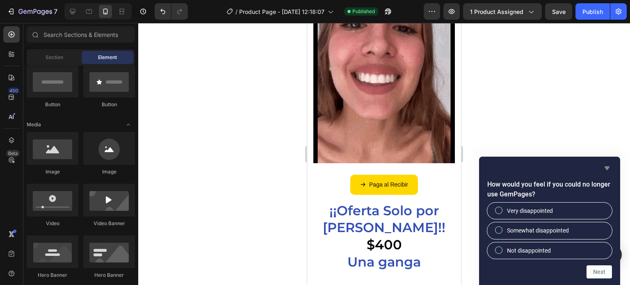
click at [607, 166] on icon "Hide survey" at bounding box center [607, 168] width 10 height 10
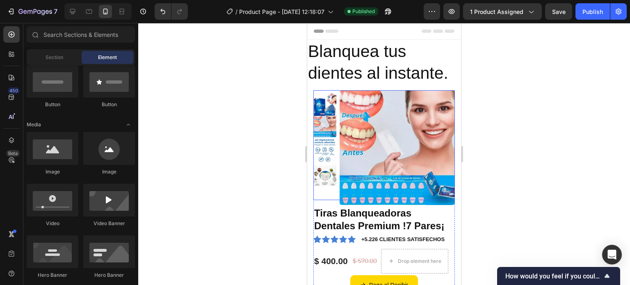
scroll to position [0, 0]
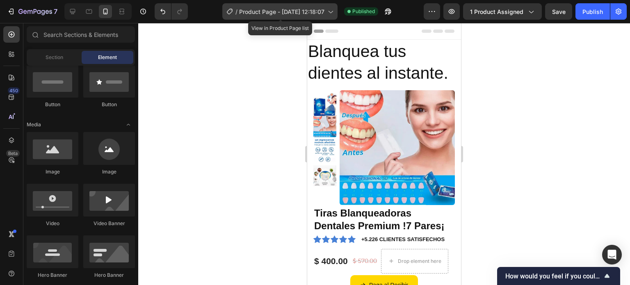
click at [307, 16] on div "/ Product Page - Sep 27, 12:18:07" at bounding box center [279, 11] width 115 height 16
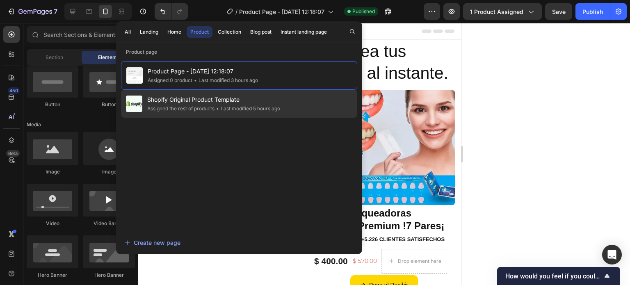
click at [292, 92] on div "Shopify Original Product Template Assigned the rest of products • Last modified…" at bounding box center [239, 104] width 236 height 28
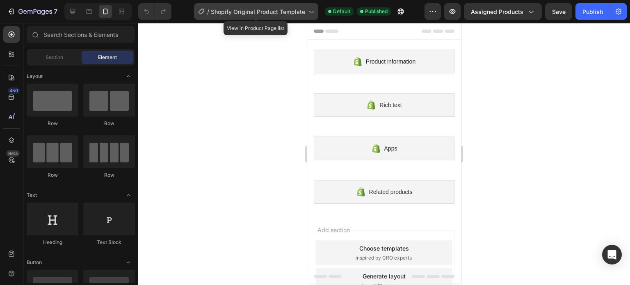
click at [252, 12] on span "Shopify Original Product Template" at bounding box center [258, 11] width 94 height 9
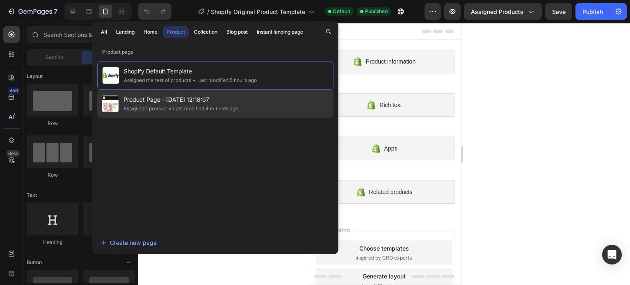
click at [280, 98] on div "Product Page - Sep 27, 12:18:07 Assigned 1 product • Last modified 4 minutes ago" at bounding box center [215, 104] width 236 height 28
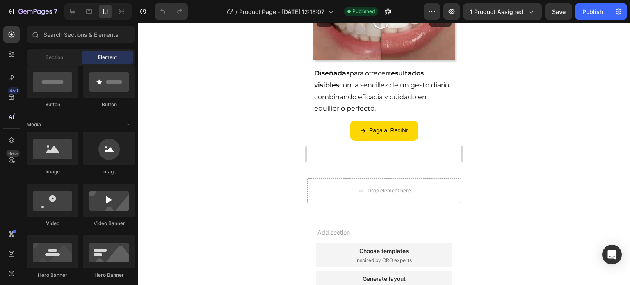
scroll to position [1108, 0]
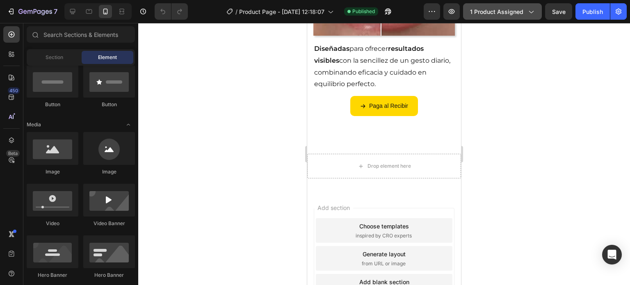
click at [518, 6] on button "1 product assigned" at bounding box center [502, 11] width 79 height 16
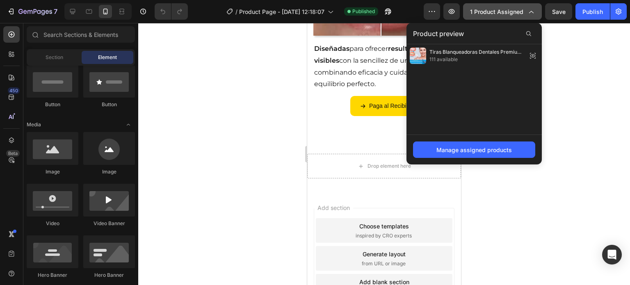
click at [517, 6] on button "1 product assigned" at bounding box center [502, 11] width 79 height 16
click at [515, 6] on button "1 product assigned" at bounding box center [502, 11] width 79 height 16
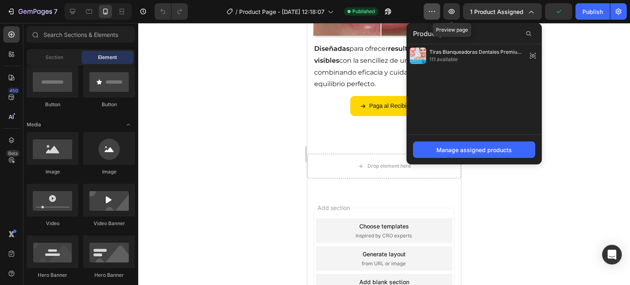
click at [428, 9] on button "button" at bounding box center [432, 11] width 16 height 16
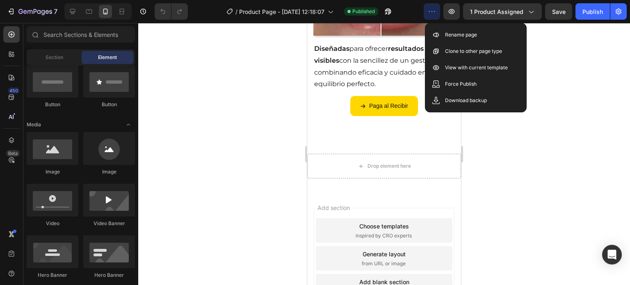
click at [572, 245] on div at bounding box center [384, 154] width 492 height 262
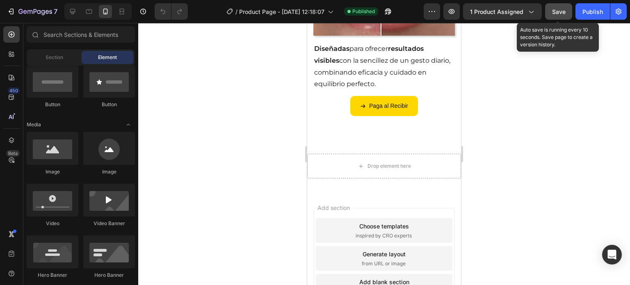
click at [561, 12] on span "Save" at bounding box center [559, 11] width 14 height 7
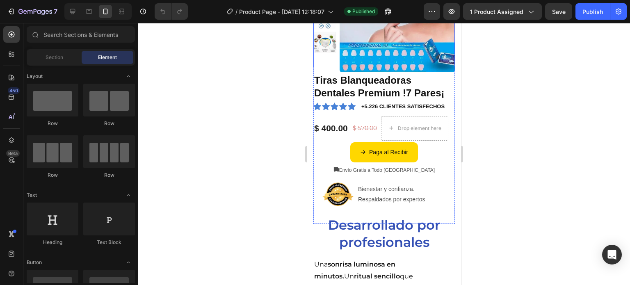
scroll to position [246, 0]
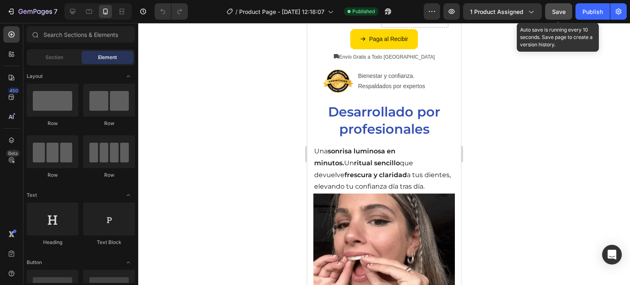
click at [556, 16] on button "Save" at bounding box center [558, 11] width 27 height 16
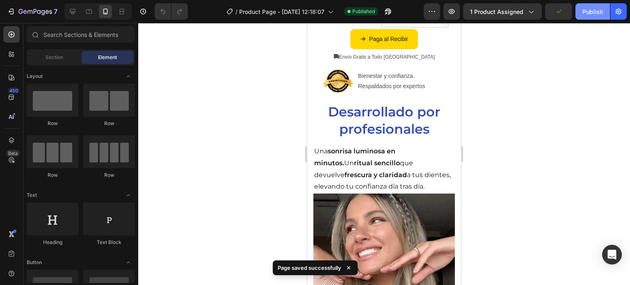
click at [592, 14] on div "Publish" at bounding box center [593, 11] width 21 height 9
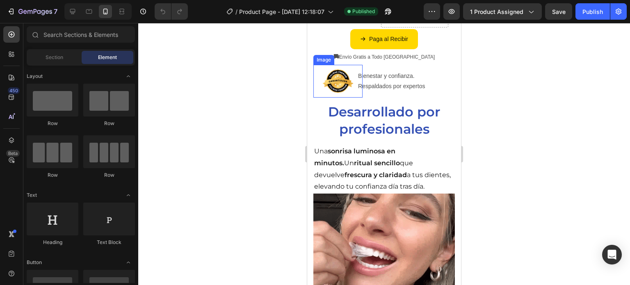
click at [347, 81] on img at bounding box center [338, 81] width 33 height 33
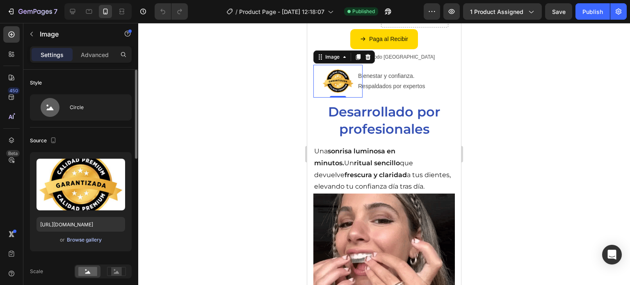
click at [92, 240] on div "Browse gallery" at bounding box center [84, 239] width 35 height 7
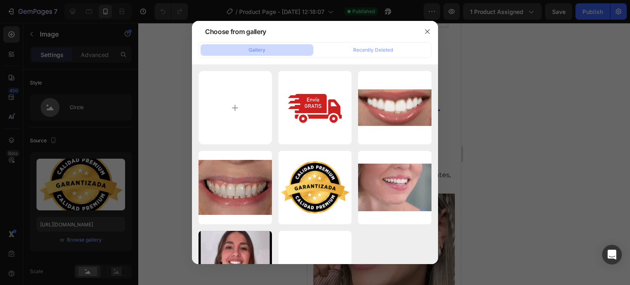
type input "C:\fakepath\365-3659262_10-year-warranty-dollar-sign-icon-red.png"
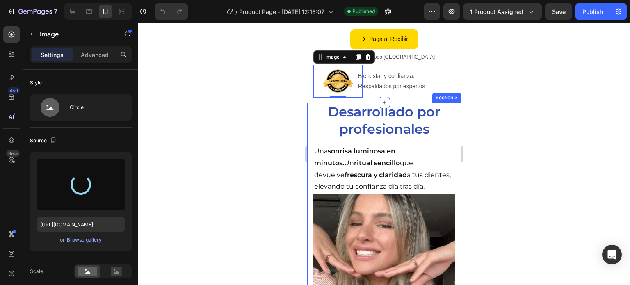
type input "https://cdn.shopify.com/s/files/1/0952/1335/5313/files/gempages_586159366181225…"
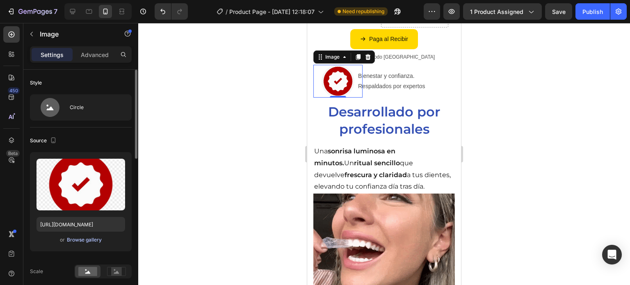
click at [94, 241] on div "Browse gallery" at bounding box center [84, 239] width 35 height 7
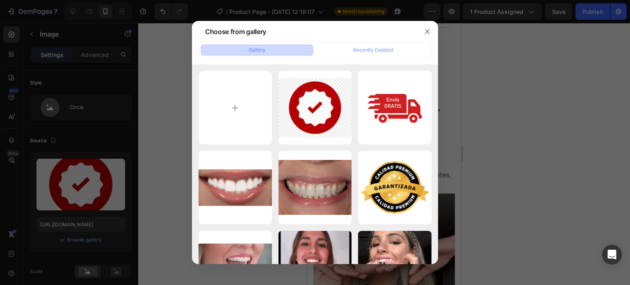
type input "C:\fakepath\png-clipart-warranty-putney-s-brake-and-alignment-service-catalog-w…"
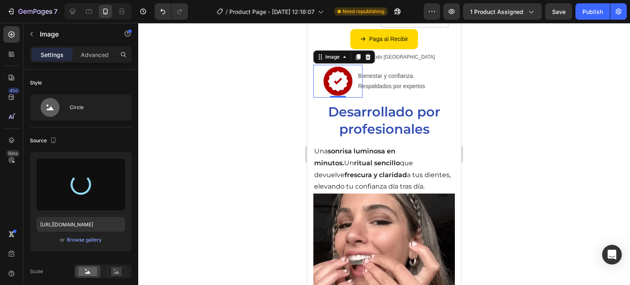
type input "https://cdn.shopify.com/s/files/1/0952/1335/5313/files/gempages_586159366181225…"
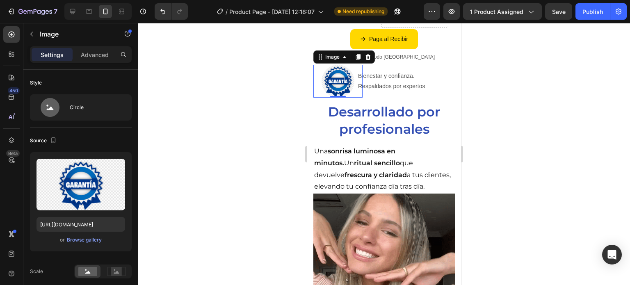
click at [156, 160] on div at bounding box center [384, 154] width 492 height 262
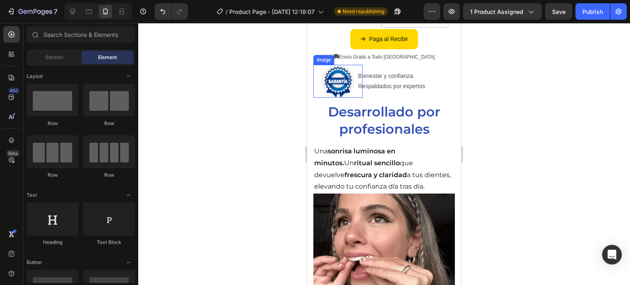
click at [345, 71] on img at bounding box center [338, 81] width 33 height 33
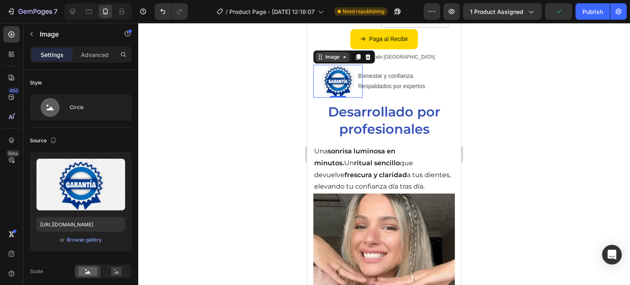
click at [335, 54] on div "Image" at bounding box center [333, 56] width 18 height 7
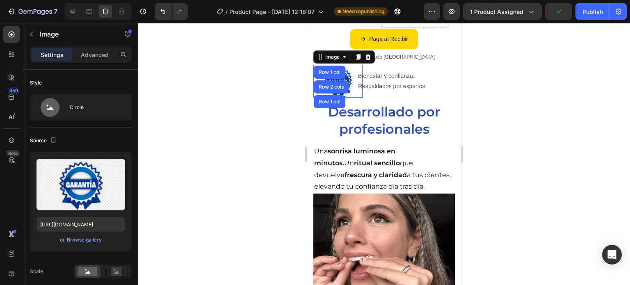
click at [355, 76] on div at bounding box center [338, 81] width 49 height 33
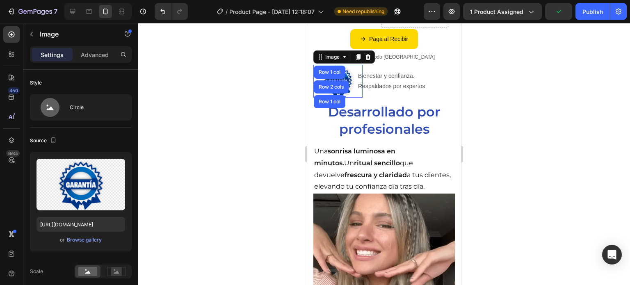
click at [355, 76] on div at bounding box center [338, 81] width 49 height 33
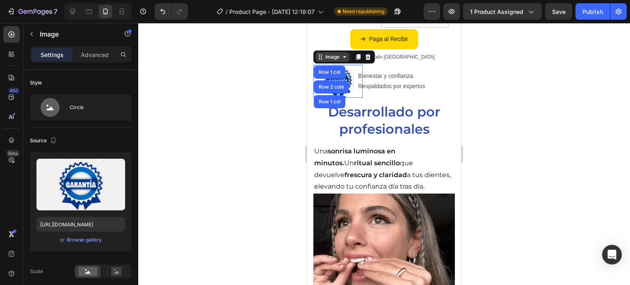
click at [339, 54] on div "Image" at bounding box center [333, 56] width 18 height 7
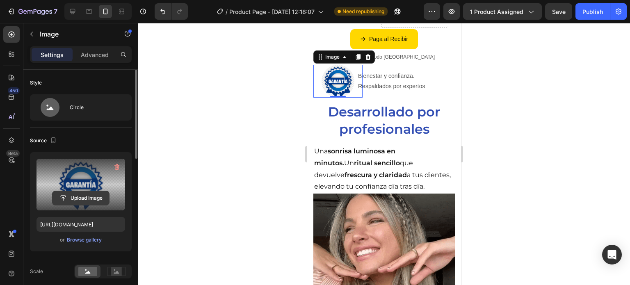
click at [80, 196] on input "file" at bounding box center [81, 198] width 57 height 14
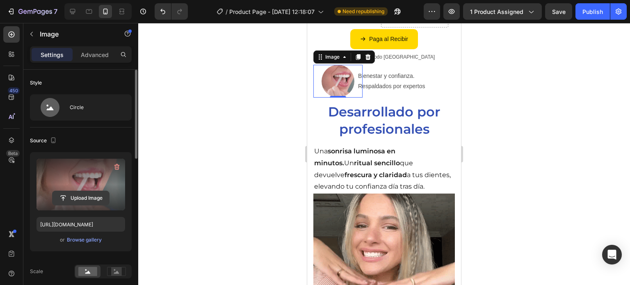
click at [102, 197] on input "file" at bounding box center [81, 198] width 57 height 14
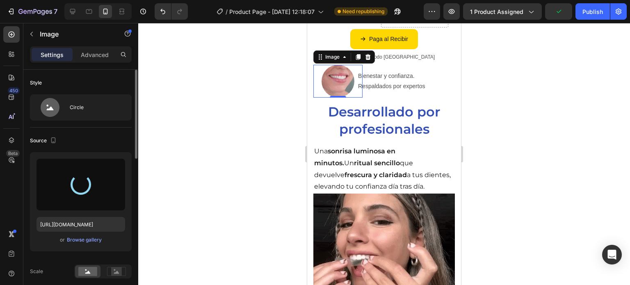
type input "https://cdn.shopify.com/s/files/1/0952/1335/5313/files/gempages_586159366181225…"
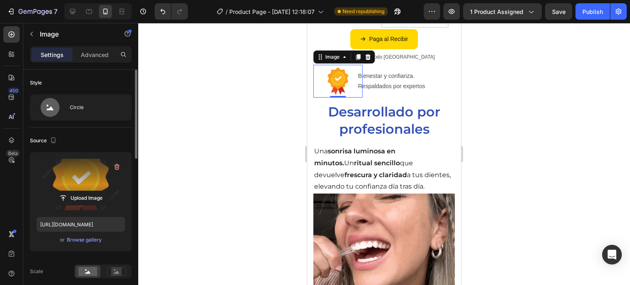
click at [253, 175] on div at bounding box center [384, 154] width 492 height 262
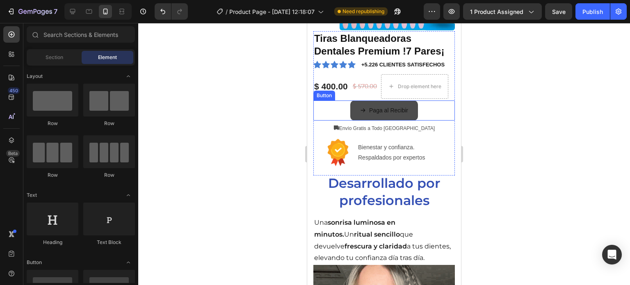
scroll to position [164, 0]
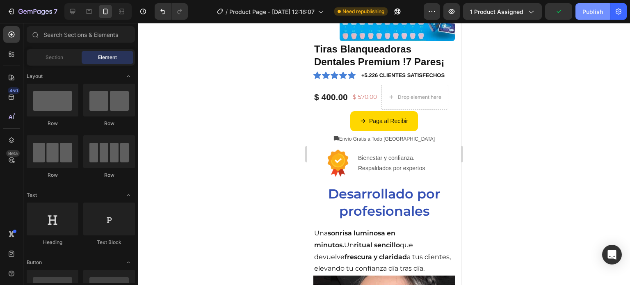
click at [594, 10] on div "Publish" at bounding box center [593, 11] width 21 height 9
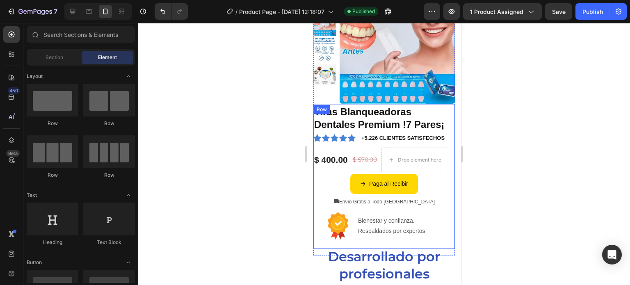
scroll to position [0, 0]
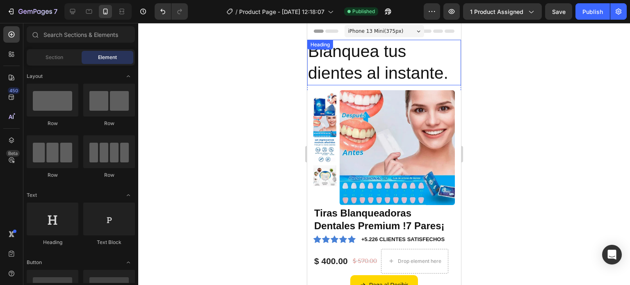
click at [381, 62] on h2 "Blanquea tus dientes al instante." at bounding box center [384, 63] width 154 height 46
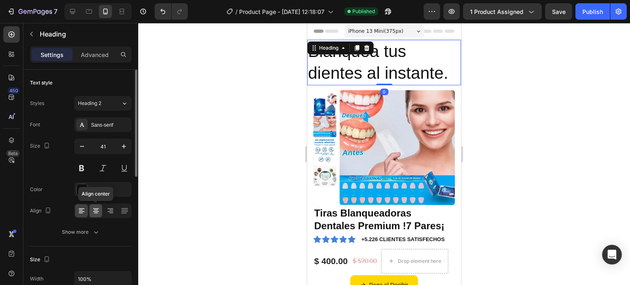
click at [94, 211] on icon at bounding box center [96, 211] width 8 height 8
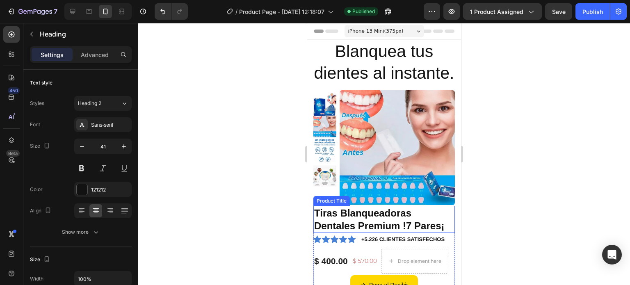
click at [389, 224] on h1 "Tiras Blanqueadoras Dentales Premium !7 Pares¡" at bounding box center [385, 219] width 142 height 27
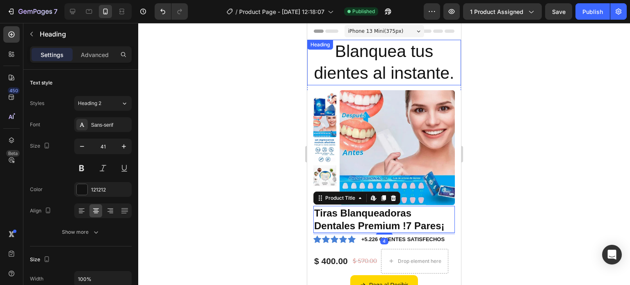
click at [404, 73] on h2 "Blanquea tus dientes al instante." at bounding box center [384, 63] width 154 height 46
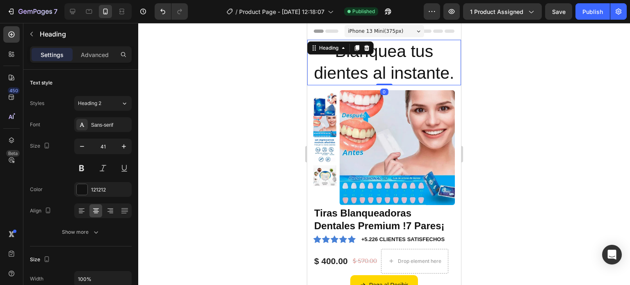
click at [404, 73] on h2 "Blanquea tus dientes al instante." at bounding box center [384, 63] width 154 height 46
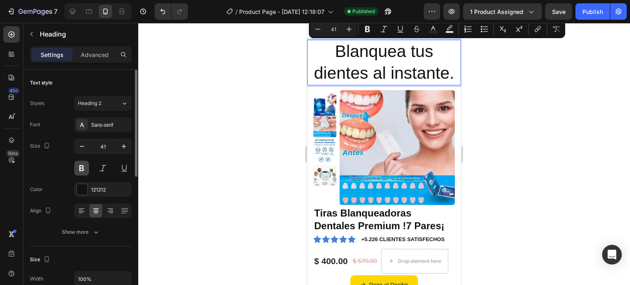
click at [82, 165] on button at bounding box center [81, 168] width 15 height 15
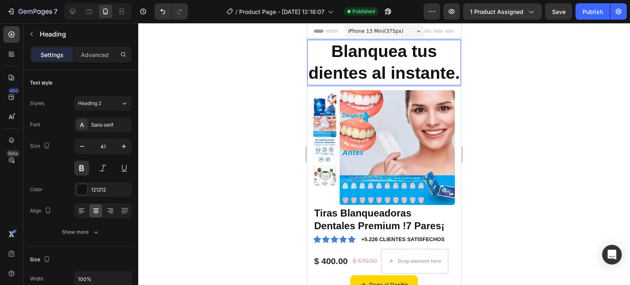
click at [419, 76] on p "Blanquea tus dientes al instante." at bounding box center [384, 63] width 152 height 44
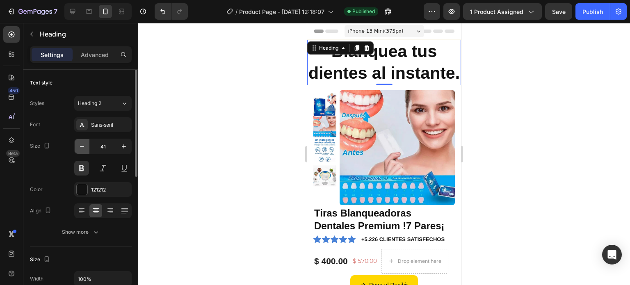
click at [85, 153] on button "button" at bounding box center [82, 146] width 15 height 15
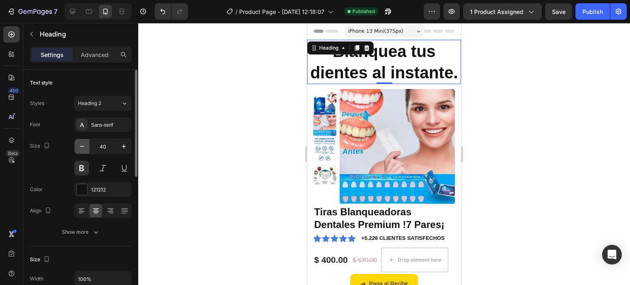
click at [80, 147] on icon "button" at bounding box center [82, 146] width 8 height 8
type input "39"
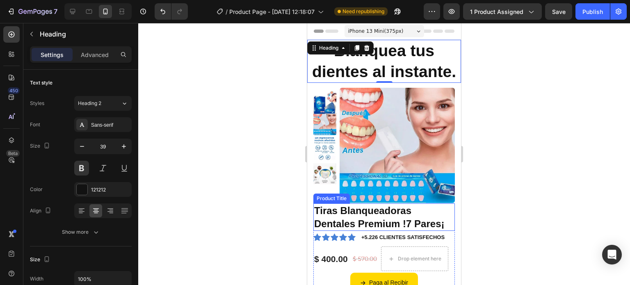
click at [405, 223] on h1 "Tiras Blanqueadoras Dentales Premium !7 Pares¡" at bounding box center [385, 217] width 142 height 27
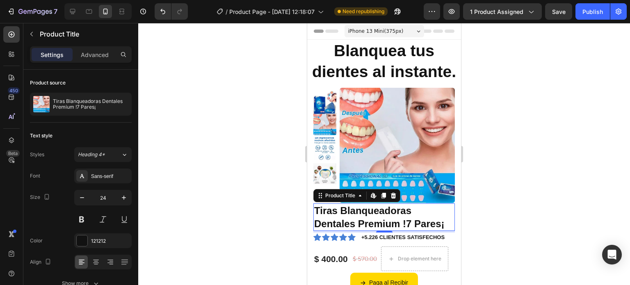
click at [517, 192] on div at bounding box center [384, 154] width 492 height 262
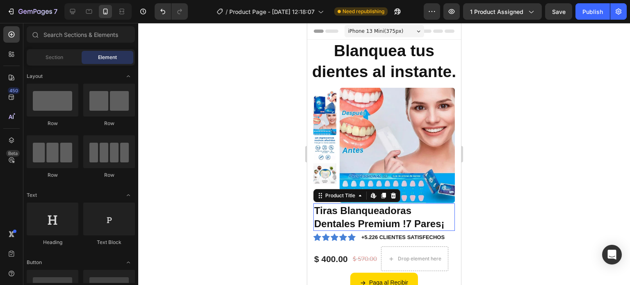
click at [336, 217] on h1 "Tiras Blanqueadoras Dentales Premium !7 Pares¡" at bounding box center [385, 217] width 142 height 27
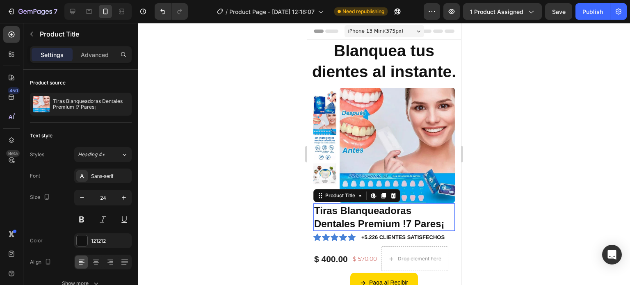
click at [336, 217] on h1 "Tiras Blanqueadoras Dentales Premium !7 Pares¡" at bounding box center [385, 217] width 142 height 27
click at [337, 217] on h1 "Tiras Blanqueadoras Dentales Premium !7 Pares¡" at bounding box center [385, 217] width 142 height 27
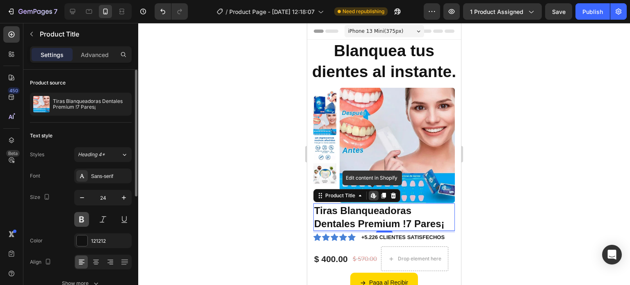
click at [85, 216] on button at bounding box center [81, 219] width 15 height 15
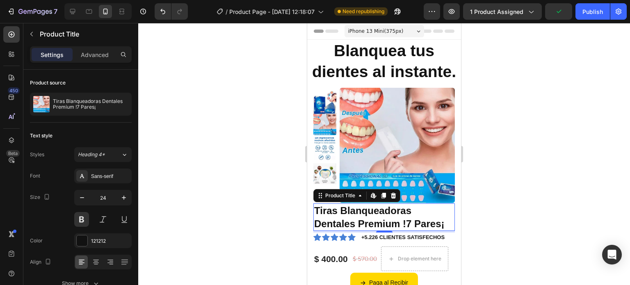
click at [397, 218] on h1 "Tiras Blanqueadoras Dentales Premium !7 Pares¡" at bounding box center [385, 217] width 142 height 27
click at [359, 220] on h1 "Tiras Blanqueadoras Dentales Premium !7 Pares¡" at bounding box center [385, 217] width 142 height 27
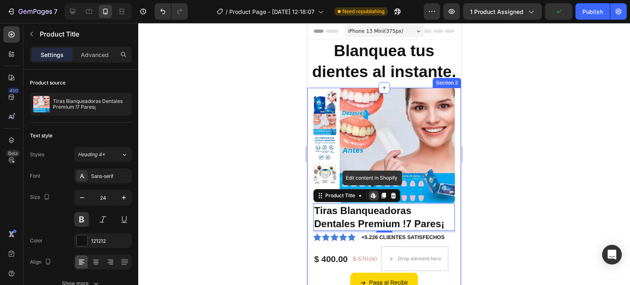
click at [230, 203] on div at bounding box center [384, 154] width 492 height 262
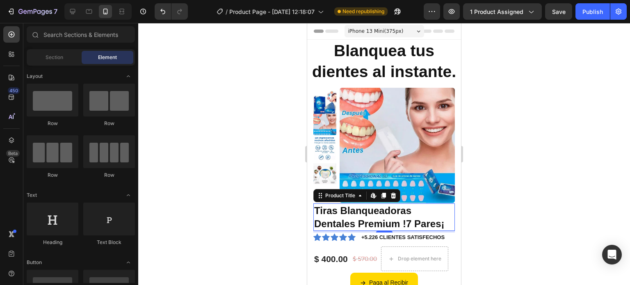
click at [398, 220] on h1 "Tiras Blanqueadoras Dentales Premium !7 Pares¡" at bounding box center [385, 217] width 142 height 27
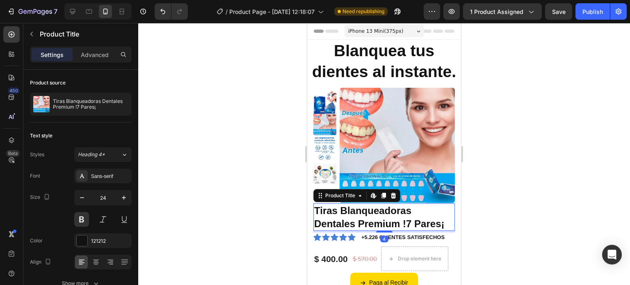
click at [233, 223] on div at bounding box center [384, 154] width 492 height 262
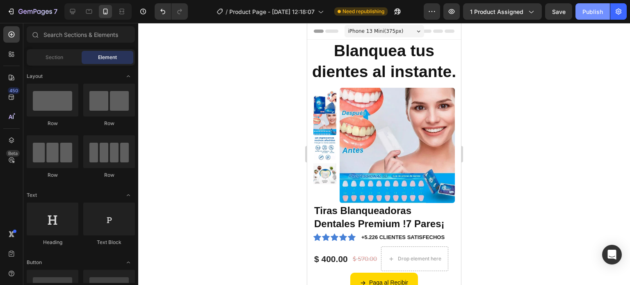
click at [599, 10] on div "Publish" at bounding box center [593, 11] width 21 height 9
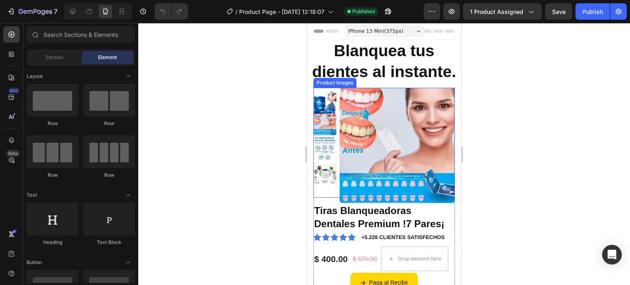
click at [318, 101] on img at bounding box center [325, 102] width 23 height 23
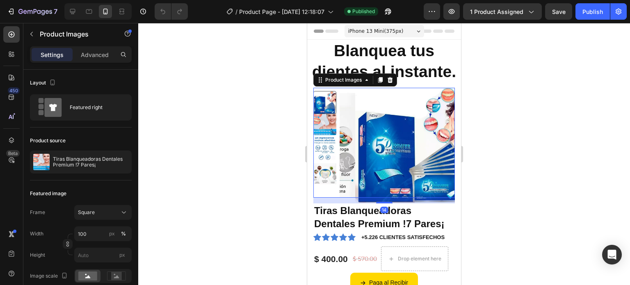
click at [327, 119] on img at bounding box center [325, 123] width 23 height 23
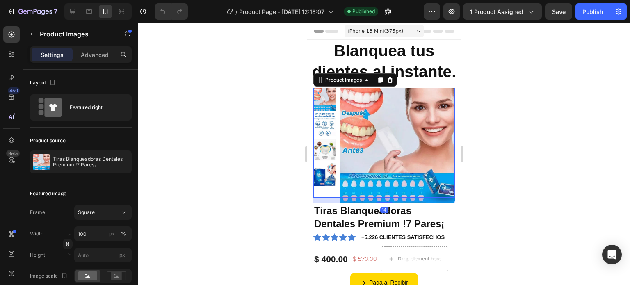
click at [315, 128] on img at bounding box center [325, 124] width 23 height 23
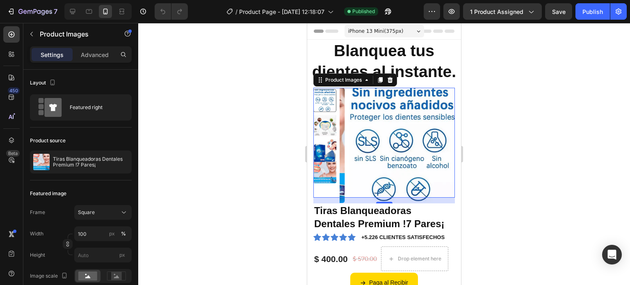
click at [325, 143] on img at bounding box center [325, 150] width 23 height 23
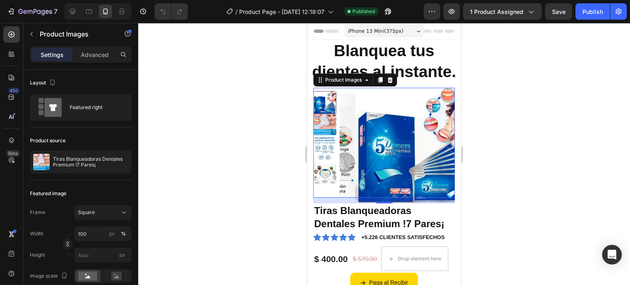
click at [320, 157] on img at bounding box center [325, 148] width 23 height 23
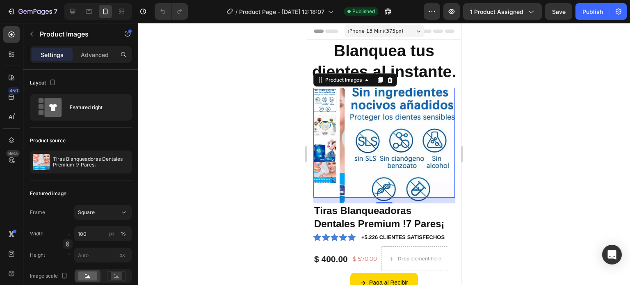
click at [328, 167] on img at bounding box center [325, 171] width 23 height 23
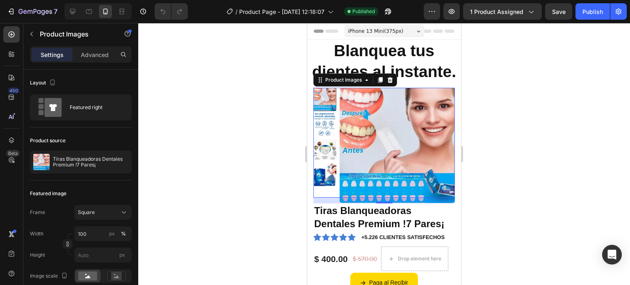
click at [479, 135] on div at bounding box center [384, 154] width 492 height 262
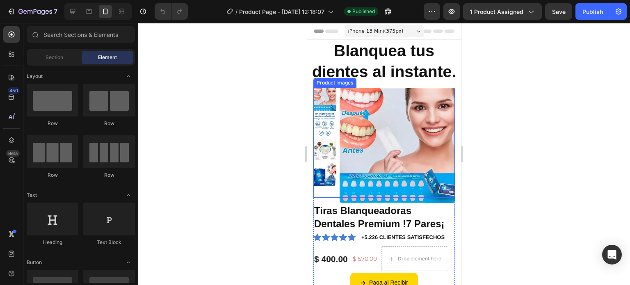
click at [363, 123] on img at bounding box center [397, 145] width 115 height 115
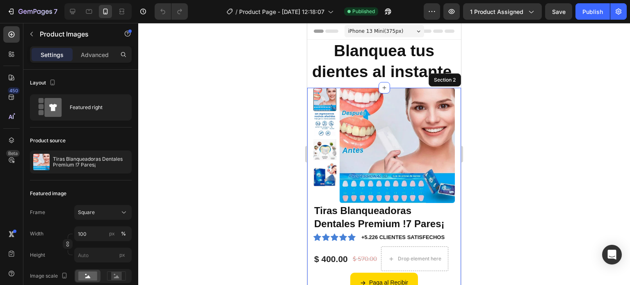
click at [310, 119] on div "Product Images 14 Tiras Blanqueadoras Dentales Premium !7 Pares¡ Product Title …" at bounding box center [384, 230] width 154 height 285
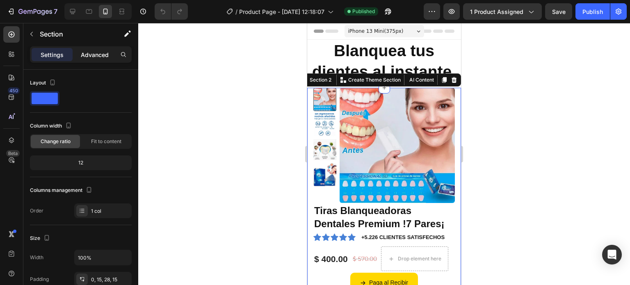
click at [99, 56] on p "Advanced" at bounding box center [95, 54] width 28 height 9
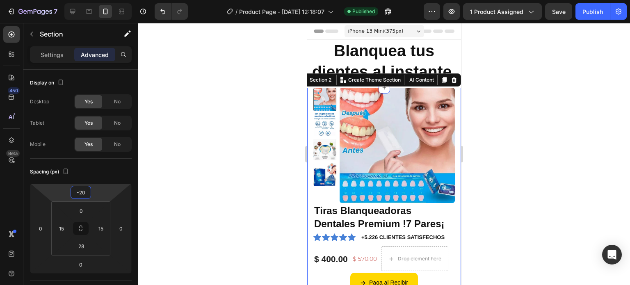
type input "-32"
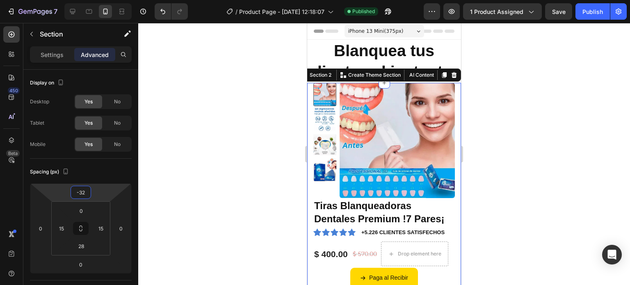
click at [109, 0] on html "7 / Product Page - [DATE] 12:18:07 Published Preview 1 product assigned Save Pu…" at bounding box center [315, 0] width 630 height 0
click at [169, 166] on div at bounding box center [384, 154] width 492 height 262
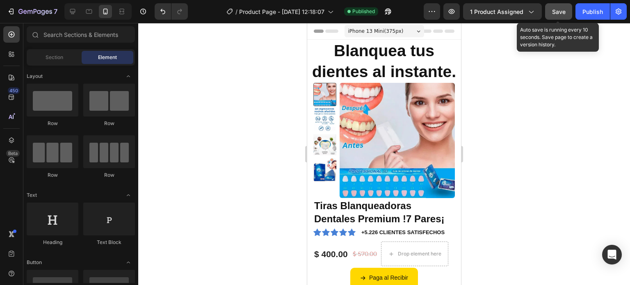
click at [565, 8] on span "Save" at bounding box center [559, 11] width 14 height 7
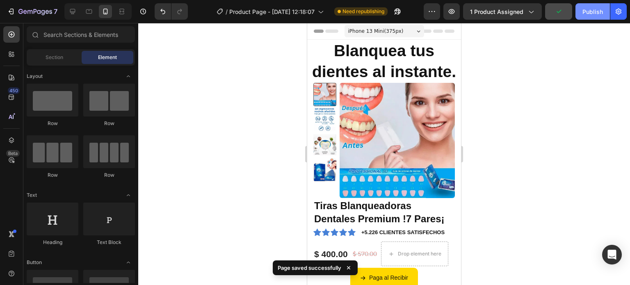
click at [595, 12] on div "Publish" at bounding box center [593, 11] width 21 height 9
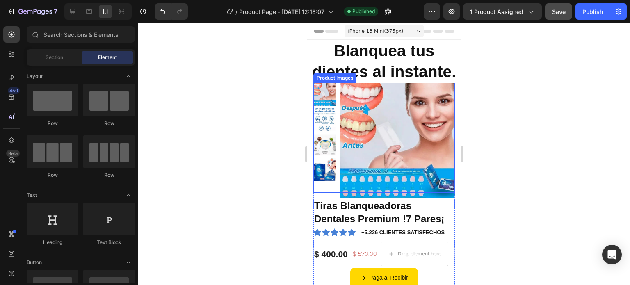
click at [332, 116] on img at bounding box center [325, 119] width 23 height 23
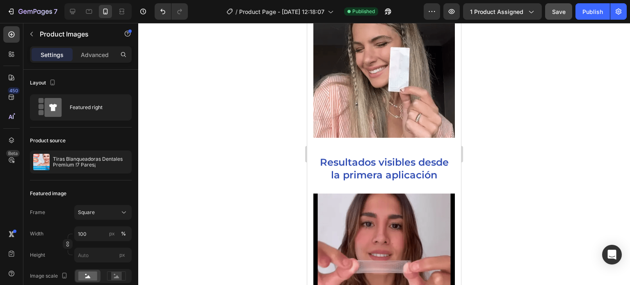
scroll to position [451, 0]
